Goal: Task Accomplishment & Management: Manage account settings

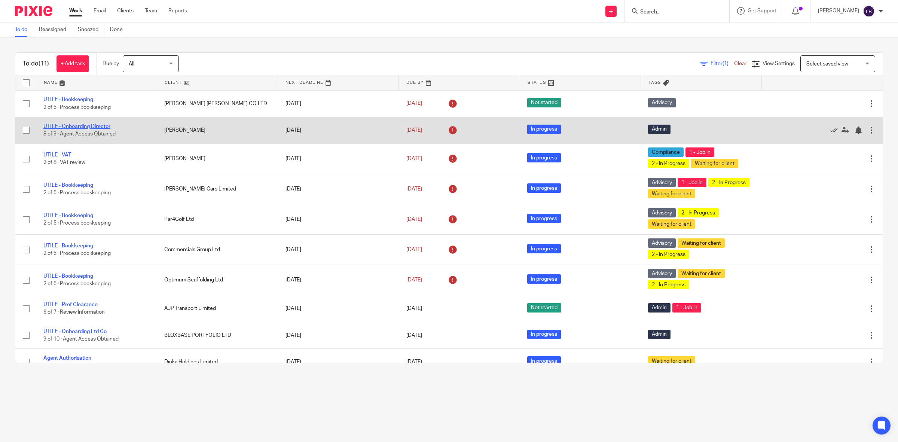
click at [98, 126] on link "UTILE - Onboarding Director" at bounding box center [76, 126] width 67 height 5
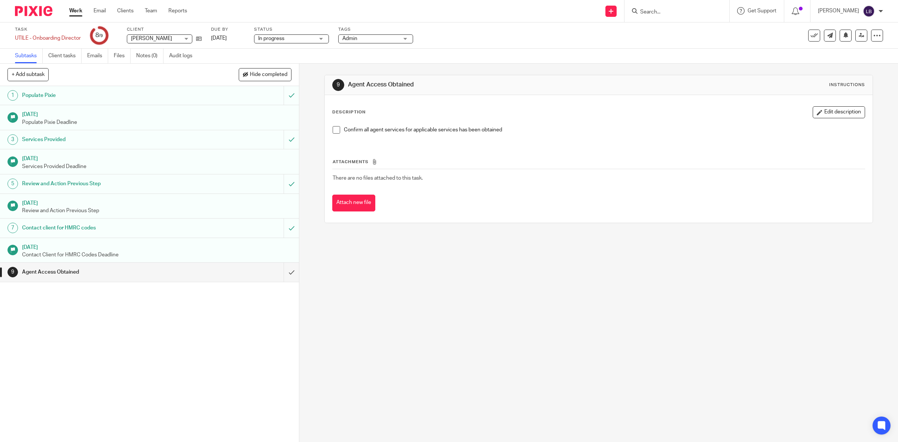
drag, startPoint x: 80, startPoint y: 10, endPoint x: 74, endPoint y: 17, distance: 9.1
click at [80, 10] on link "Work" at bounding box center [75, 10] width 13 height 7
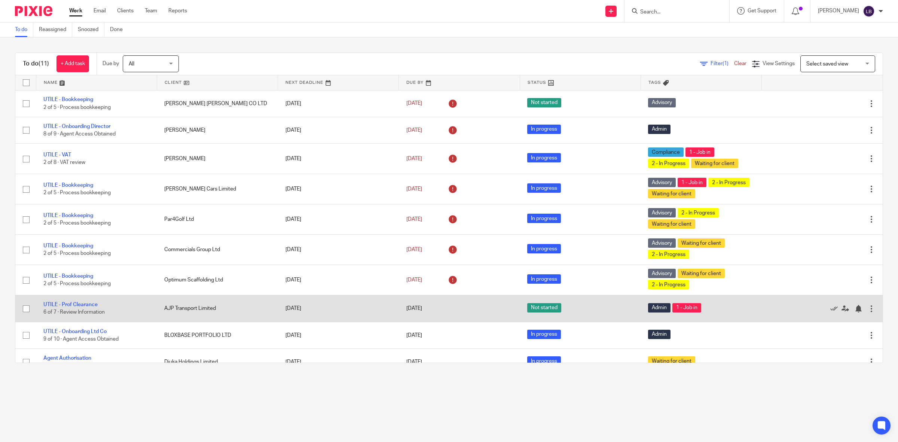
click at [130, 310] on td "UTILE - Prof Clearance 6 of 7 · Review Information" at bounding box center [96, 308] width 121 height 27
drag, startPoint x: 68, startPoint y: 305, endPoint x: 162, endPoint y: 309, distance: 93.6
click at [69, 305] on link "UTILE - Prof Clearance" at bounding box center [70, 304] width 54 height 5
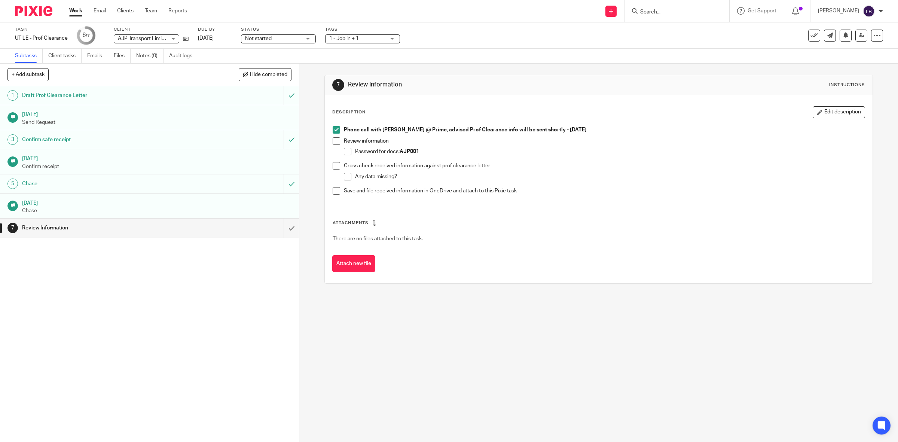
click at [74, 11] on link "Work" at bounding box center [75, 10] width 13 height 7
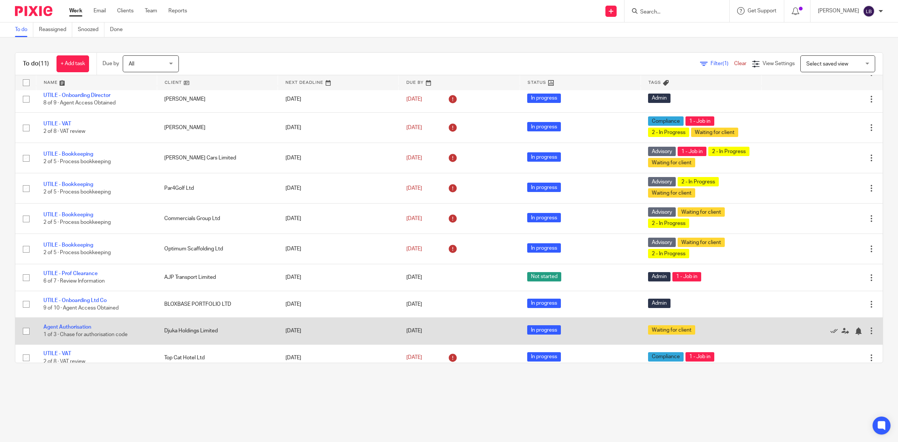
scroll to position [40, 0]
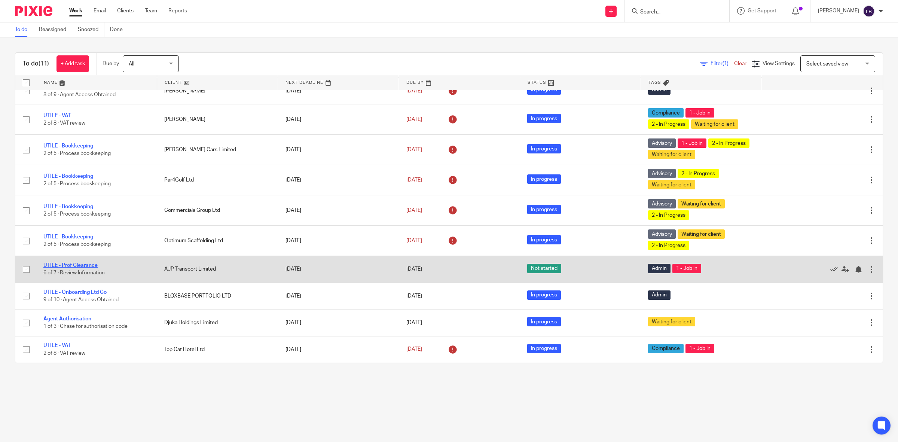
click at [84, 264] on link "UTILE - Prof Clearance" at bounding box center [70, 265] width 54 height 5
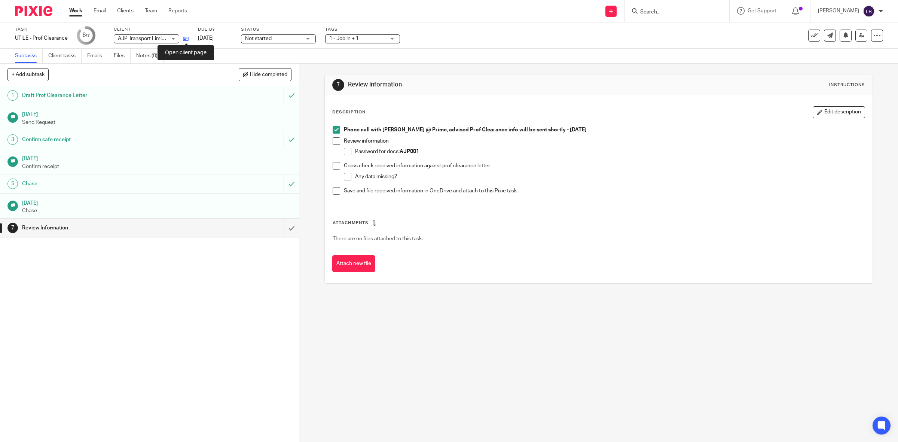
click at [186, 38] on icon at bounding box center [186, 39] width 6 height 6
click at [333, 141] on span at bounding box center [336, 140] width 7 height 7
drag, startPoint x: 345, startPoint y: 151, endPoint x: 345, endPoint y: 158, distance: 7.5
click at [345, 151] on span at bounding box center [347, 151] width 7 height 7
click at [333, 168] on span at bounding box center [336, 165] width 7 height 7
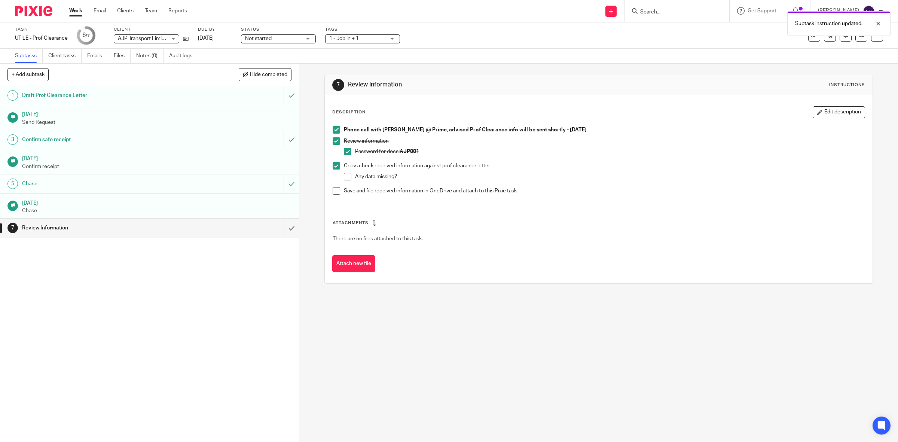
click at [345, 178] on span at bounding box center [347, 176] width 7 height 7
click at [333, 190] on span at bounding box center [336, 190] width 7 height 7
click at [282, 229] on input "submit" at bounding box center [149, 227] width 299 height 19
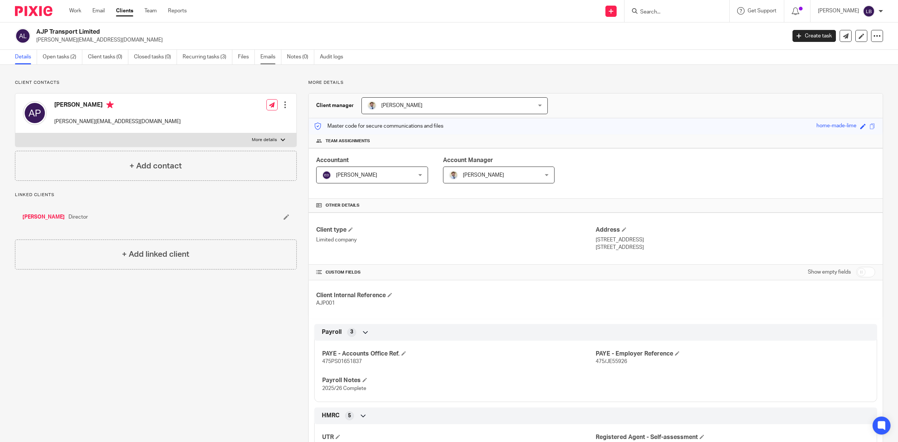
click at [271, 55] on link "Emails" at bounding box center [270, 57] width 21 height 15
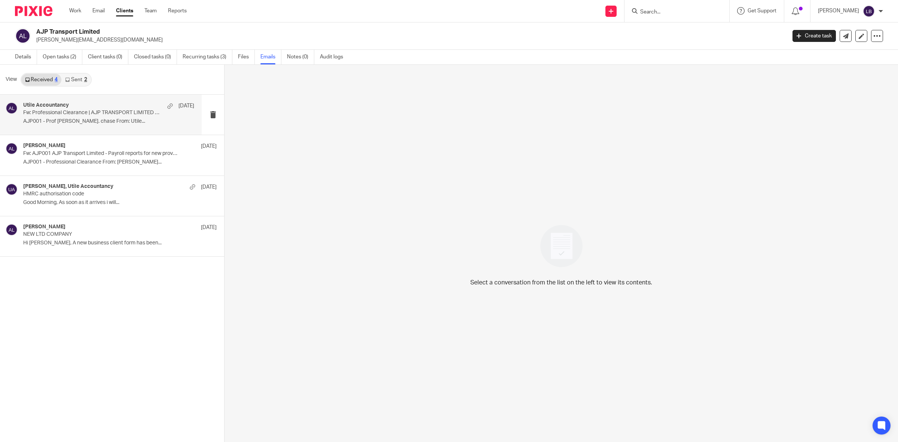
drag, startPoint x: 88, startPoint y: 115, endPoint x: 107, endPoint y: 123, distance: 21.1
click at [89, 115] on p "Fw: Professional Clearance | AJP TRANSPORT LIMITED - Adam Pitt" at bounding box center [91, 113] width 137 height 6
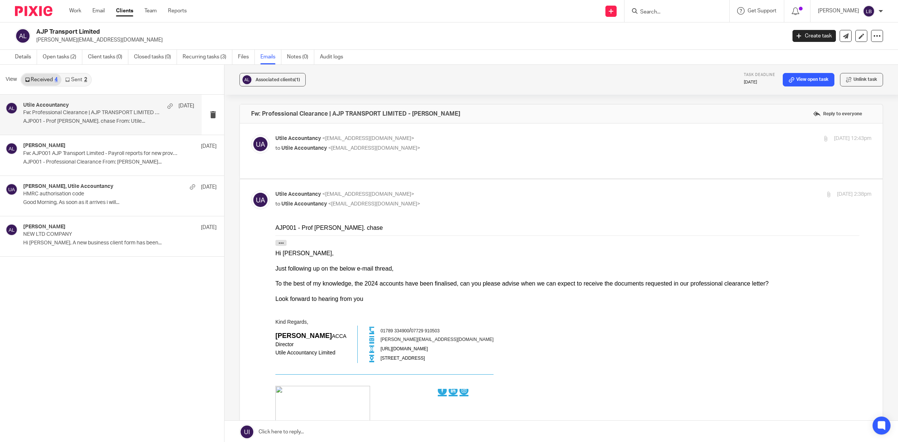
click at [438, 140] on p "Utile Accountancy <hello@utileaccountancy.co.uk>" at bounding box center [473, 139] width 397 height 8
checkbox input "true"
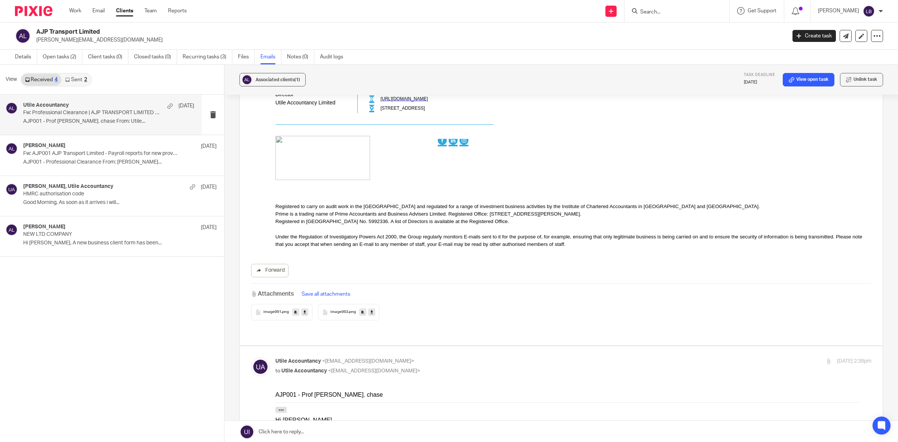
scroll to position [795, 0]
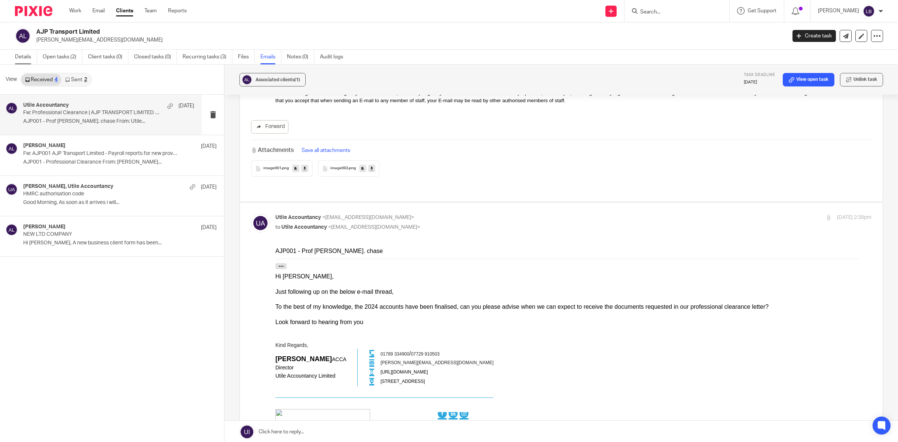
click at [29, 56] on link "Details" at bounding box center [26, 57] width 22 height 15
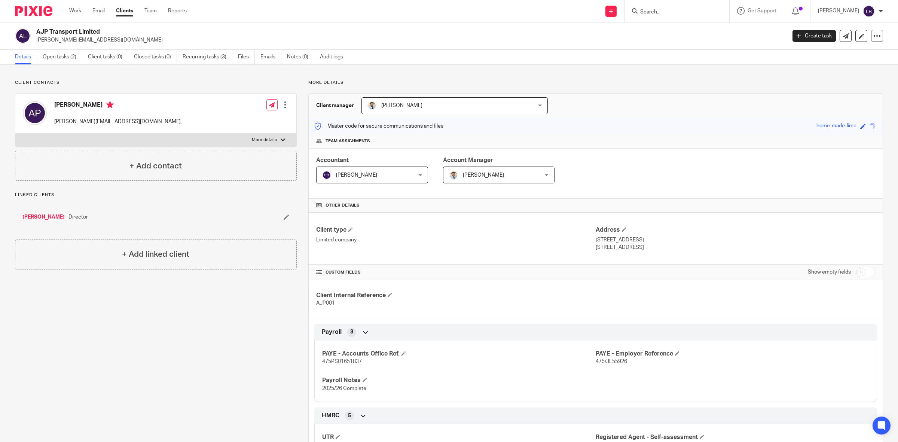
drag, startPoint x: 267, startPoint y: 57, endPoint x: 290, endPoint y: 85, distance: 35.6
click at [268, 57] on link "Emails" at bounding box center [270, 57] width 21 height 15
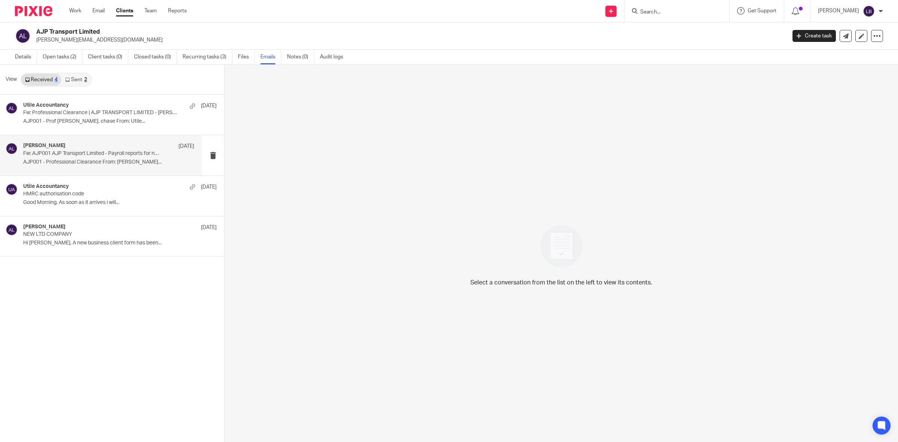
click at [70, 158] on div "[PERSON_NAME] [DATE] Fw: AJP001 AJP Transport Limited - Payroll reports for new…" at bounding box center [108, 155] width 171 height 25
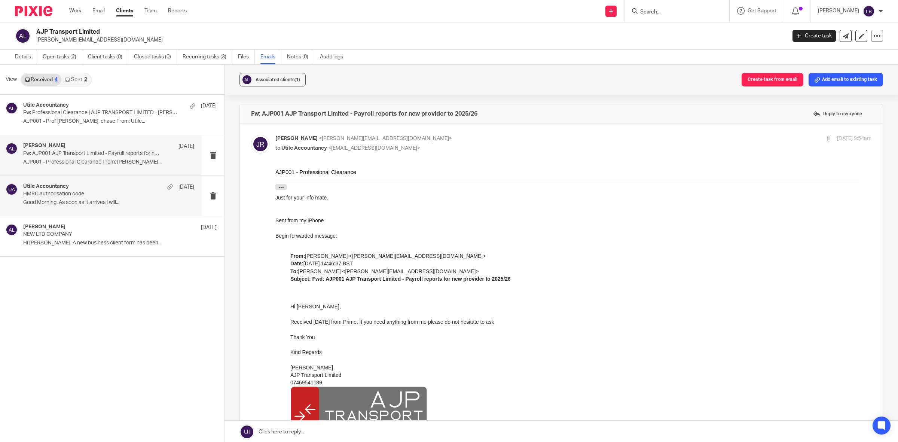
click at [91, 197] on p "HMRC authorisation code" at bounding box center [91, 194] width 137 height 6
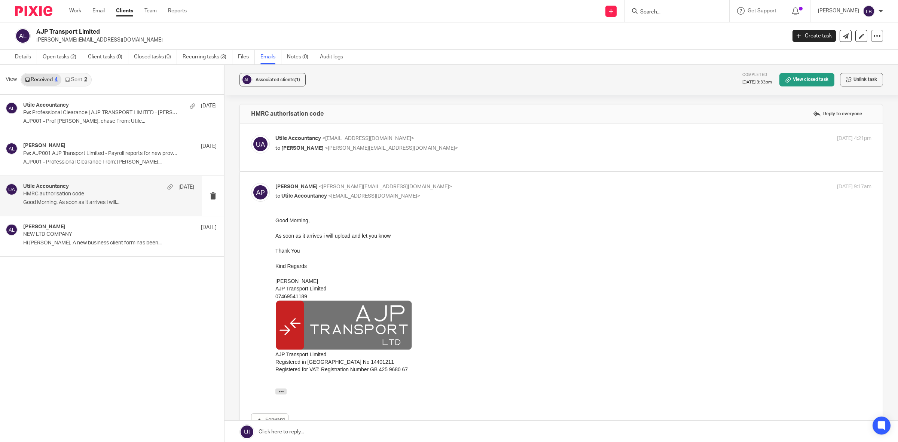
click at [462, 150] on p "to Adam Pitt <adam@ajp-transport.com>" at bounding box center [473, 148] width 397 height 8
checkbox input "true"
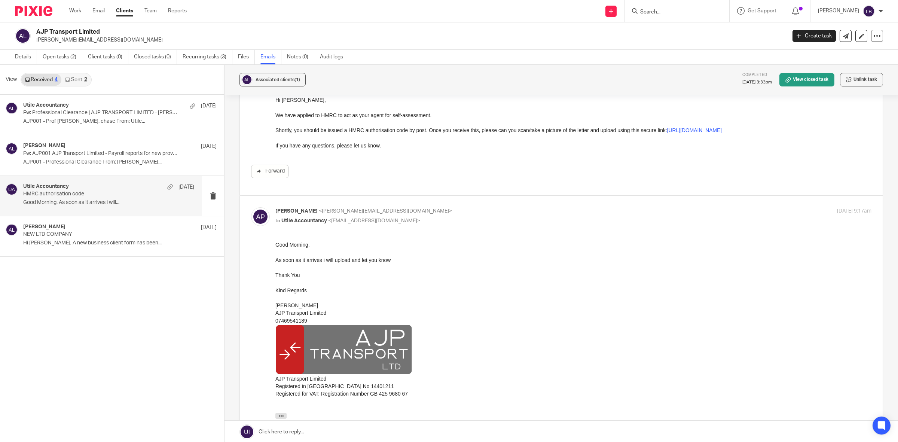
scroll to position [55, 0]
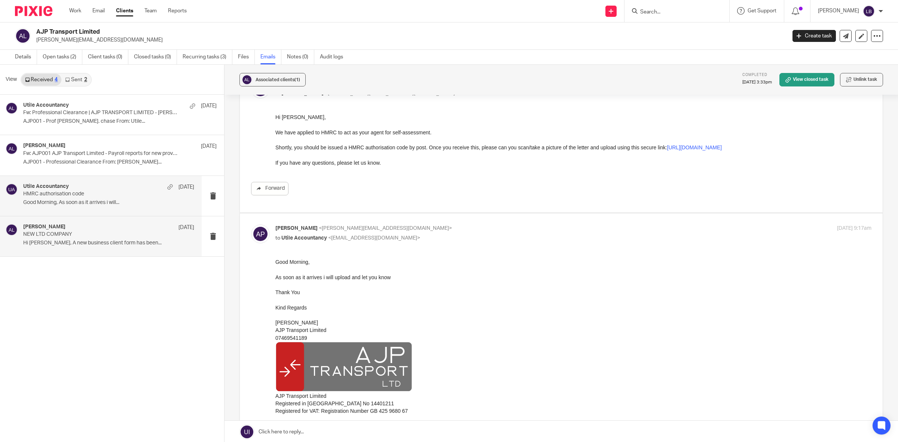
drag, startPoint x: 96, startPoint y: 236, endPoint x: 169, endPoint y: 239, distance: 73.0
click at [98, 236] on p "NEW LTD COMPANY" at bounding box center [91, 234] width 137 height 6
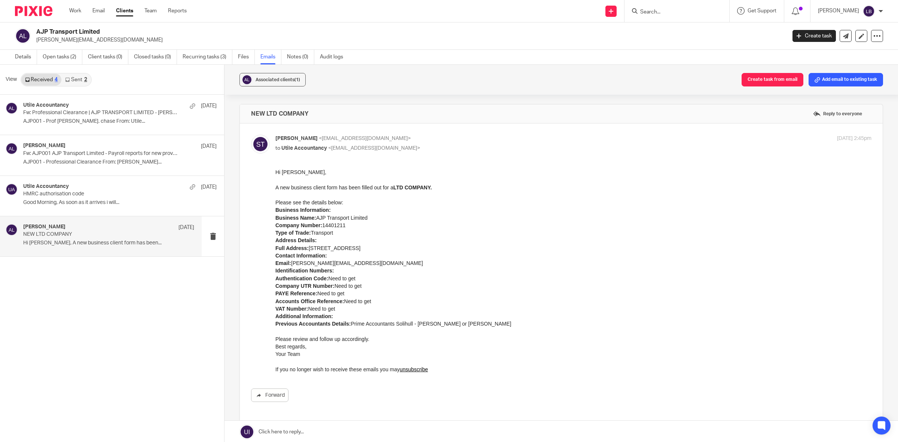
scroll to position [0, 0]
drag, startPoint x: 101, startPoint y: 113, endPoint x: 117, endPoint y: 120, distance: 17.1
click at [103, 112] on p "Fw: Professional Clearance | AJP TRANSPORT LIMITED - Adam Pitt" at bounding box center [91, 113] width 137 height 6
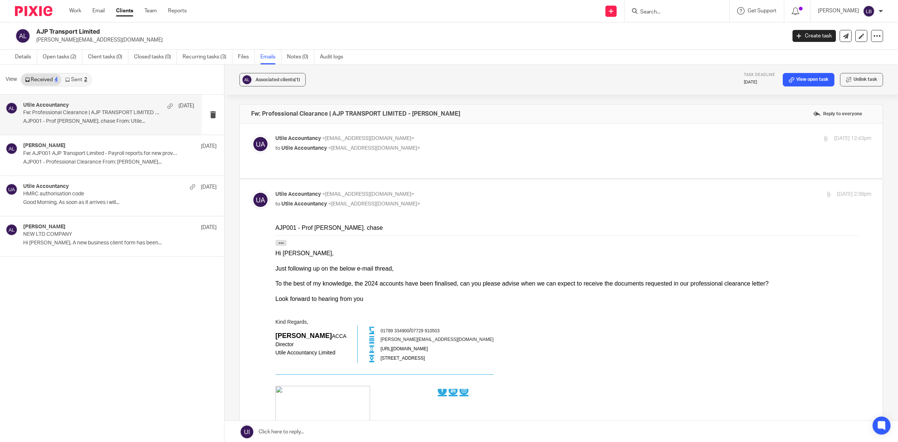
click at [456, 148] on p "to Utile Accountancy <info@utileaccountancy.co.uk>" at bounding box center [473, 148] width 397 height 8
checkbox input "true"
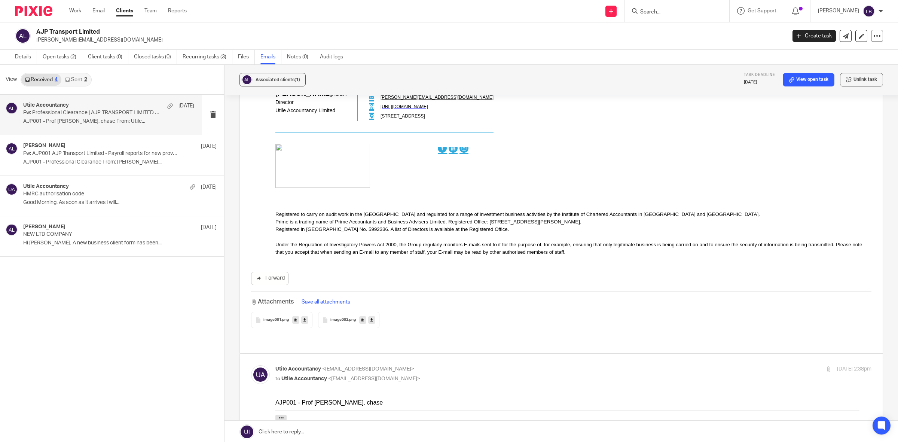
scroll to position [655, 0]
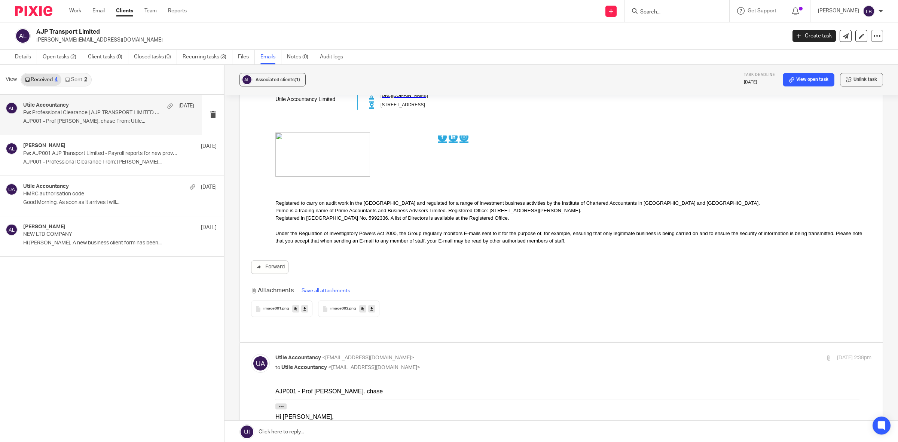
click at [276, 306] on div "image001 .png" at bounding box center [281, 308] width 61 height 16
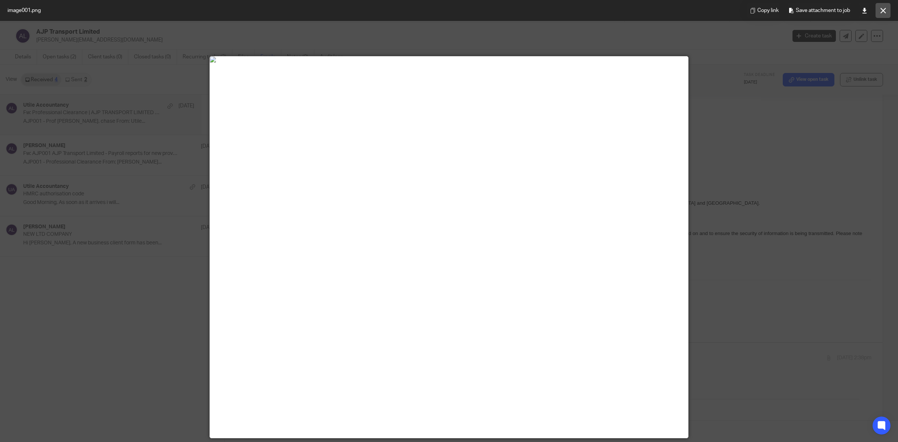
click at [880, 11] on icon at bounding box center [883, 11] width 6 height 6
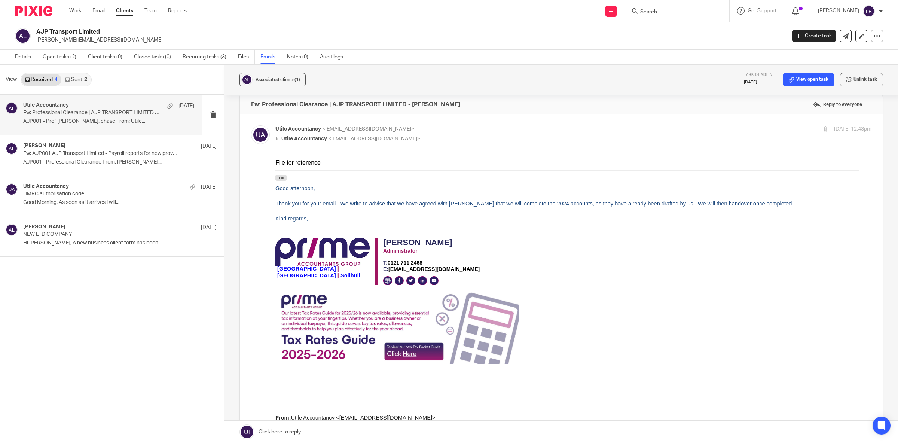
scroll to position [0, 0]
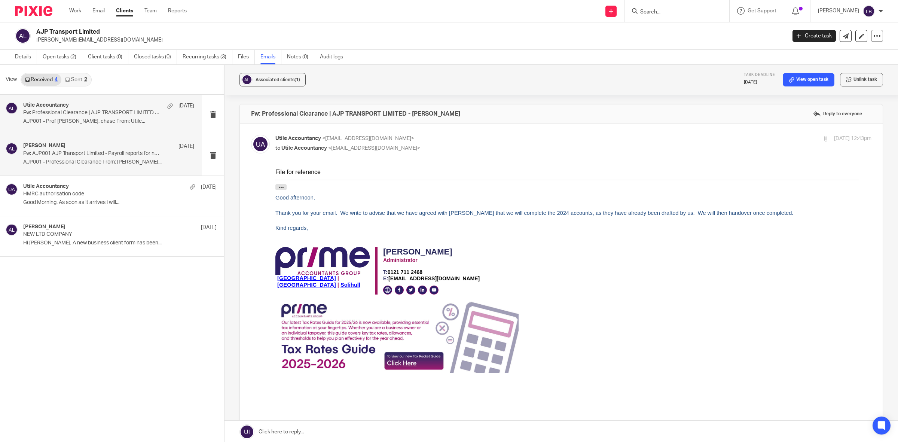
drag, startPoint x: 89, startPoint y: 117, endPoint x: 166, endPoint y: 138, distance: 79.4
click at [90, 116] on div "Utile Accountancy 28 Jul Fw: Professional Clearance | AJP TRANSPORT LIMITED - A…" at bounding box center [108, 114] width 171 height 25
drag, startPoint x: 73, startPoint y: 153, endPoint x: 192, endPoint y: 174, distance: 120.4
click at [74, 153] on p "Fw: AJP001 AJP Transport Limited - Payroll reports for new provider to 2025/26" at bounding box center [91, 153] width 137 height 6
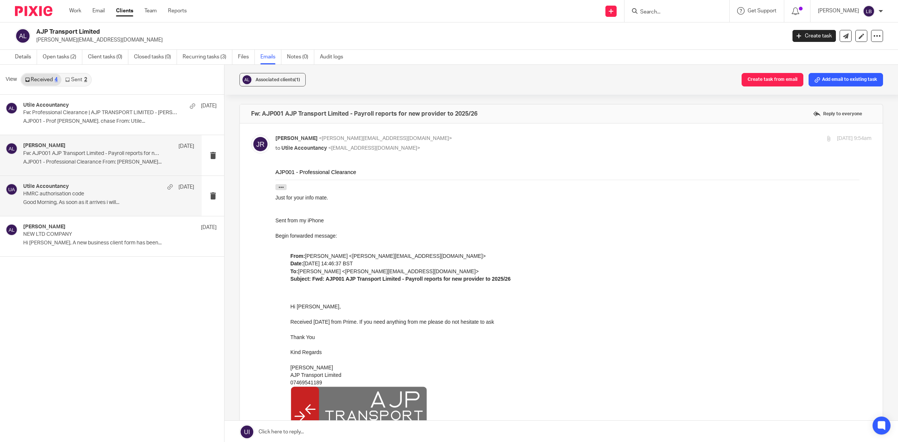
drag, startPoint x: 77, startPoint y: 159, endPoint x: 221, endPoint y: 178, distance: 146.0
click at [77, 159] on p "AJP001 - Professional Clearance From: Sam..." at bounding box center [108, 162] width 171 height 6
click at [109, 198] on div "Utile Accountancy 3 Jul HMRC authorisation code Good Morning, As soon as it arr…" at bounding box center [108, 195] width 171 height 25
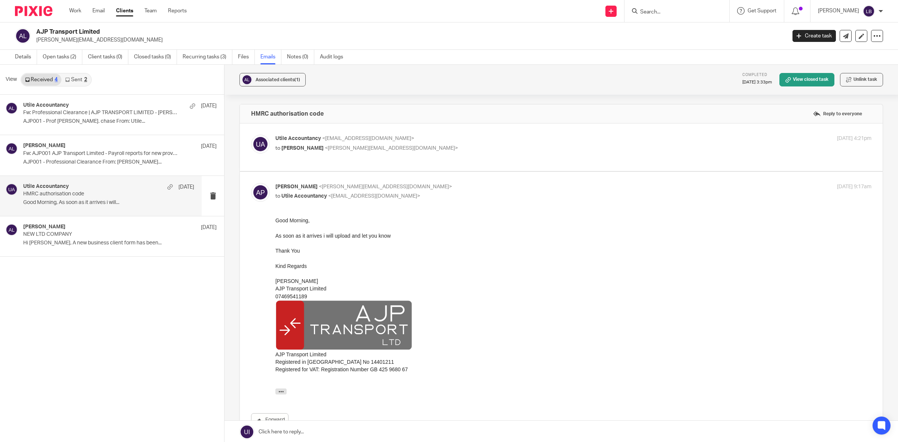
click at [533, 141] on p "Utile Accountancy <info@utileaccountancy.co.uk>" at bounding box center [473, 139] width 397 height 8
checkbox input "true"
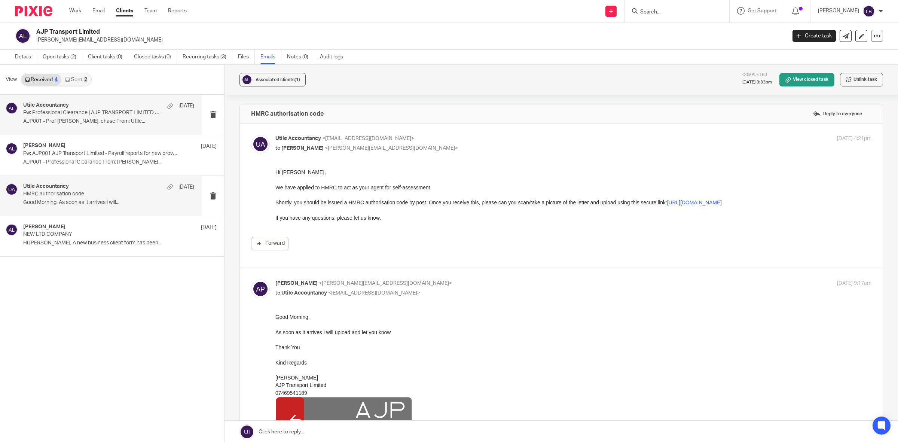
click at [86, 113] on p "Fw: Professional Clearance | AJP TRANSPORT LIMITED - [PERSON_NAME]" at bounding box center [91, 113] width 137 height 6
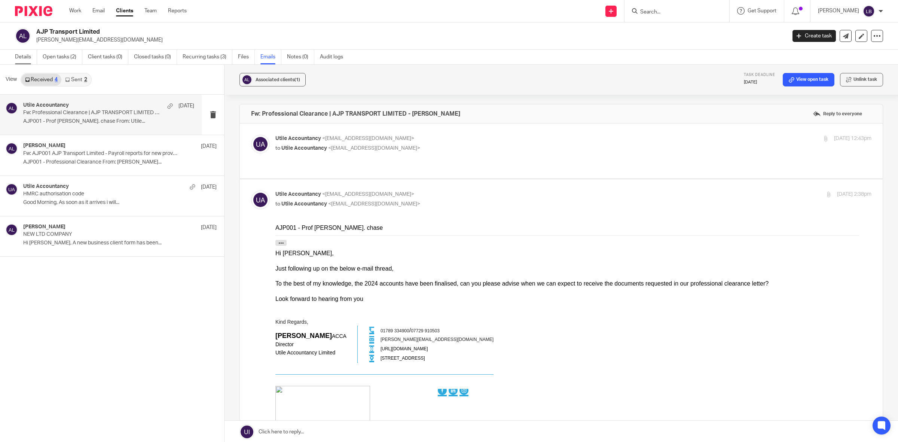
click at [19, 55] on link "Details" at bounding box center [26, 57] width 22 height 15
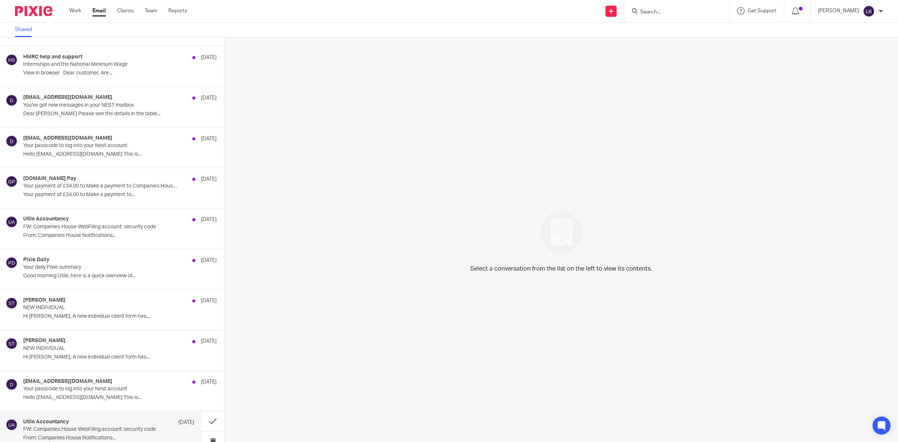
scroll to position [277, 0]
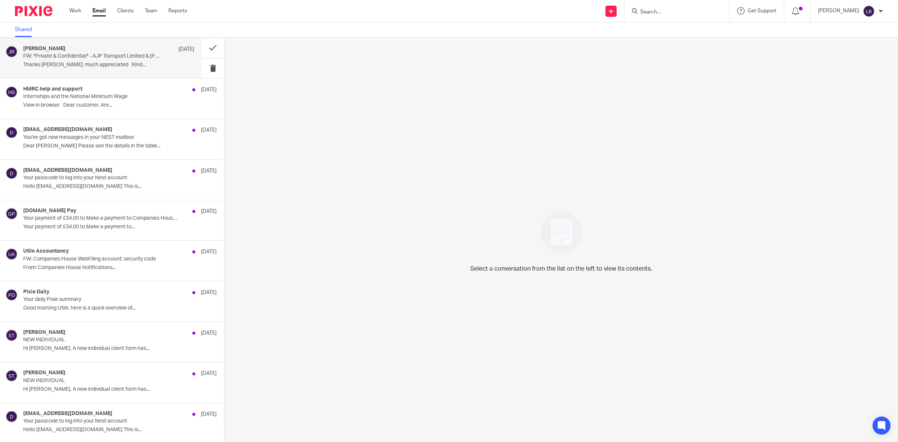
click at [112, 57] on p "FW: *Private & Confidential* - AJP Transport Limited & [PERSON_NAME]" at bounding box center [91, 56] width 137 height 6
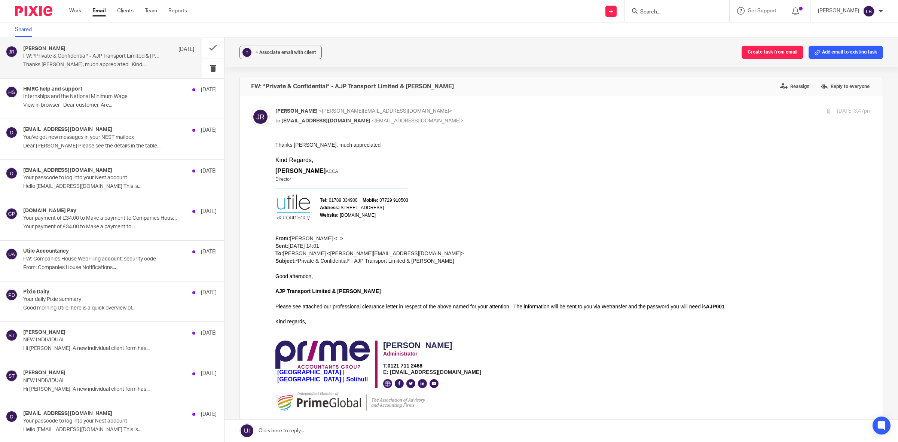
scroll to position [0, 0]
click at [282, 53] on span "+ Associate email with client" at bounding box center [285, 52] width 61 height 4
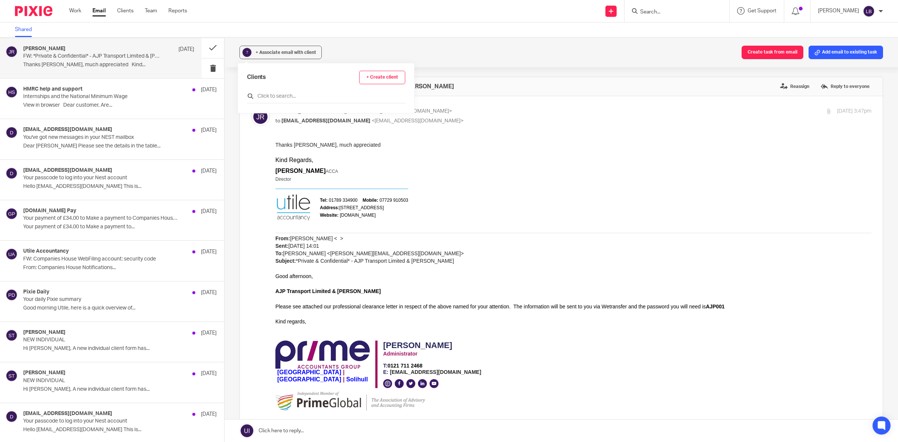
click at [298, 94] on input "text" at bounding box center [326, 95] width 158 height 7
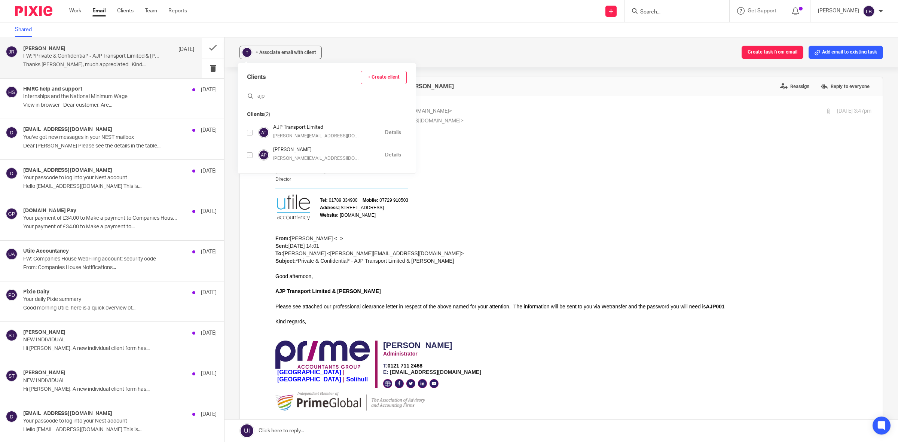
type input "ajp"
click at [249, 133] on input "checkbox" at bounding box center [250, 133] width 6 height 6
checkbox input "true"
click at [603, 162] on div "Kind Regards, James Read ACCA Director Tel: 01789 334900 Mobile: 07729 910503 A…" at bounding box center [573, 190] width 596 height 69
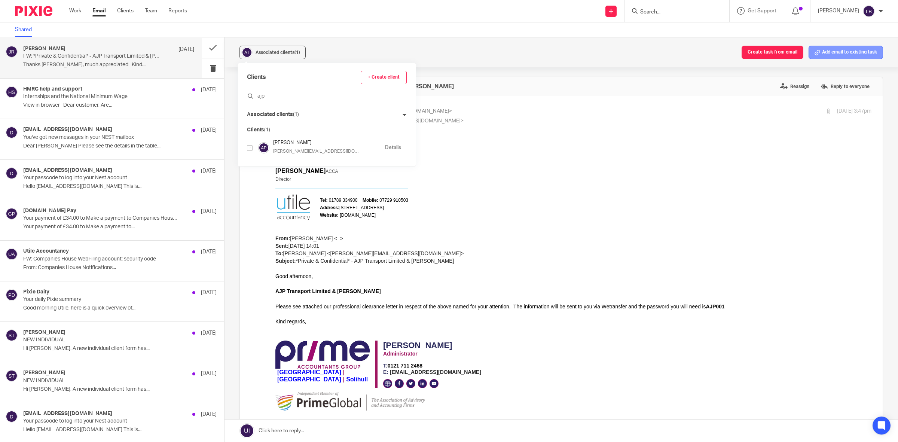
click at [832, 53] on button "Add email to existing task" at bounding box center [845, 52] width 74 height 13
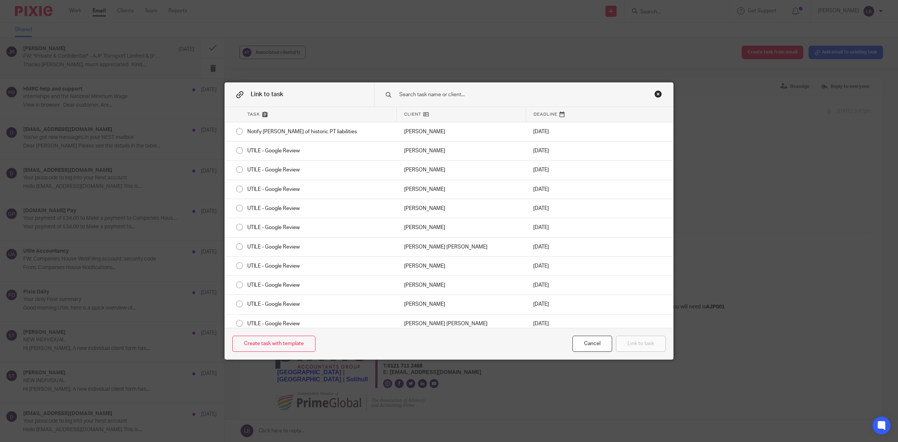
click at [420, 92] on input "text" at bounding box center [513, 95] width 230 height 8
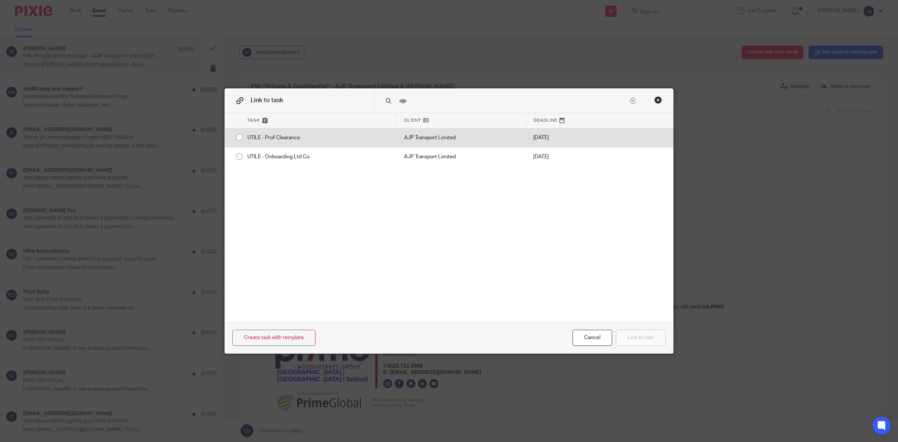
type input "ajp"
click at [240, 138] on div "UTILE - Prof Clearance" at bounding box center [318, 137] width 157 height 19
radio input "true"
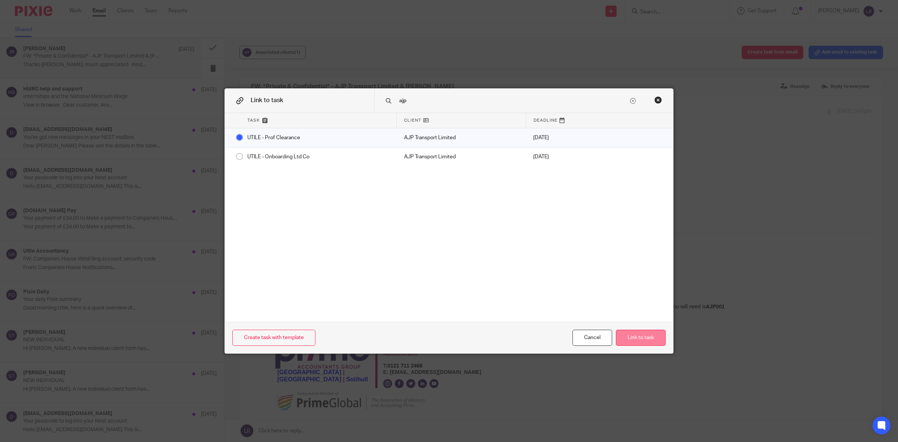
click at [636, 336] on button "Link to task" at bounding box center [641, 338] width 50 height 16
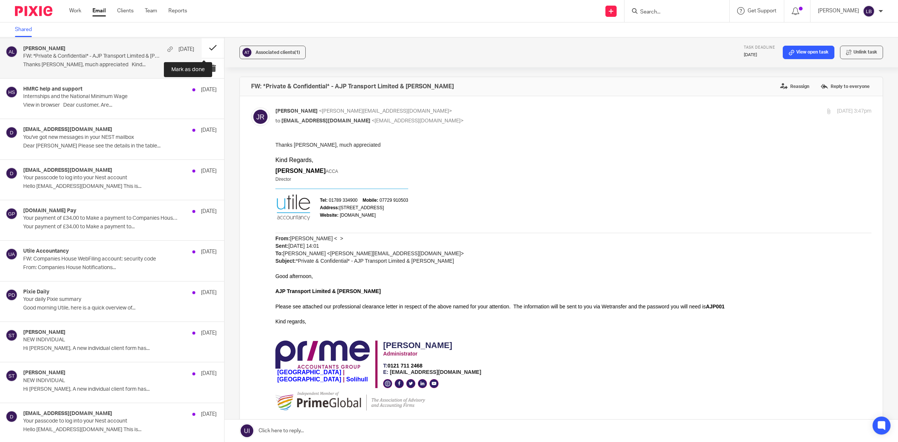
click at [206, 48] on button at bounding box center [213, 48] width 22 height 20
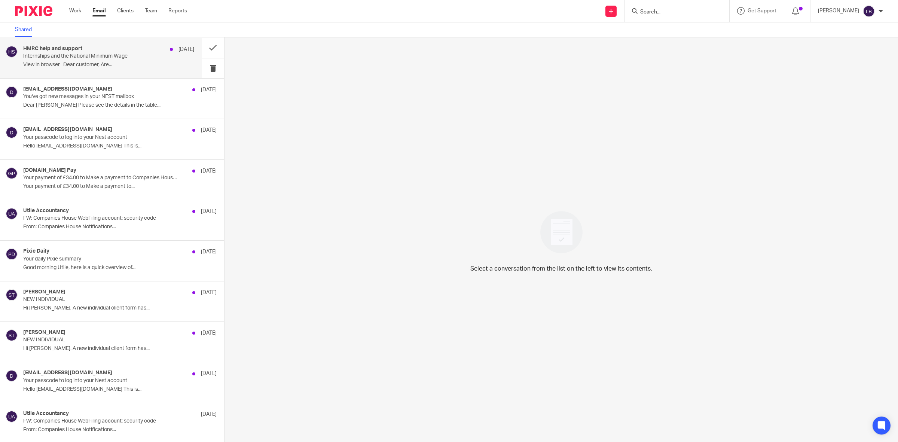
click at [119, 58] on p "Internships and the National Minimum Wage" at bounding box center [91, 56] width 137 height 6
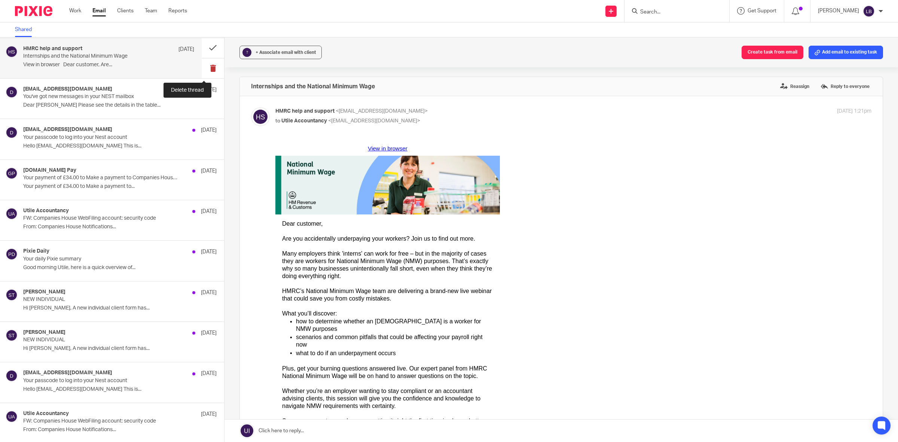
click at [203, 67] on button at bounding box center [213, 68] width 22 height 20
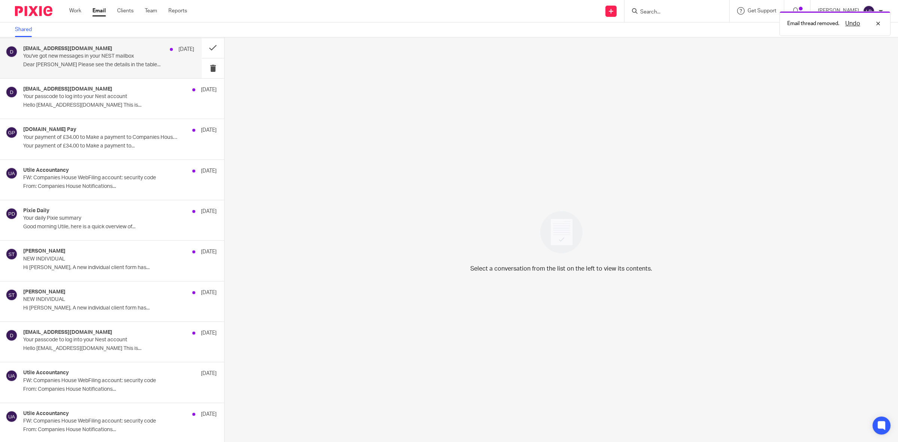
click at [161, 62] on p "Dear Sam Please see the details in the table..." at bounding box center [108, 65] width 171 height 6
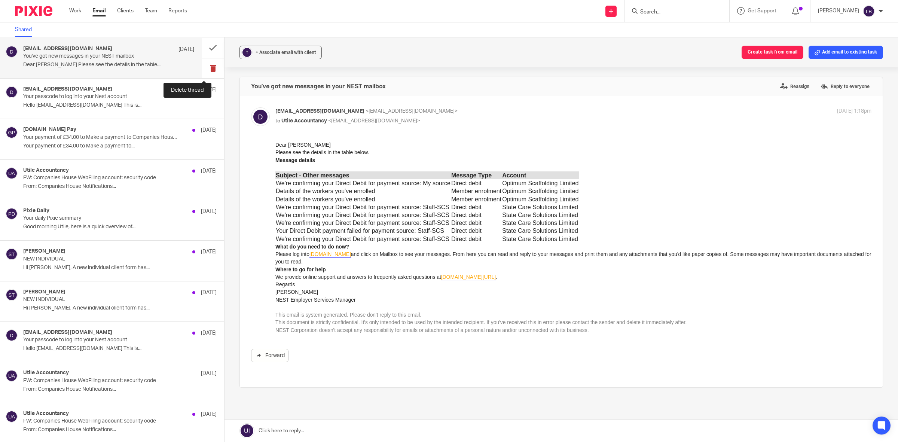
click at [205, 70] on button at bounding box center [213, 68] width 22 height 20
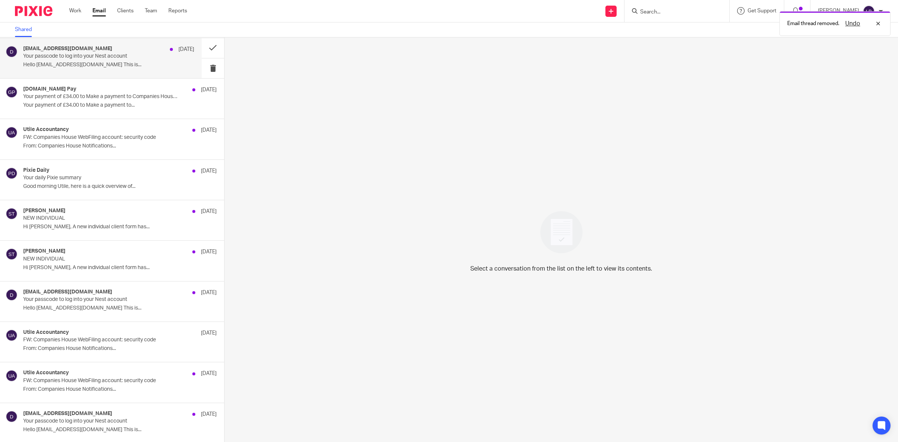
drag, startPoint x: 137, startPoint y: 58, endPoint x: 182, endPoint y: 61, distance: 45.3
click at [139, 58] on p "Your passcode to log into your Nest account" at bounding box center [91, 56] width 137 height 6
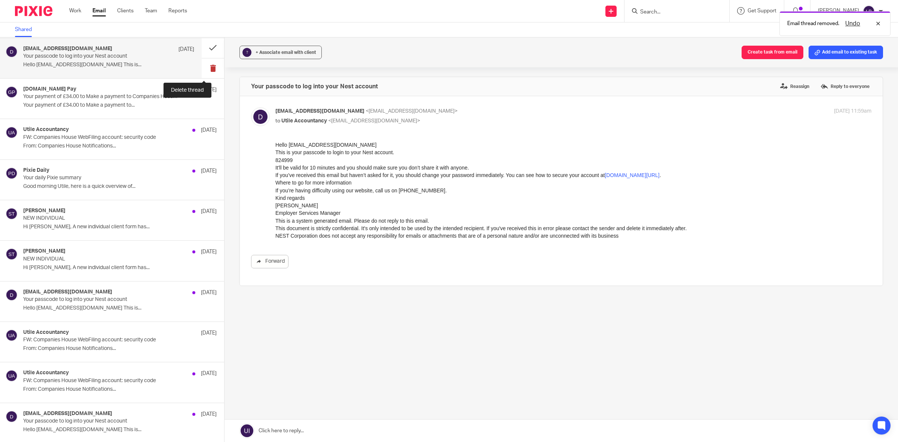
click at [207, 67] on button at bounding box center [213, 68] width 22 height 20
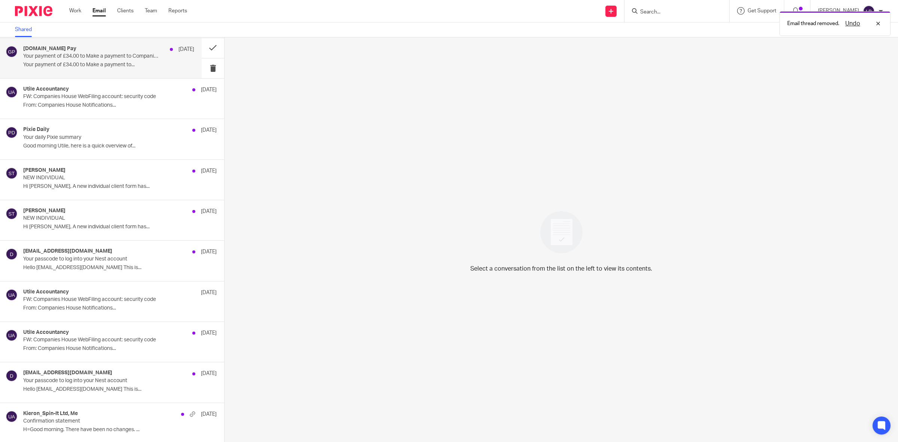
click at [102, 58] on p "Your payment of £34.00 to Make a payment to Companies House was successful" at bounding box center [91, 56] width 137 height 6
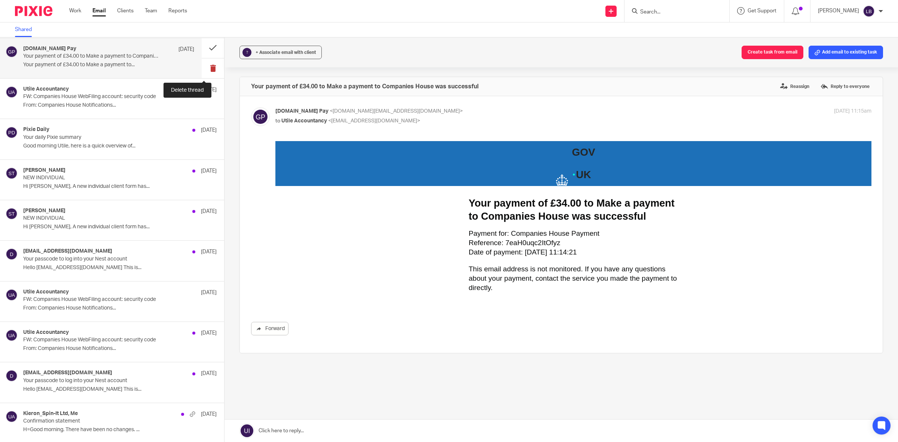
click at [204, 68] on button at bounding box center [213, 68] width 22 height 20
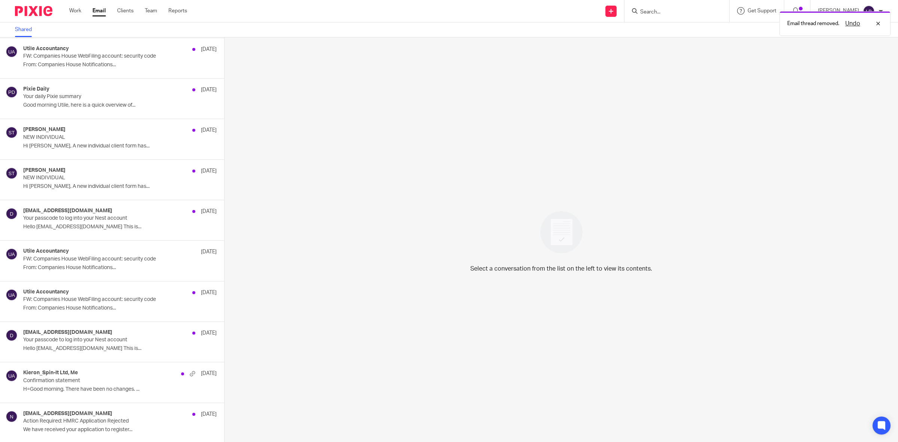
drag, startPoint x: 105, startPoint y: 58, endPoint x: 255, endPoint y: 88, distance: 153.0
click at [107, 58] on p "FW: Companies House WebFiling account: security code" at bounding box center [100, 56] width 155 height 6
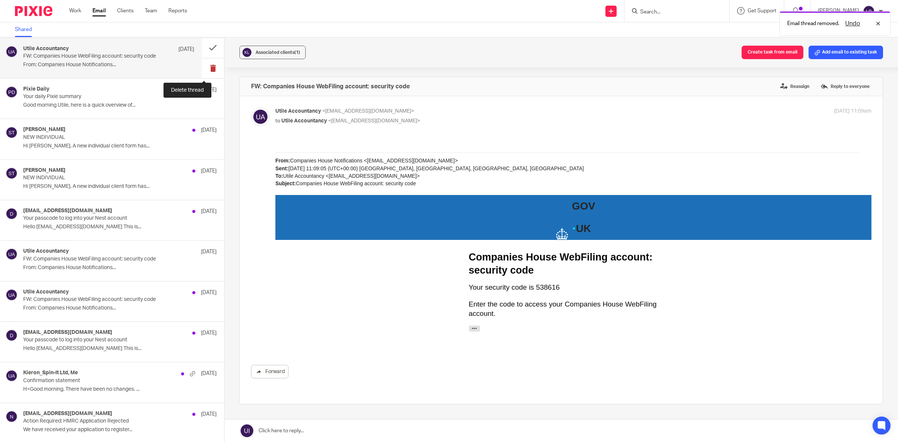
click at [205, 66] on button at bounding box center [213, 68] width 22 height 20
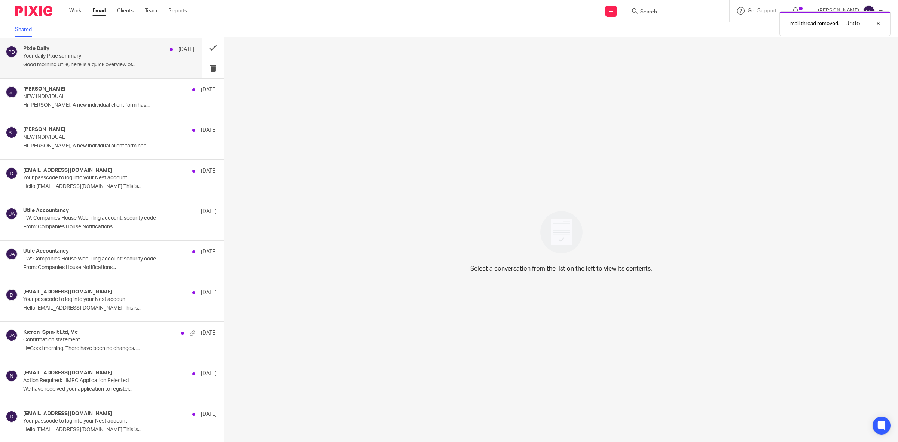
drag, startPoint x: 161, startPoint y: 61, endPoint x: 177, endPoint y: 60, distance: 15.4
click at [164, 61] on div "Pixie Daily 19 Sep Your daily Pixie summary Good morning Utile, here is a quick…" at bounding box center [108, 58] width 171 height 25
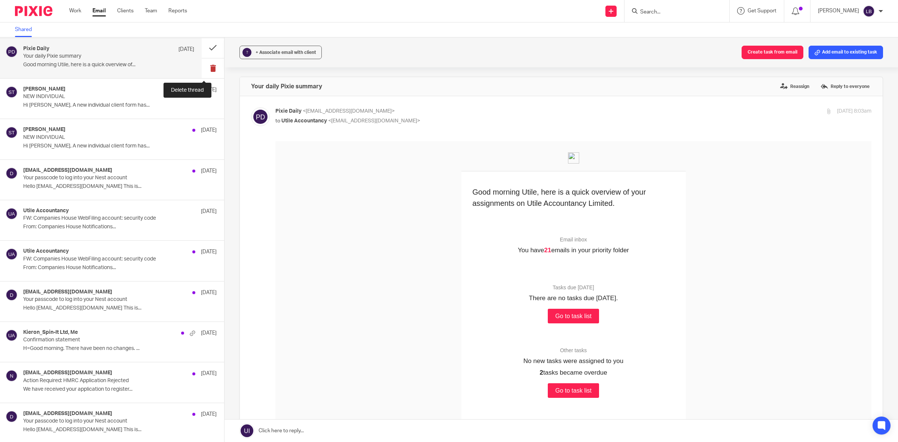
click at [202, 67] on button at bounding box center [213, 68] width 22 height 20
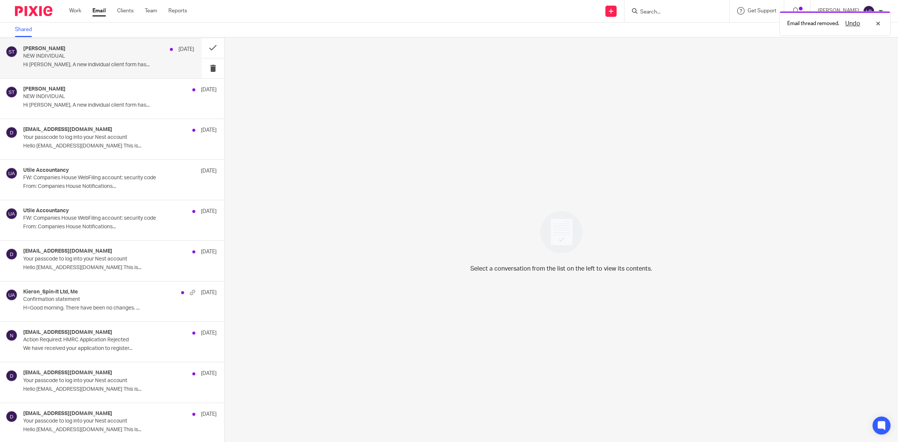
click at [120, 55] on p "NEW INDIVIDUAL" at bounding box center [91, 56] width 137 height 6
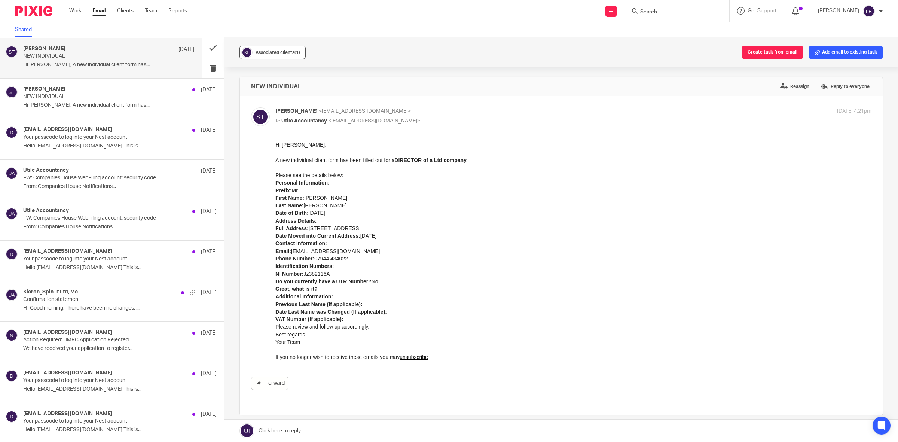
click at [285, 51] on span "Associated clients (1)" at bounding box center [277, 52] width 45 height 4
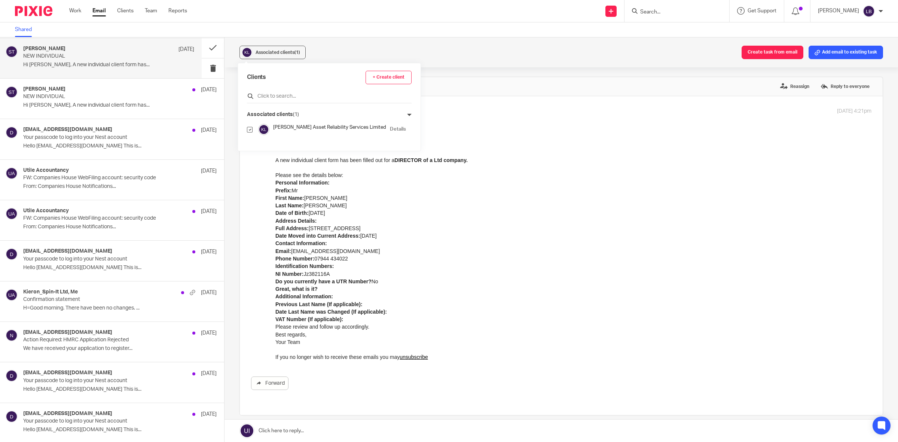
click at [290, 94] on input "text" at bounding box center [329, 95] width 165 height 7
click at [252, 130] on input "checkbox" at bounding box center [250, 130] width 6 height 6
checkbox input "false"
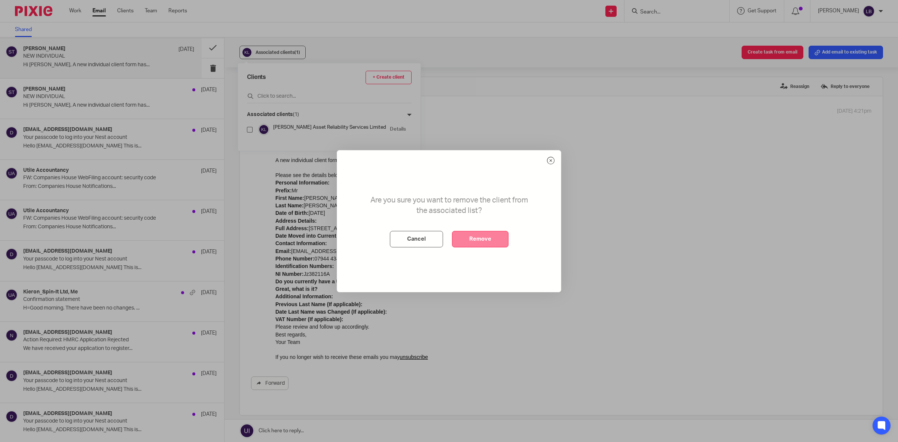
click at [486, 241] on button "Remove" at bounding box center [480, 239] width 56 height 16
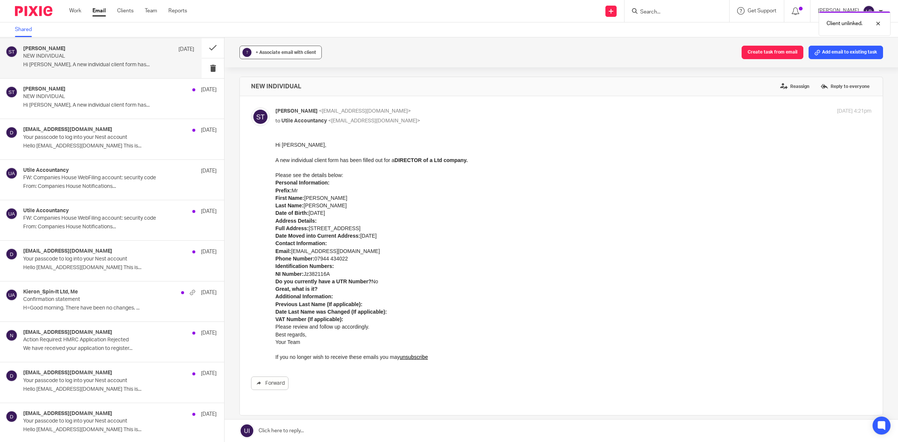
click at [299, 52] on span "+ Associate email with client" at bounding box center [285, 52] width 61 height 4
click at [280, 96] on input "text" at bounding box center [326, 95] width 158 height 7
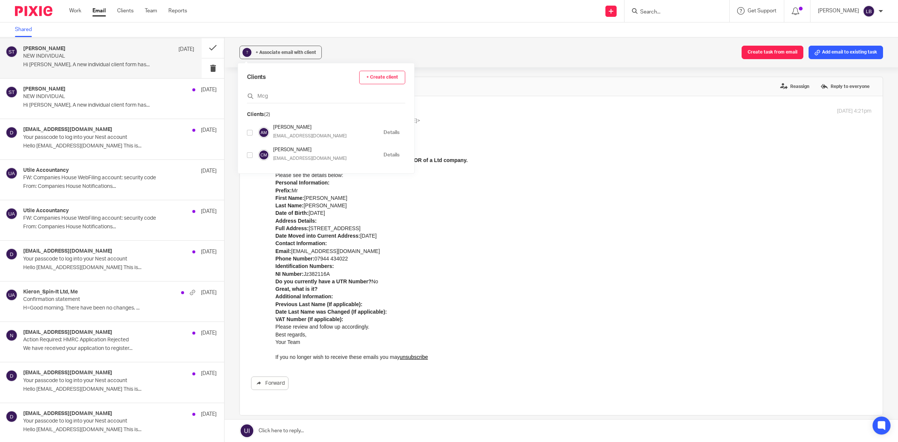
type input "Mcg"
click at [248, 133] on input "checkbox" at bounding box center [250, 133] width 6 height 6
checkbox input "true"
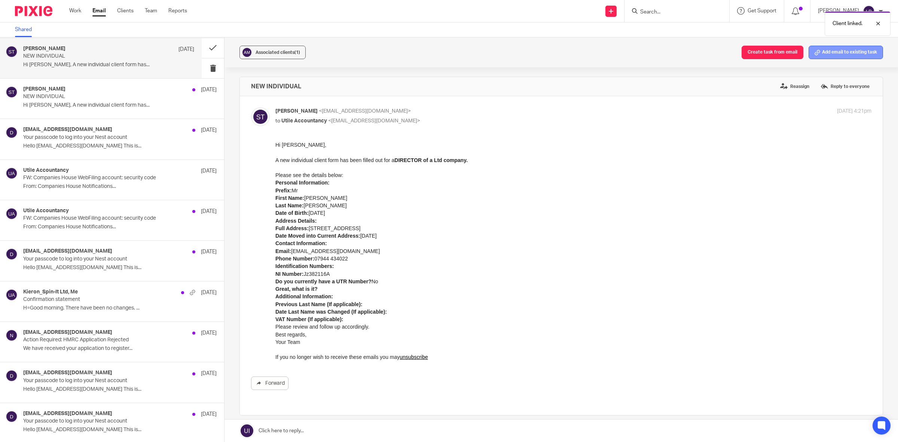
click at [838, 52] on button "Add email to existing task" at bounding box center [845, 52] width 74 height 13
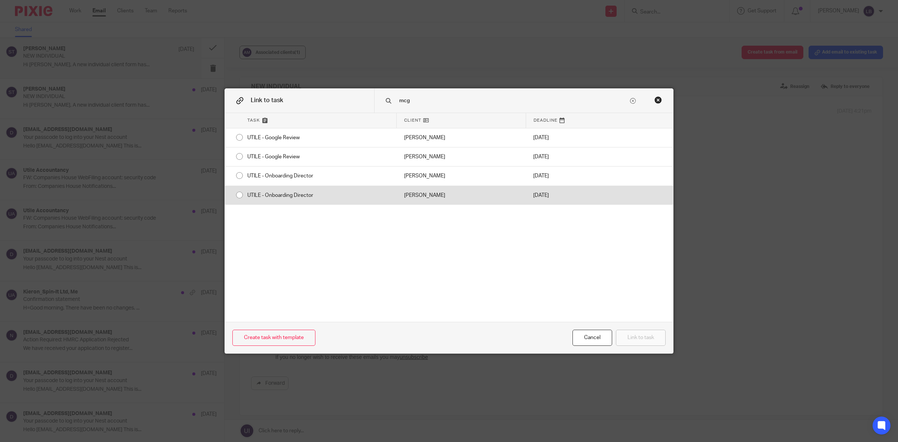
type input "mcg"
click at [235, 195] on input "radio" at bounding box center [239, 195] width 14 height 14
radio input "false"
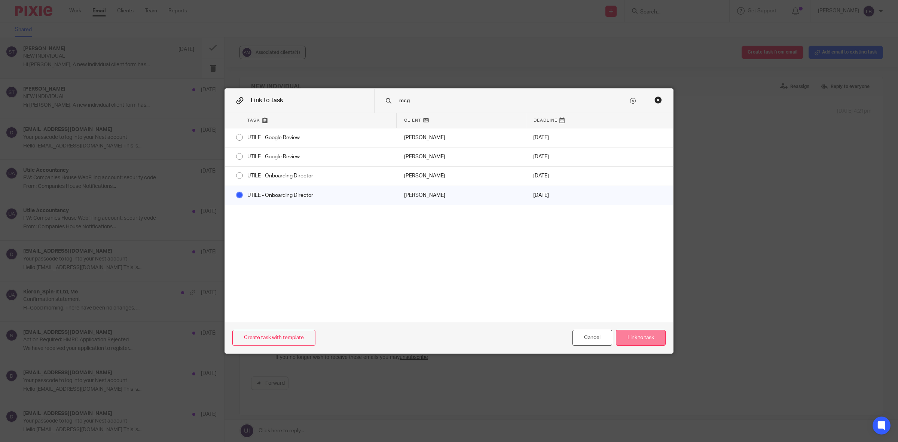
click at [636, 337] on button "Link to task" at bounding box center [641, 338] width 50 height 16
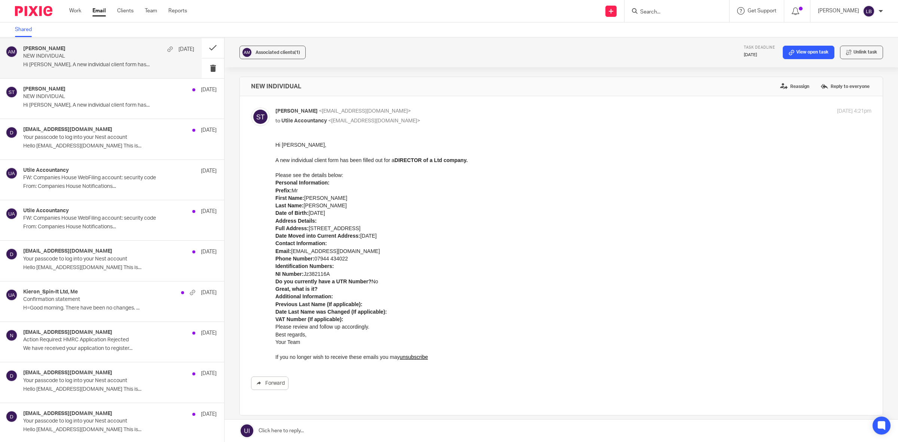
click at [662, 10] on input "Search" at bounding box center [672, 12] width 67 height 7
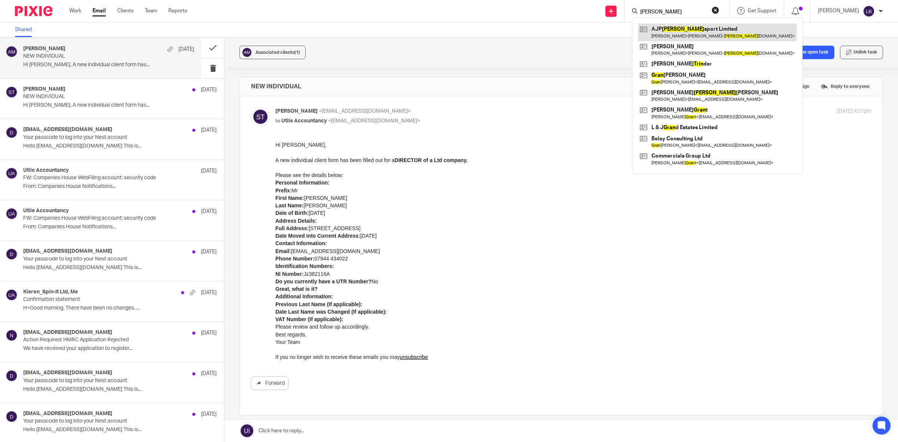
type input "tran"
click at [671, 27] on link at bounding box center [717, 32] width 159 height 17
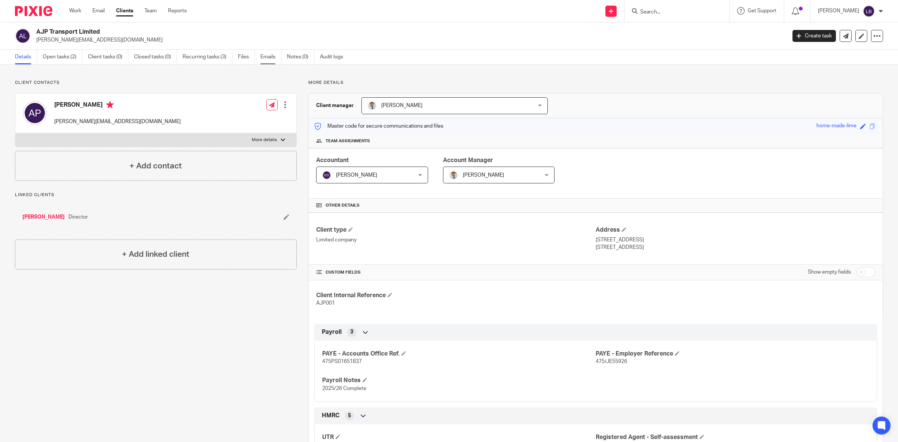
click at [263, 57] on link "Emails" at bounding box center [270, 57] width 21 height 15
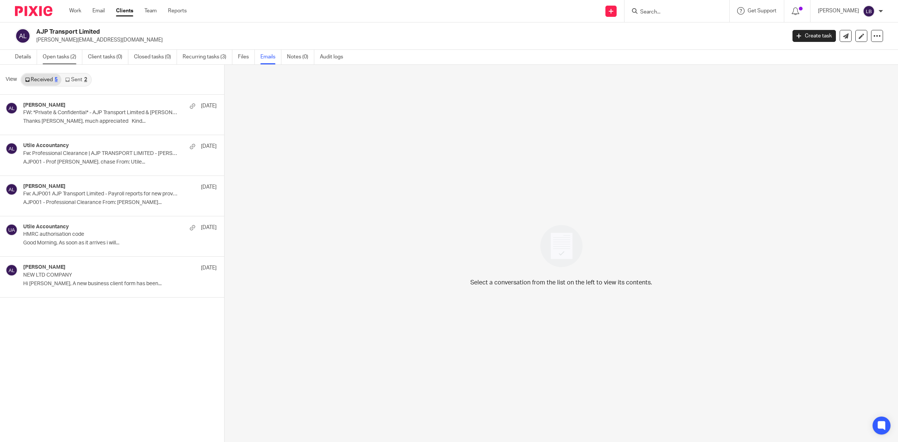
click at [65, 60] on link "Open tasks (2)" at bounding box center [63, 57] width 40 height 15
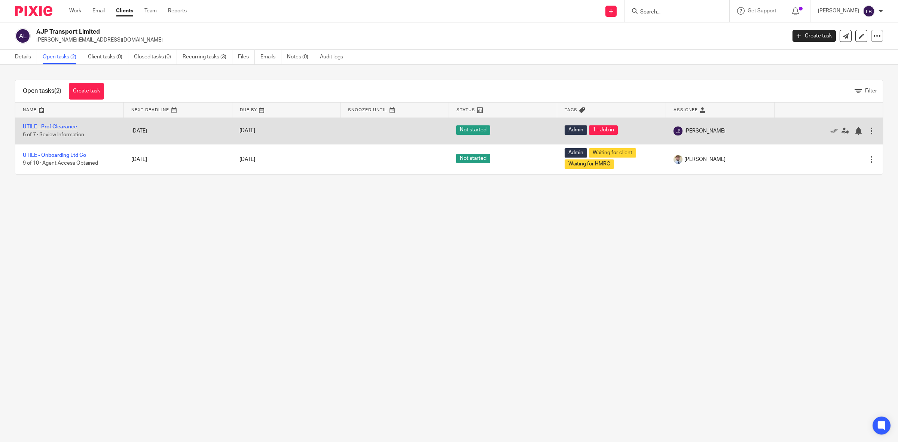
click at [57, 128] on link "UTILE - Prof Clearance" at bounding box center [50, 126] width 54 height 5
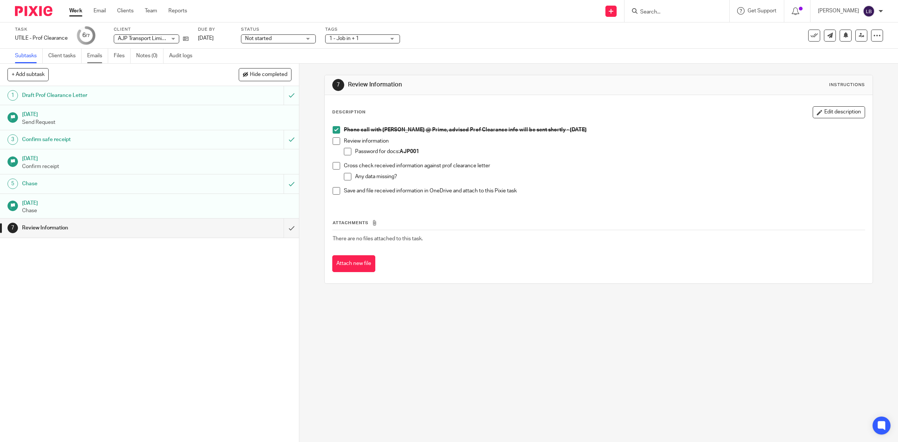
click at [97, 55] on link "Emails" at bounding box center [97, 56] width 21 height 15
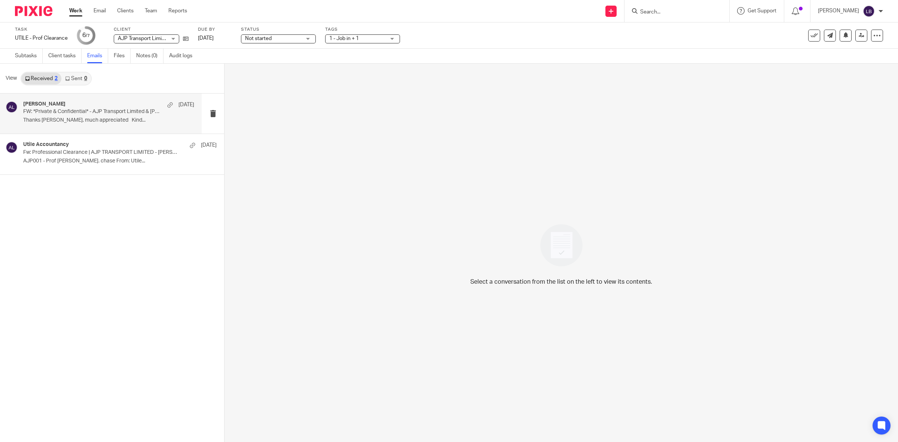
click at [122, 108] on div "James Read 19 Sep" at bounding box center [108, 104] width 171 height 7
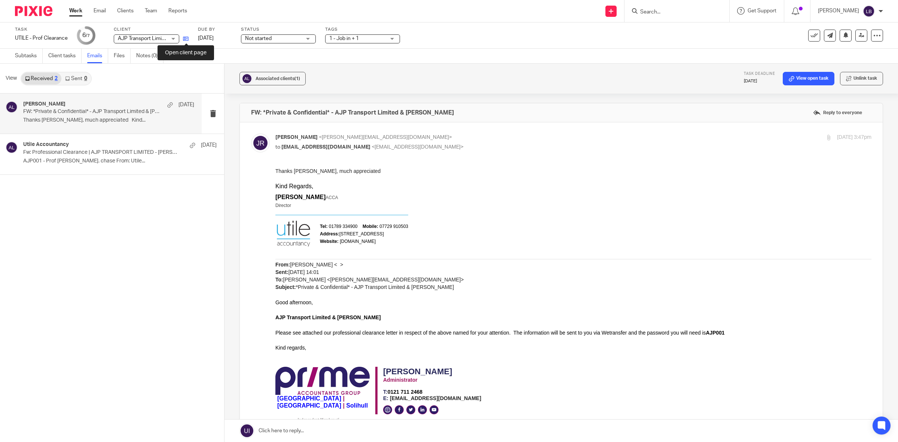
click at [186, 39] on icon at bounding box center [186, 39] width 6 height 6
click at [106, 117] on p "Thanks Yvette, much appreciated Kind..." at bounding box center [108, 120] width 171 height 6
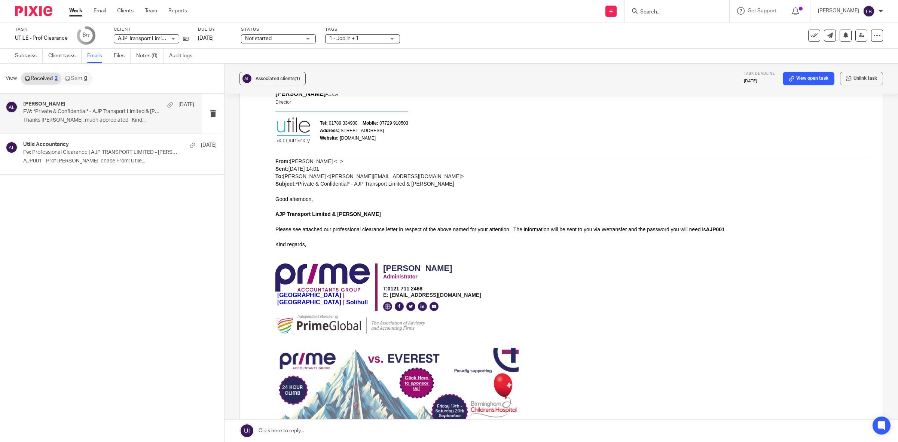
scroll to position [94, 0]
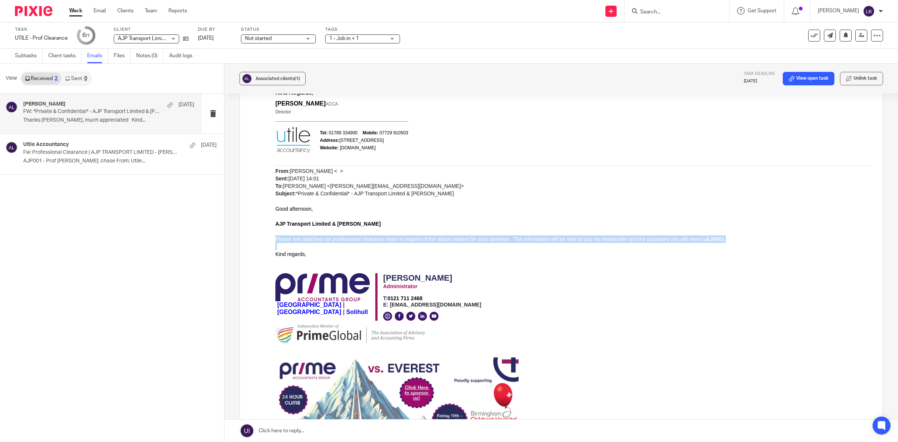
drag, startPoint x: 724, startPoint y: 244, endPoint x: 696, endPoint y: 235, distance: 29.2
click at [696, 235] on div "Thanks Yvette, much appreciated Kind Regards, James Read ACCA Director Tel: 017…" at bounding box center [573, 291] width 596 height 434
click at [696, 235] on p at bounding box center [573, 231] width 596 height 7
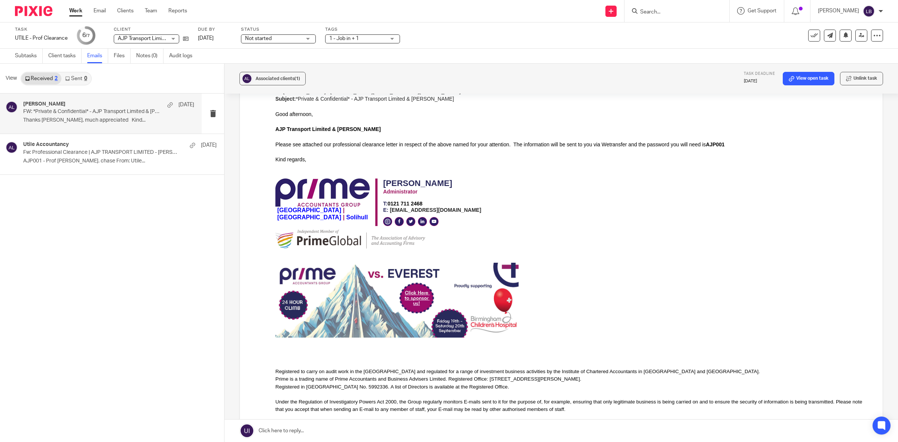
scroll to position [281, 0]
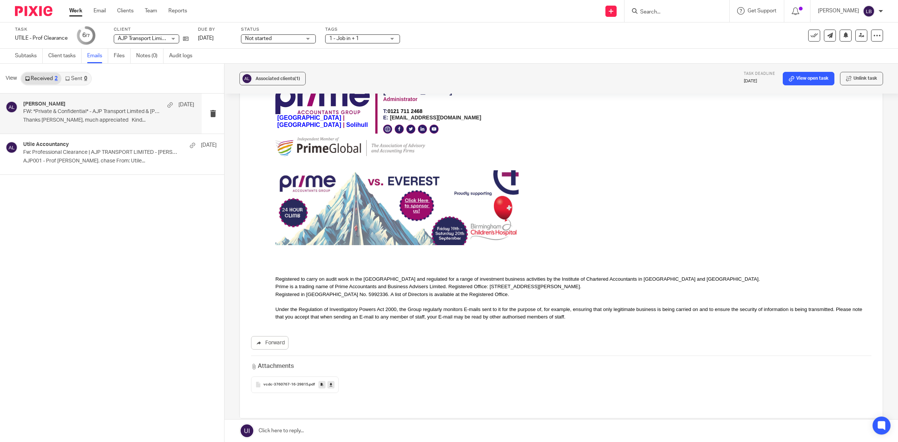
click at [290, 382] on div "vcdc-3760767-16-29815 .pdf" at bounding box center [295, 384] width 88 height 16
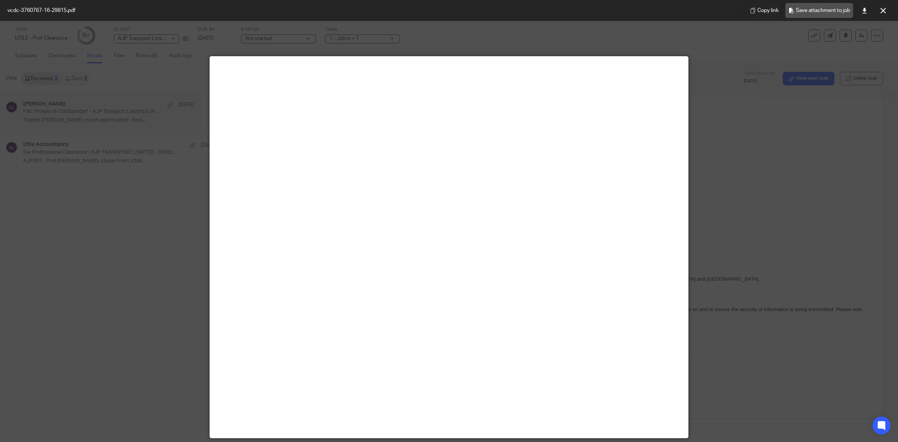
click at [805, 12] on span "Save attachment to job" at bounding box center [823, 10] width 54 height 9
click at [884, 6] on button at bounding box center [882, 10] width 15 height 15
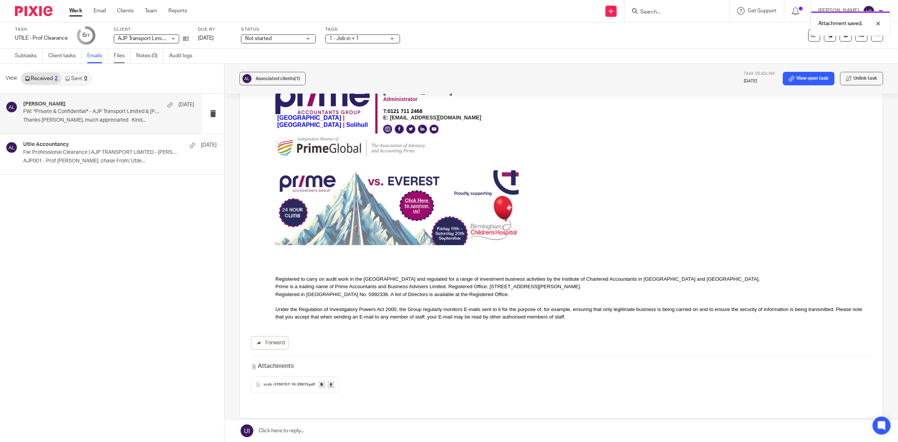
click at [123, 53] on link "Files" at bounding box center [122, 56] width 17 height 15
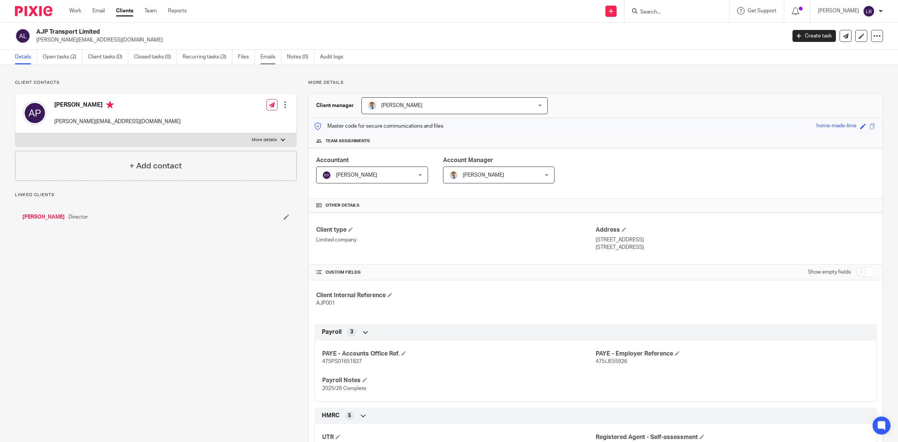
click at [272, 57] on link "Emails" at bounding box center [270, 57] width 21 height 15
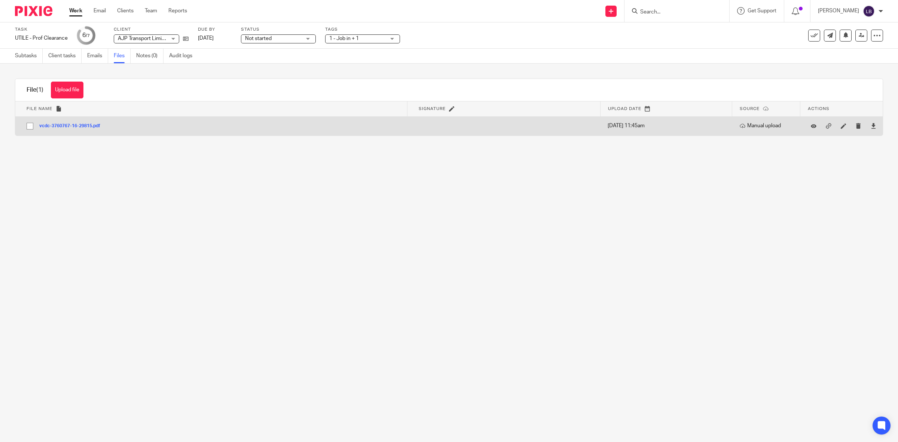
click at [66, 124] on button "vcdc-3760767-16-29815.pdf" at bounding box center [72, 125] width 67 height 5
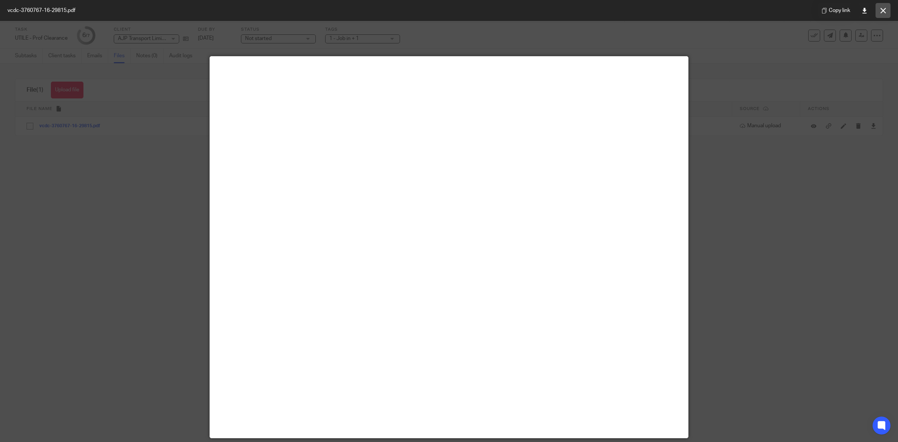
click at [876, 12] on button at bounding box center [882, 10] width 15 height 15
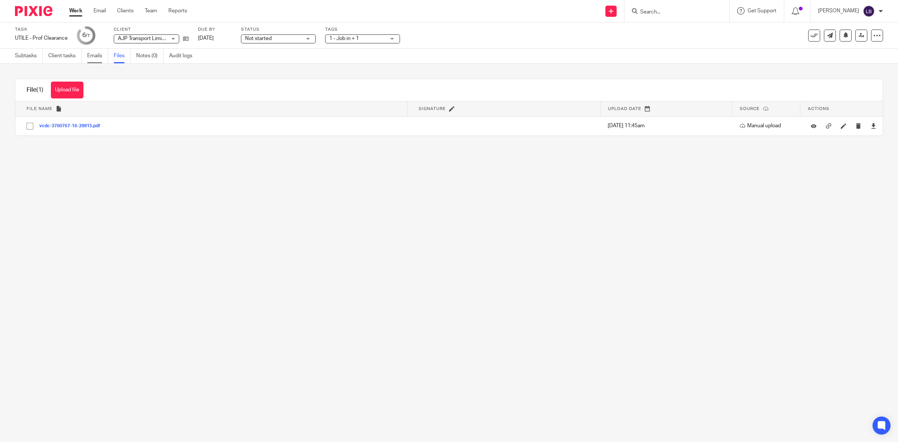
click at [99, 51] on link "Emails" at bounding box center [97, 56] width 21 height 15
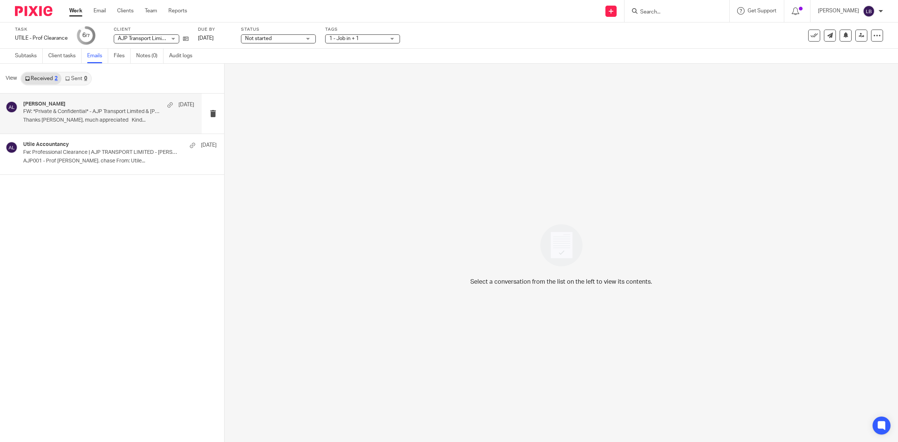
click at [93, 119] on p "Thanks [PERSON_NAME], much appreciated Kind..." at bounding box center [108, 120] width 171 height 6
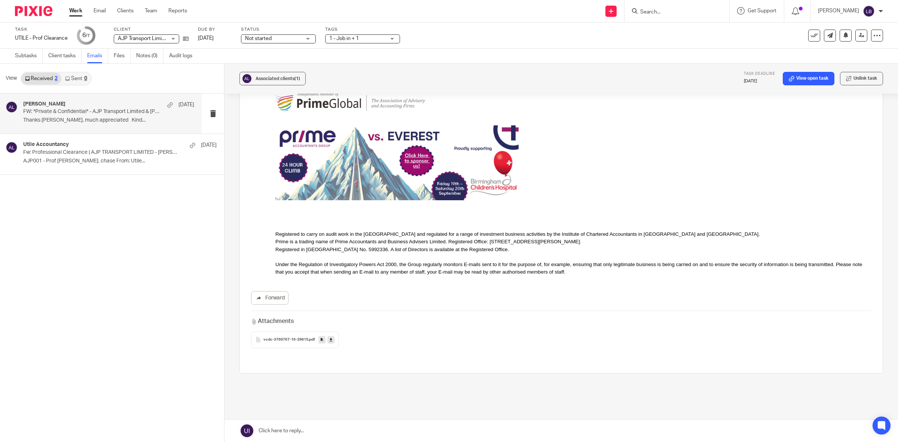
scroll to position [347, 0]
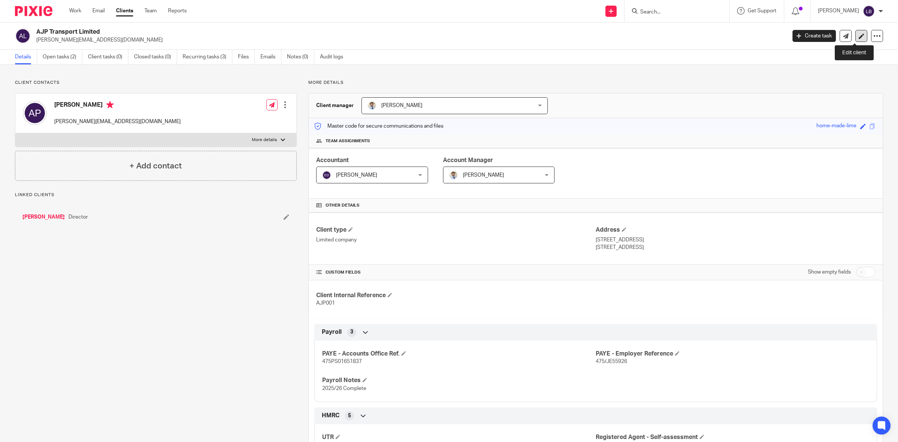
click at [858, 38] on icon at bounding box center [861, 36] width 6 height 6
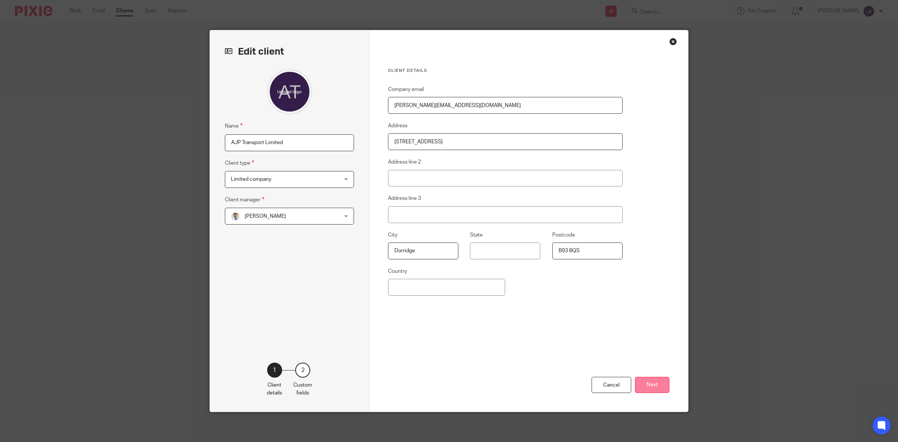
click at [653, 390] on button "Next" at bounding box center [652, 385] width 34 height 16
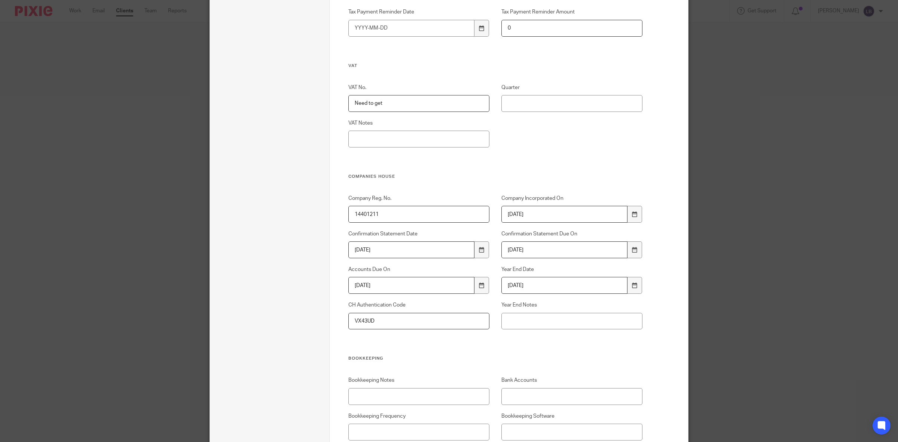
scroll to position [421, 0]
drag, startPoint x: 384, startPoint y: 323, endPoint x: 391, endPoint y: 322, distance: 6.8
click at [391, 322] on input "VX43UD" at bounding box center [418, 320] width 141 height 17
click at [386, 336] on div "Company Reg. No. 14401211 Company Incorporated On 2022-10-05 Confirmation State…" at bounding box center [489, 274] width 306 height 161
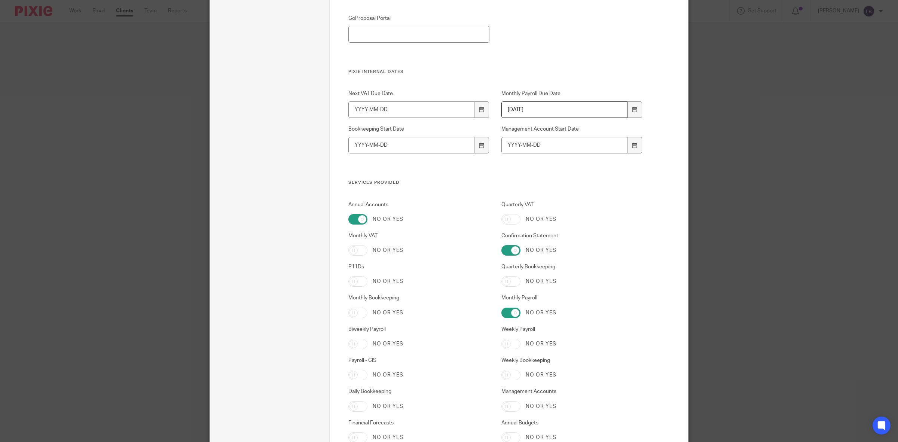
scroll to position [1226, 0]
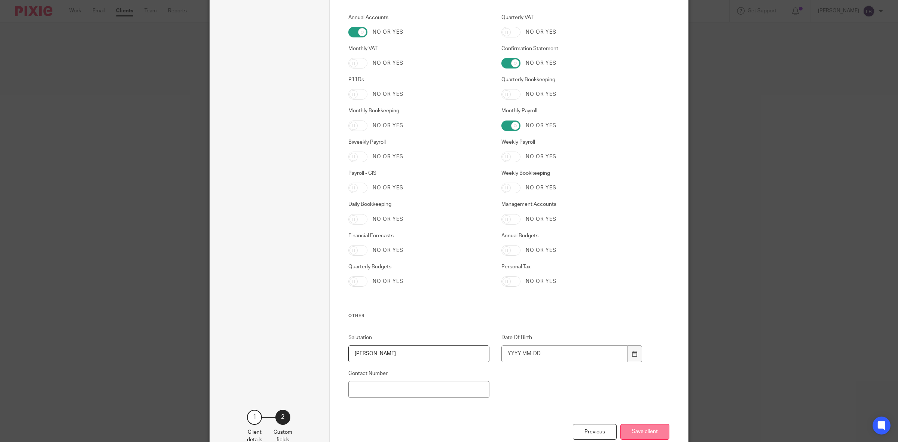
click at [635, 431] on button "Save client" at bounding box center [644, 432] width 49 height 16
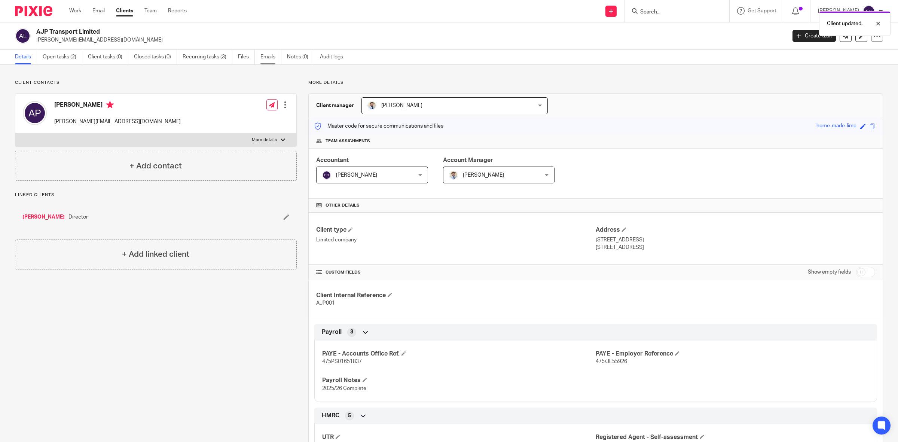
click at [266, 59] on link "Emails" at bounding box center [270, 57] width 21 height 15
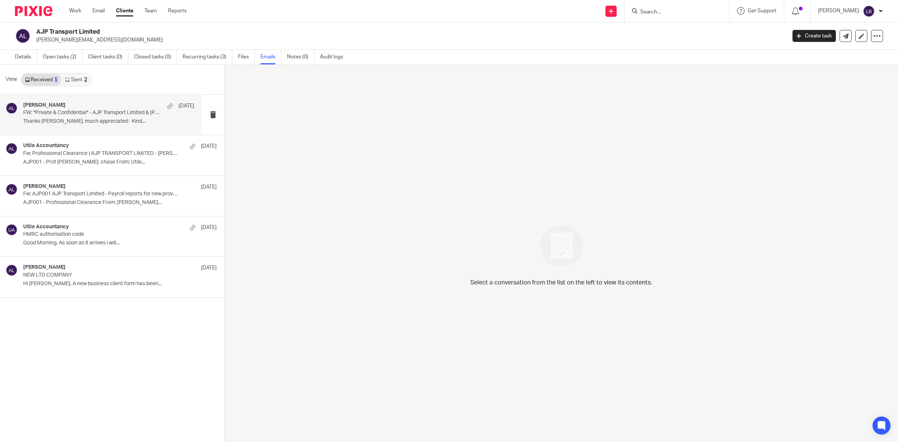
click at [54, 111] on p "FW: *Private & Confidential* - AJP Transport Limited & [PERSON_NAME]" at bounding box center [91, 113] width 137 height 6
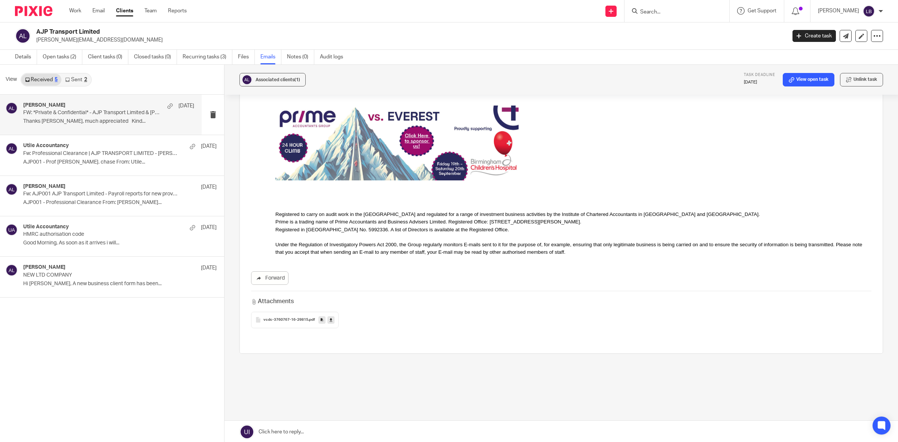
scroll to position [1, 0]
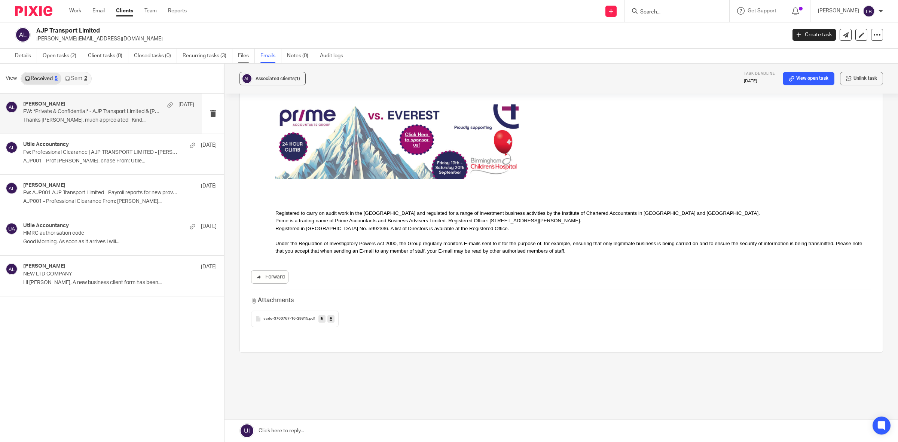
click at [241, 53] on link "Files" at bounding box center [246, 56] width 17 height 15
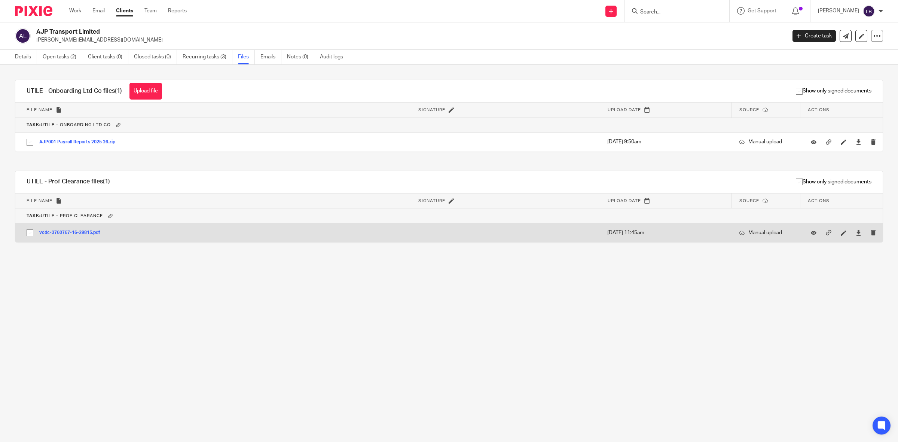
drag, startPoint x: 80, startPoint y: 229, endPoint x: 73, endPoint y: 232, distance: 7.4
click at [73, 232] on td "vcdc-3760767-16-29815.pdf vcdc-3760767-16-29815 Save" at bounding box center [211, 232] width 392 height 19
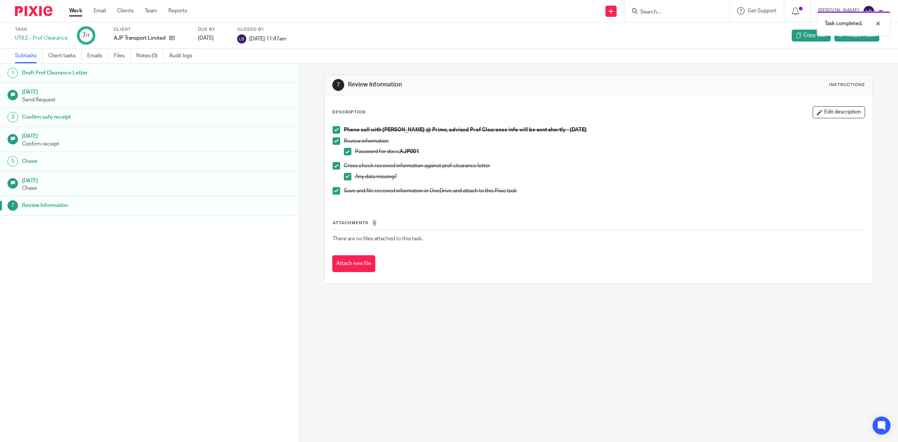
click at [77, 9] on link "Work" at bounding box center [75, 10] width 13 height 7
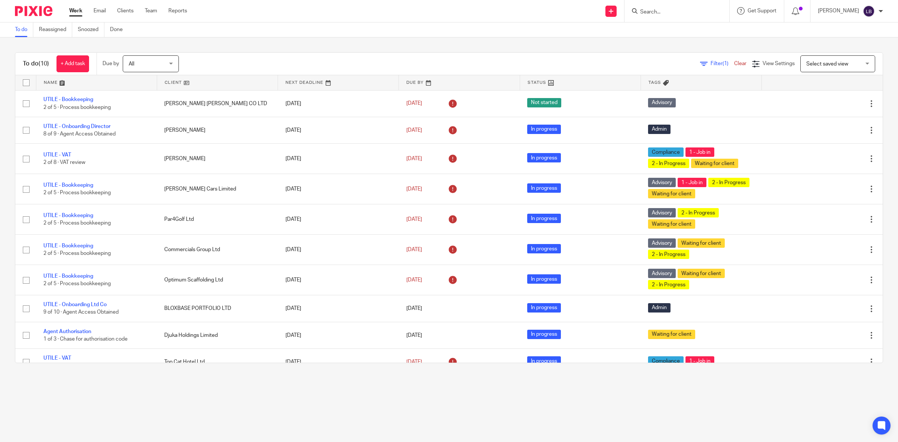
click at [348, 383] on main "To do Reassigned Snoozed Done To do (10) + Add task Due by All All [DATE] [DATE…" at bounding box center [449, 221] width 898 height 442
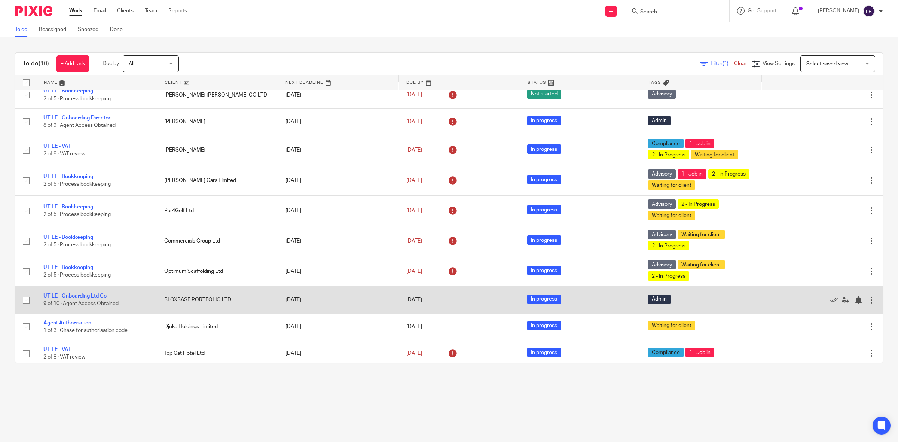
scroll to position [13, 0]
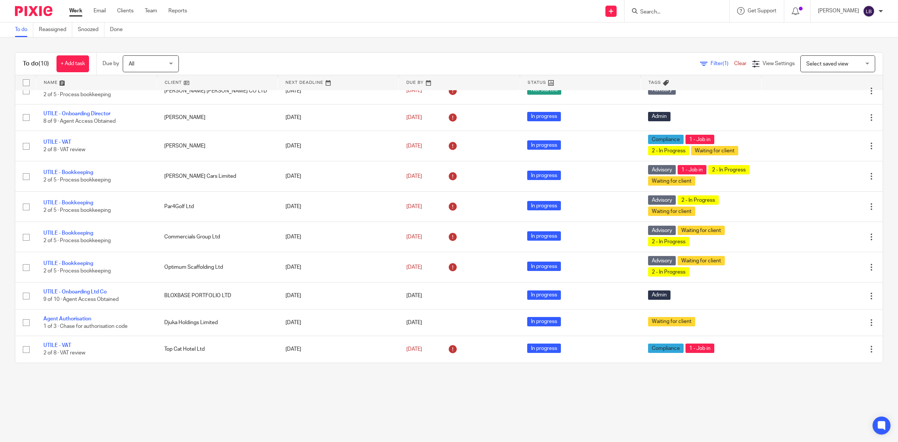
drag, startPoint x: 180, startPoint y: 0, endPoint x: 230, endPoint y: 6, distance: 51.2
click at [248, 10] on div "Send new email Create task Add client Request signature Get Support Contact Sup…" at bounding box center [547, 11] width 699 height 22
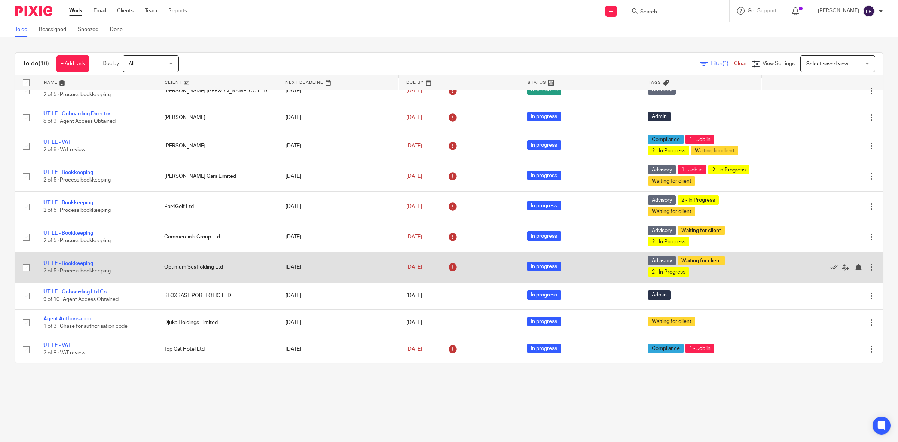
scroll to position [0, 0]
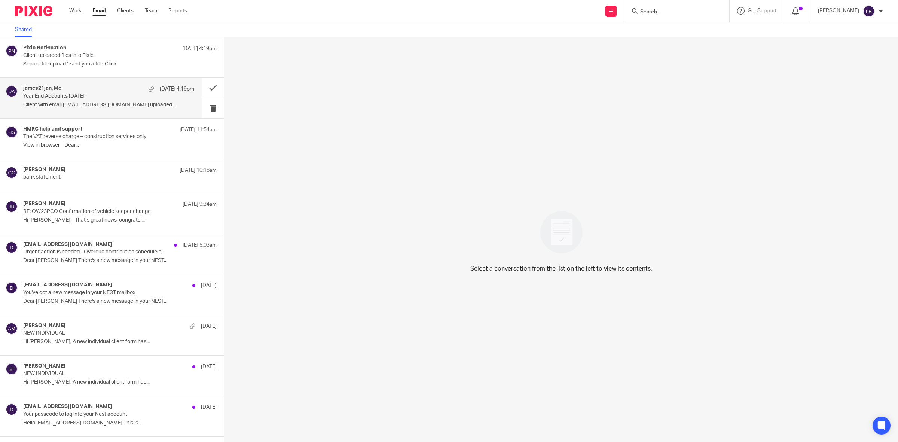
click at [76, 95] on p "Year End Accounts [DATE]" at bounding box center [91, 96] width 137 height 6
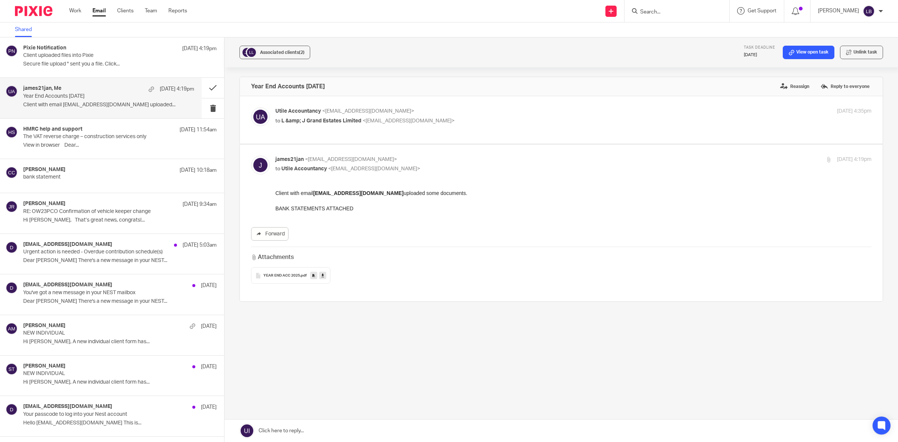
click at [672, 126] on div "Utile Accountancy <[EMAIL_ADDRESS][DOMAIN_NAME]> to L &amp; J Grand Estates Lim…" at bounding box center [573, 116] width 596 height 19
checkbox input "true"
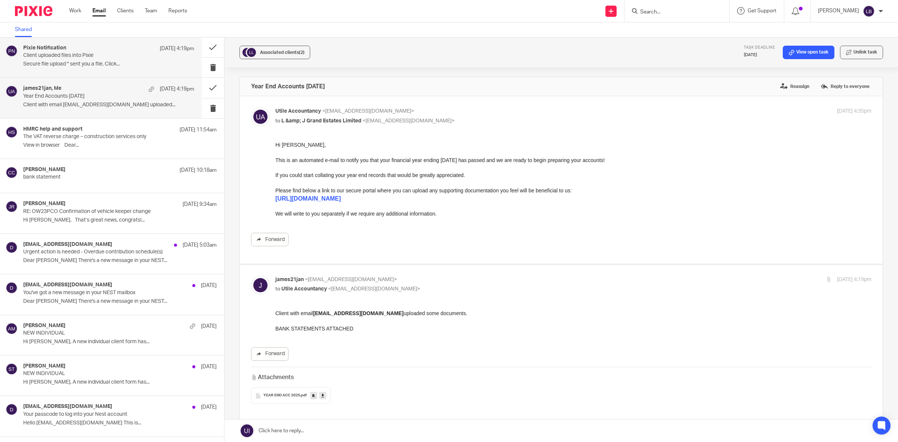
drag, startPoint x: 132, startPoint y: 68, endPoint x: 149, endPoint y: 77, distance: 19.1
click at [133, 68] on div "Pixie Notification 22 Sep 4:19pm Client uploaded files into Pixie Secure file u…" at bounding box center [108, 57] width 171 height 25
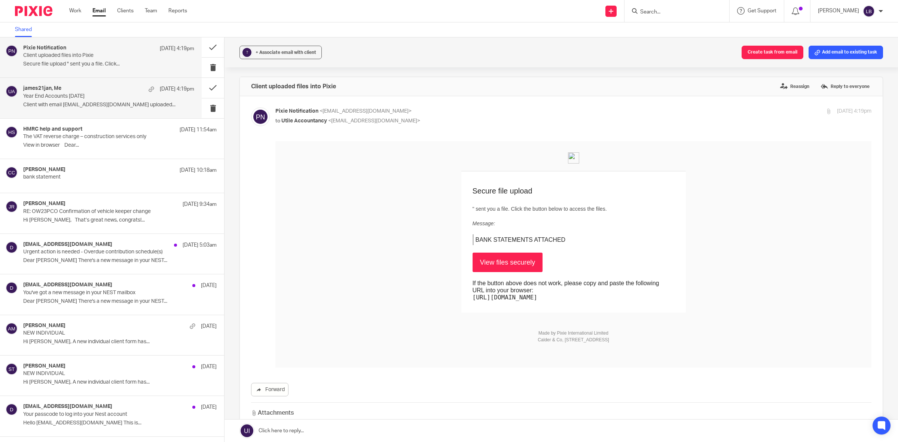
click at [100, 96] on p "Year End Accounts 31st May 2025" at bounding box center [91, 96] width 137 height 6
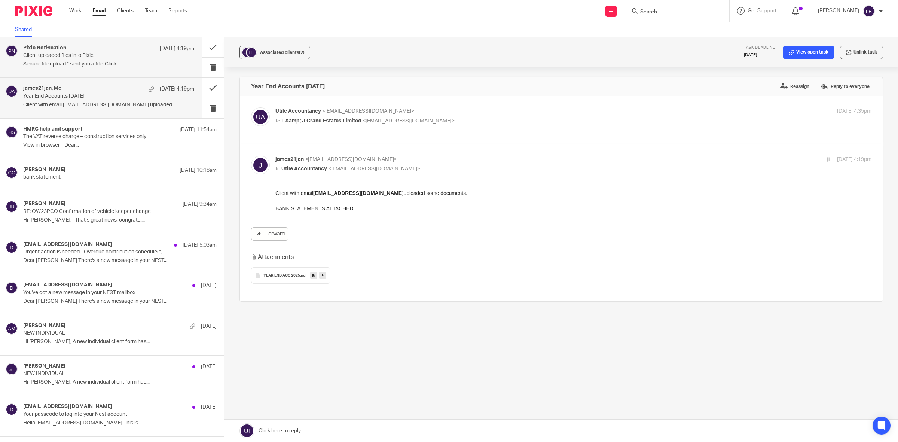
click at [110, 58] on p "Client uploaded files into Pixie" at bounding box center [91, 55] width 137 height 6
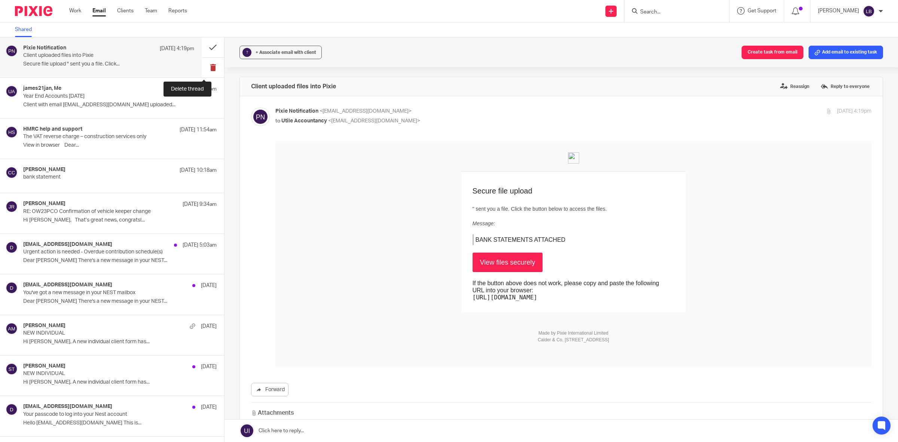
click at [203, 65] on button at bounding box center [213, 68] width 22 height 20
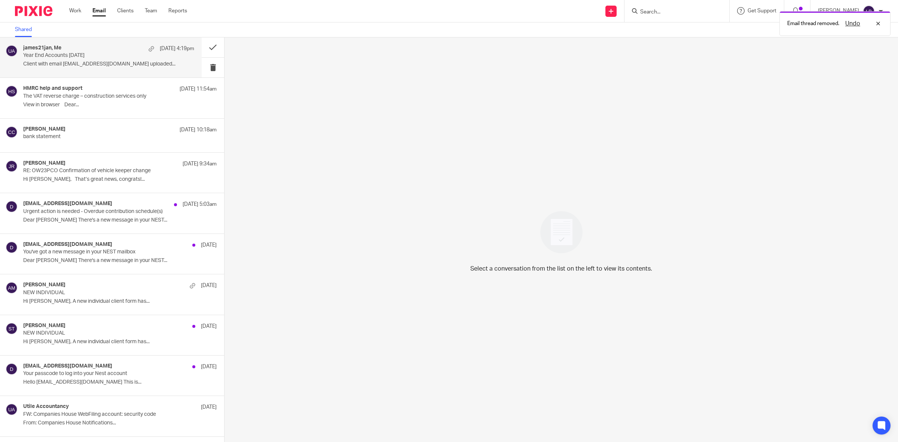
click at [113, 59] on div "james21jan, Me 22 Sep 4:19pm Year End Accounts 31st May 2025 Client with email …" at bounding box center [108, 57] width 171 height 25
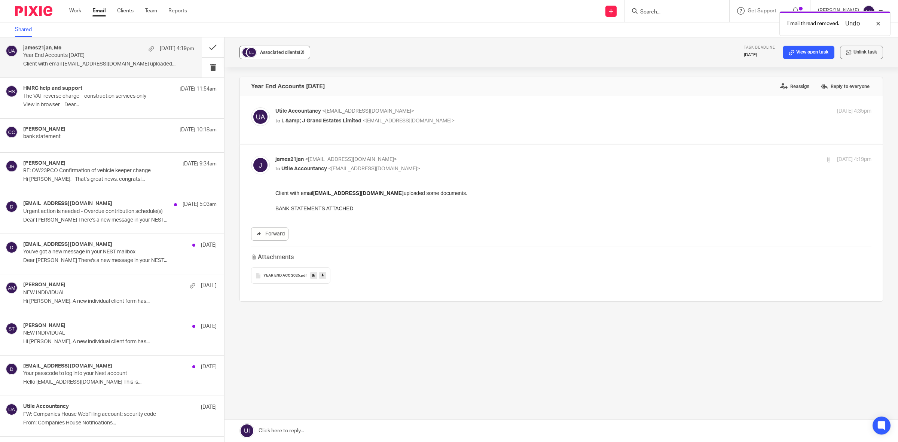
click at [257, 54] on button "Associated clients (2)" at bounding box center [274, 52] width 71 height 13
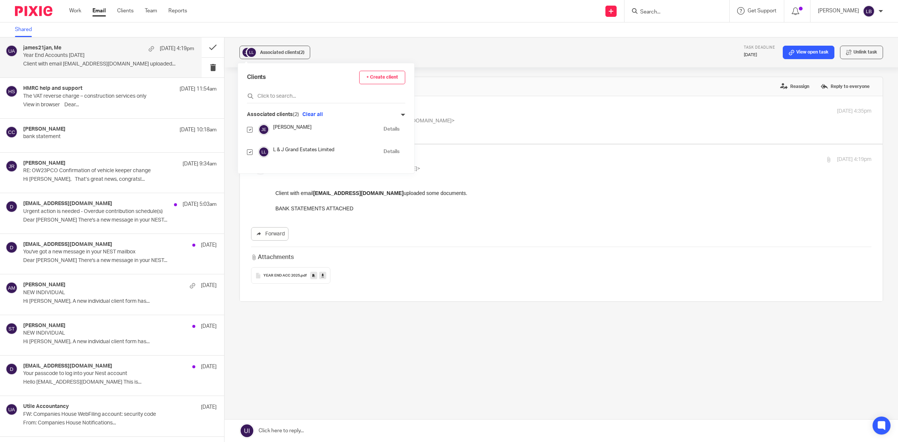
click at [496, 184] on div "james21jan <james21jan@gmail.com> to Utile Accountancy <info@utileaccountancy.c…" at bounding box center [561, 223] width 620 height 134
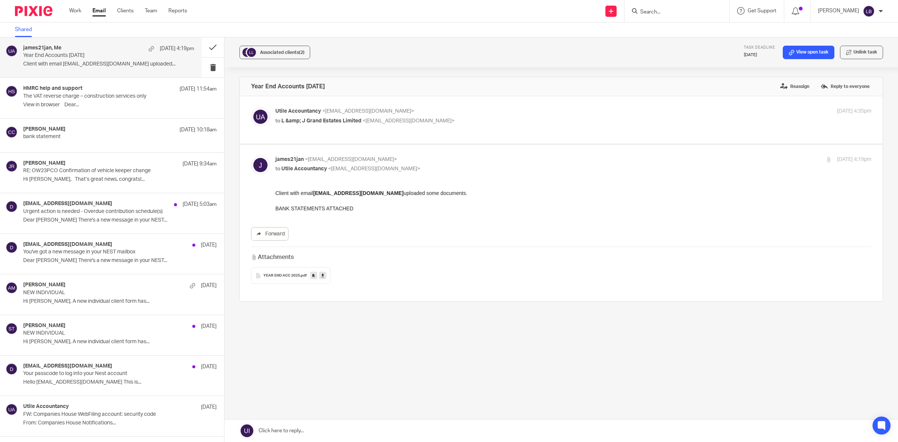
click at [429, 123] on p "to L &amp; J Grand Estates Limited <james21jan@gmail.com>" at bounding box center [473, 121] width 397 height 8
checkbox input "true"
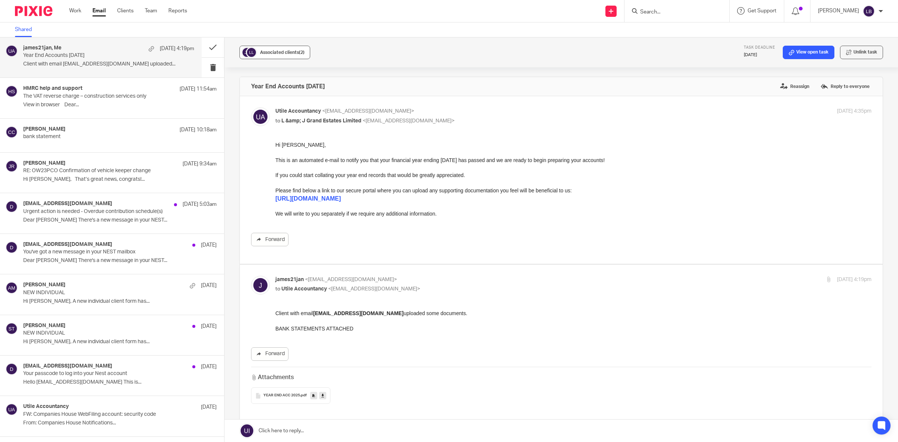
click at [299, 53] on span "(2)" at bounding box center [302, 52] width 6 height 4
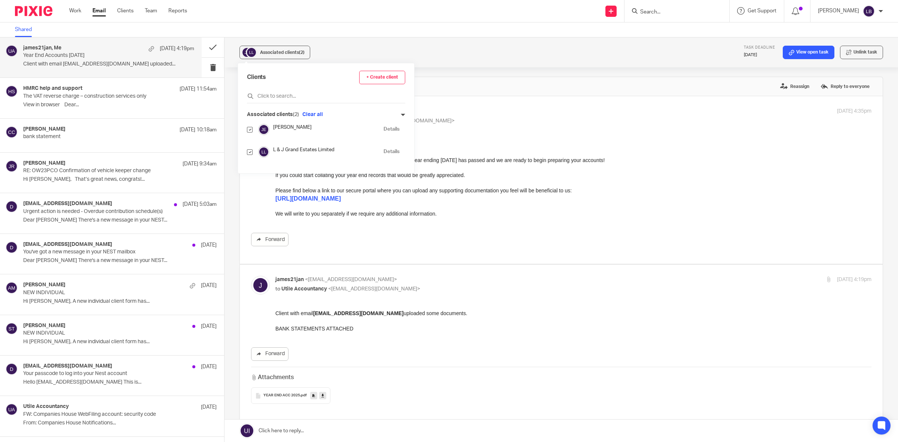
click at [249, 129] on input "checkbox" at bounding box center [250, 130] width 6 height 6
checkbox input "false"
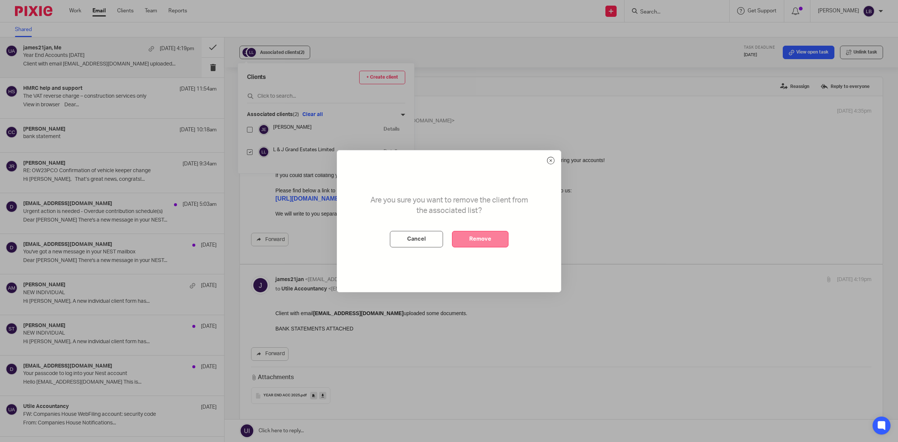
click at [477, 238] on button "Remove" at bounding box center [480, 239] width 56 height 16
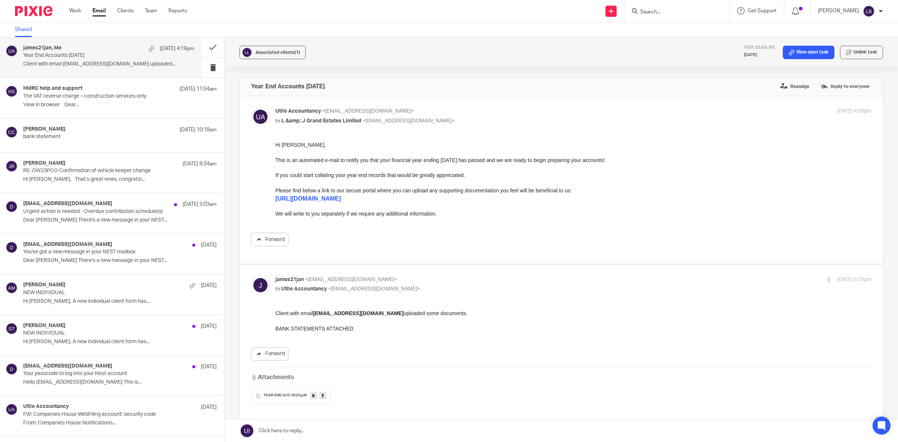
click at [322, 396] on icon at bounding box center [322, 396] width 3 height 6
click at [313, 397] on icon at bounding box center [313, 396] width 3 height 6
click at [806, 49] on link "View open task" at bounding box center [809, 52] width 52 height 13
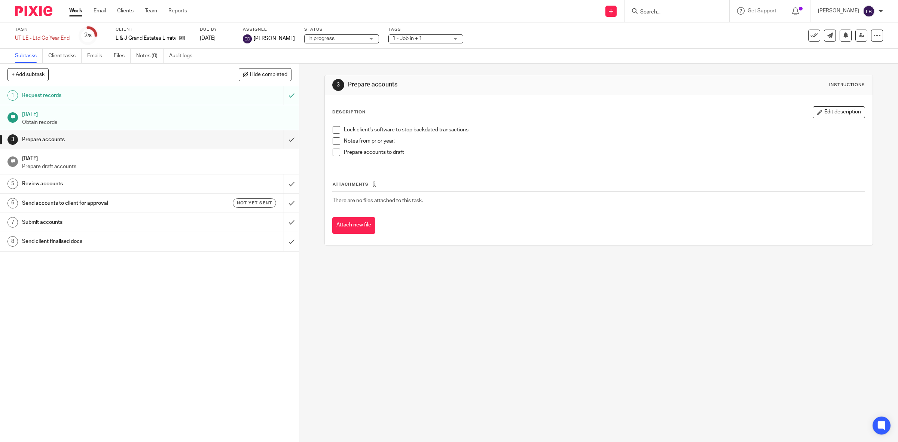
click at [130, 91] on h1 "Request records" at bounding box center [106, 95] width 169 height 11
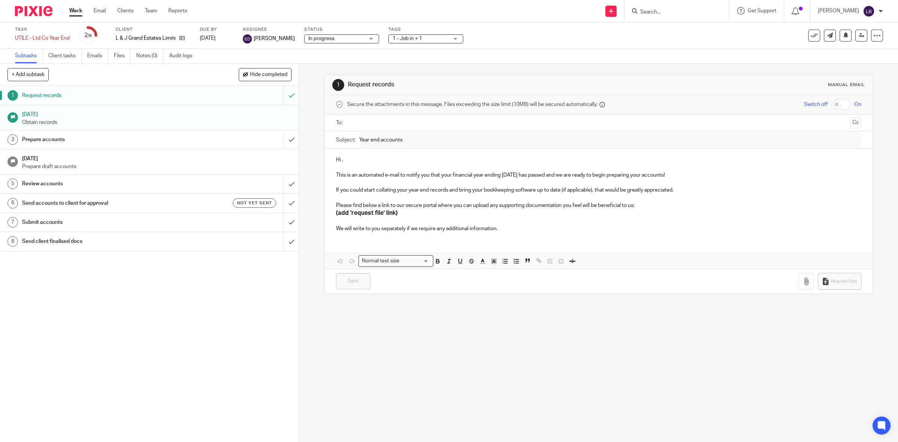
click at [120, 141] on h1 "Prepare accounts" at bounding box center [106, 139] width 169 height 11
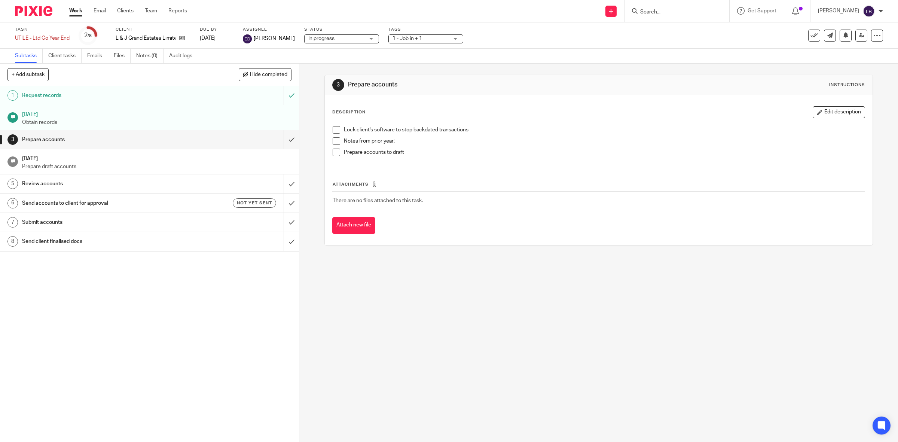
click at [392, 37] on span "1 - Job in + 1" at bounding box center [407, 38] width 30 height 5
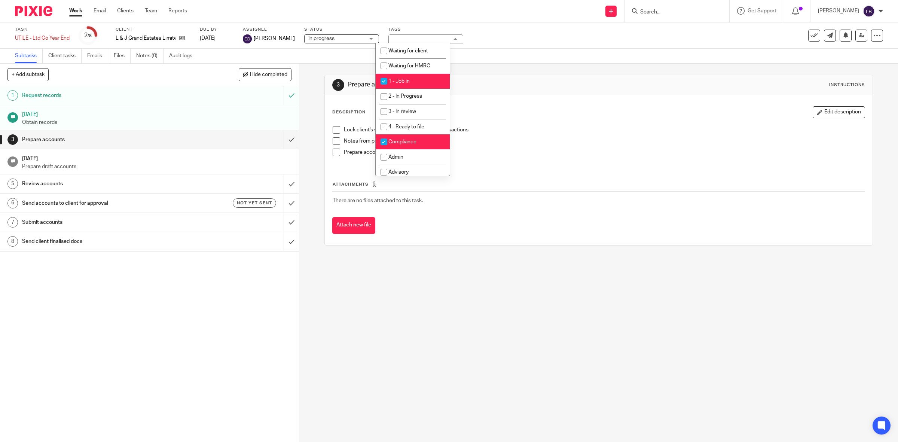
click at [398, 77] on li "1 - Job in" at bounding box center [413, 81] width 74 height 15
checkbox input "false"
click at [400, 53] on li "Waiting for client" at bounding box center [413, 50] width 74 height 15
checkbox input "true"
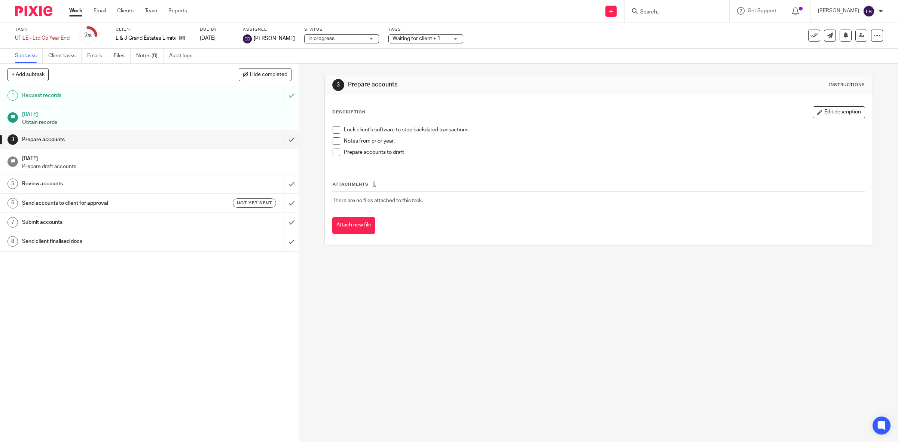
click at [475, 60] on div "Subtasks Client tasks Emails Files Notes (0) Audit logs" at bounding box center [449, 56] width 898 height 15
click at [184, 39] on icon at bounding box center [182, 38] width 6 height 6
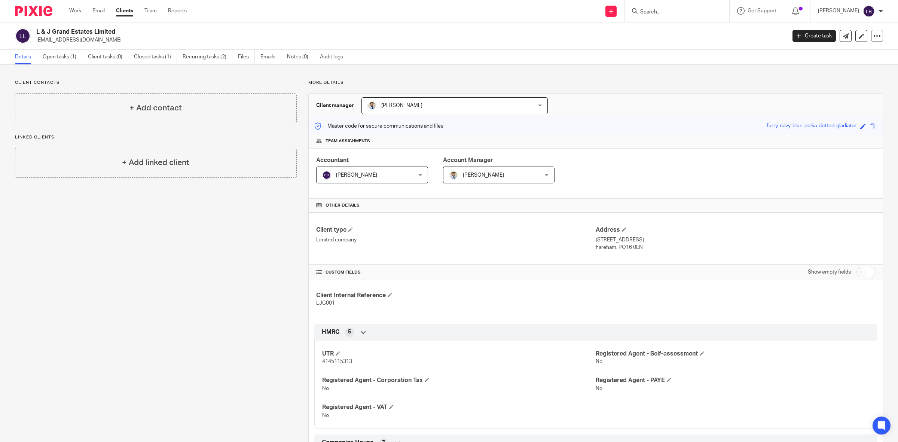
drag, startPoint x: 94, startPoint y: 42, endPoint x: 36, endPoint y: 44, distance: 58.8
click at [36, 44] on div "L & J Grand Estates Limited [EMAIL_ADDRESS][DOMAIN_NAME] Create task Update fro…" at bounding box center [449, 35] width 898 height 27
copy p "[EMAIL_ADDRESS][DOMAIN_NAME]"
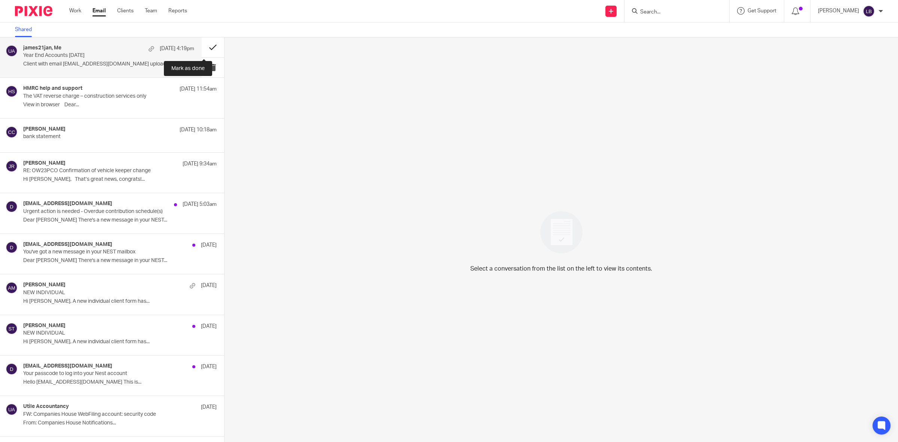
click at [204, 47] on button at bounding box center [213, 47] width 22 height 20
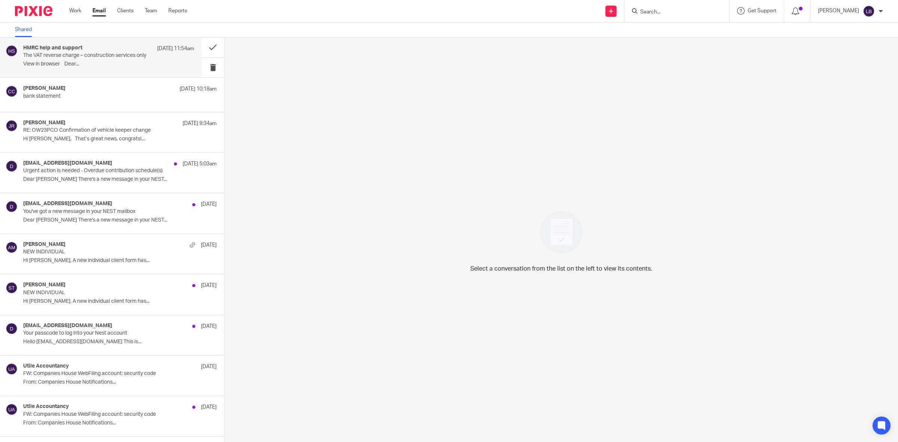
click at [107, 61] on p "﻿View in browser﻿ Dear..." at bounding box center [108, 64] width 171 height 6
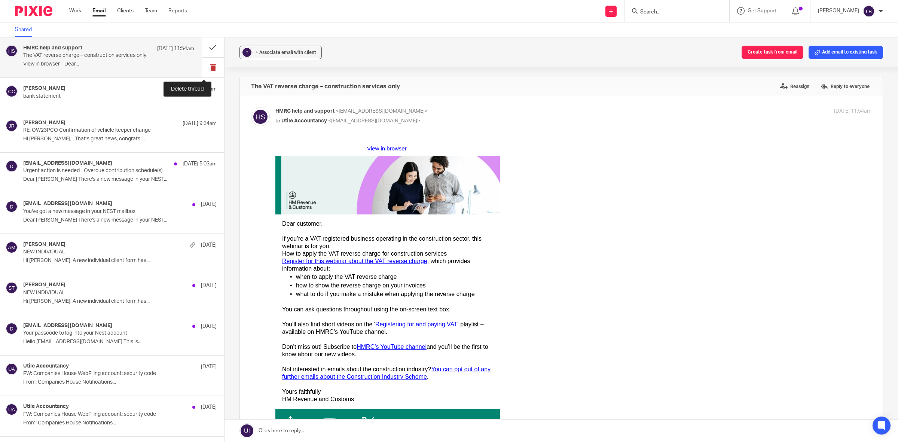
click at [203, 64] on button at bounding box center [213, 68] width 22 height 20
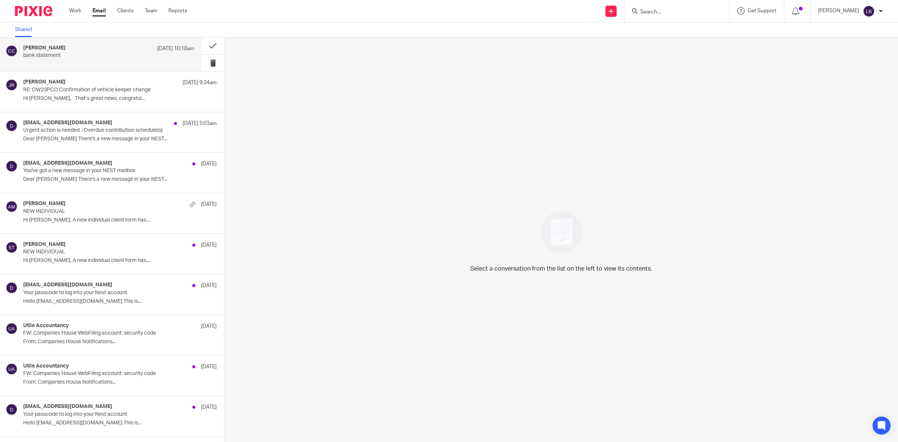
drag, startPoint x: 135, startPoint y: 57, endPoint x: 226, endPoint y: 62, distance: 91.4
click at [137, 57] on p "bank statement" at bounding box center [100, 55] width 155 height 6
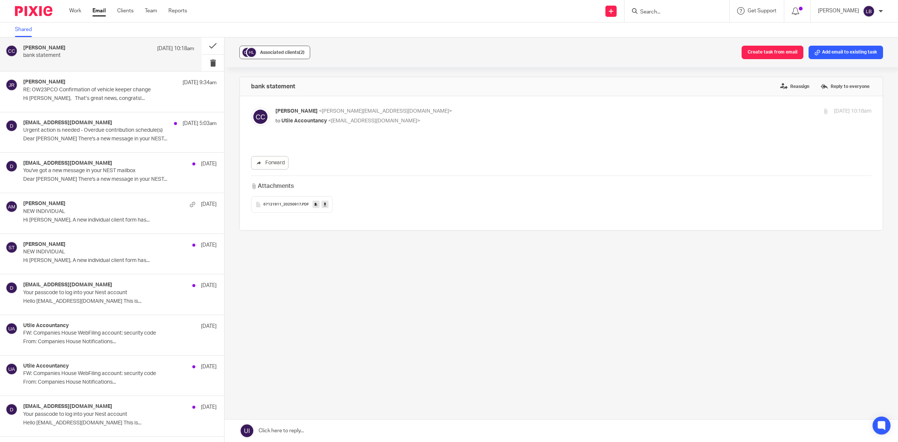
click at [297, 53] on span "Associated clients (2)" at bounding box center [282, 52] width 45 height 4
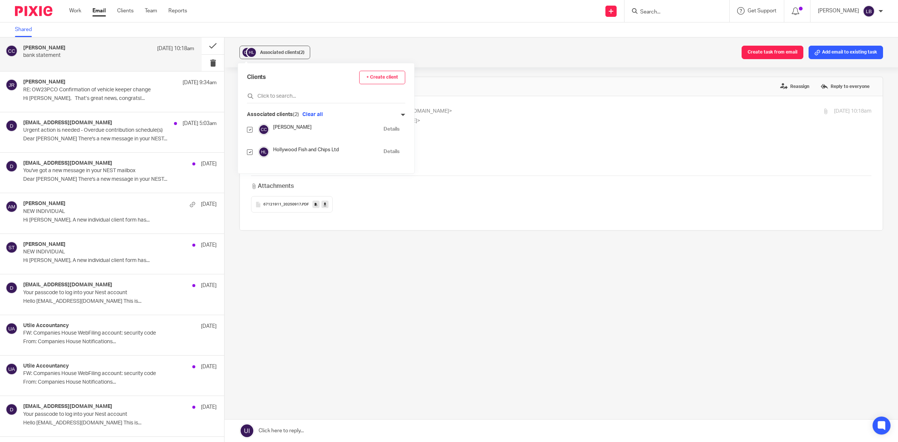
click at [251, 128] on input "checkbox" at bounding box center [250, 130] width 6 height 6
checkbox input "false"
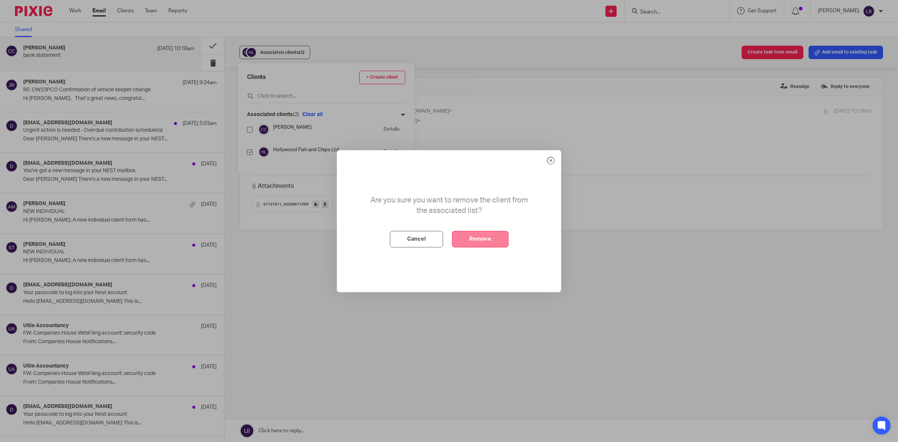
click at [488, 238] on button "Remove" at bounding box center [480, 239] width 56 height 16
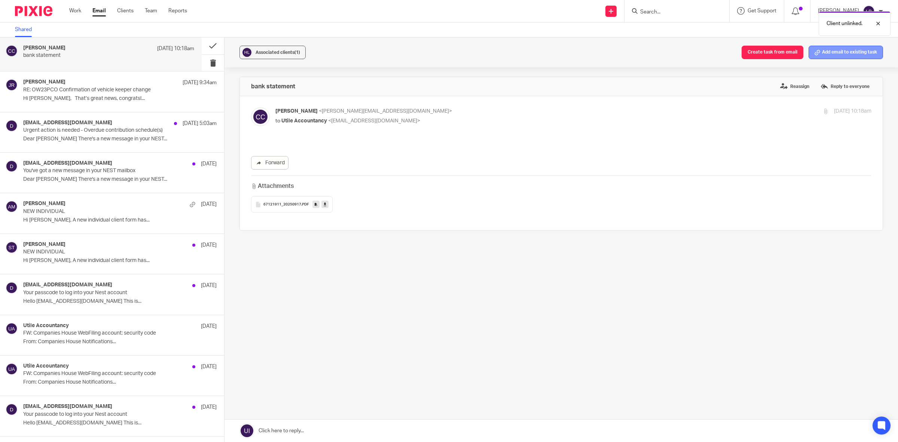
click at [831, 51] on button "Add email to existing task" at bounding box center [845, 52] width 74 height 13
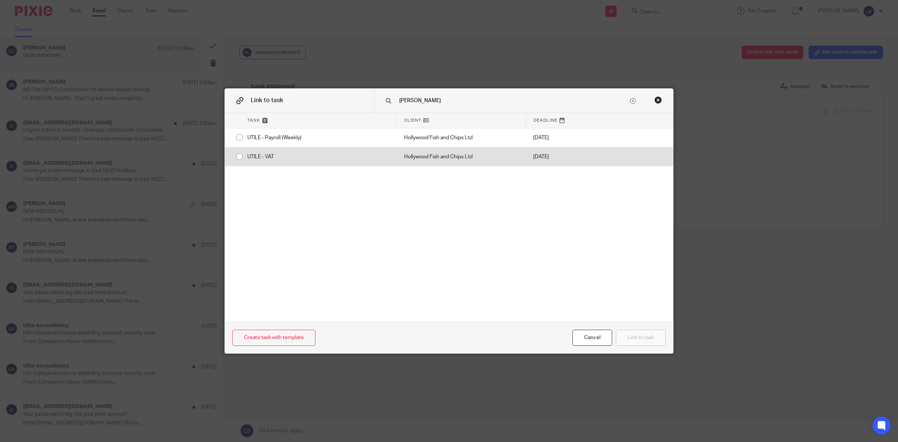
type input "[PERSON_NAME]"
click at [240, 156] on div "UTILE - VAT" at bounding box center [318, 156] width 157 height 19
radio input "true"
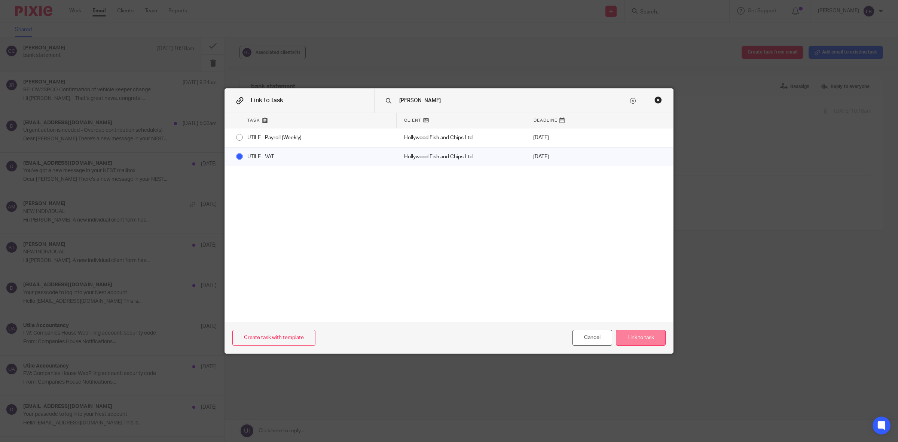
click at [638, 336] on button "Link to task" at bounding box center [641, 338] width 50 height 16
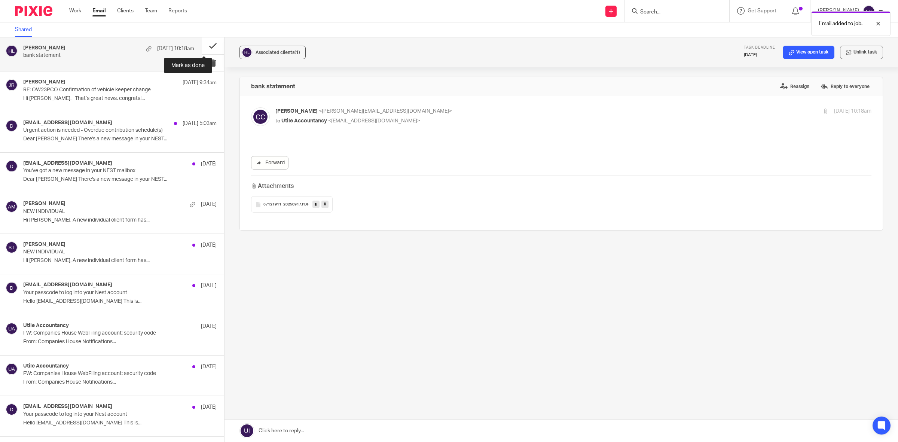
click at [204, 46] on button at bounding box center [213, 45] width 22 height 17
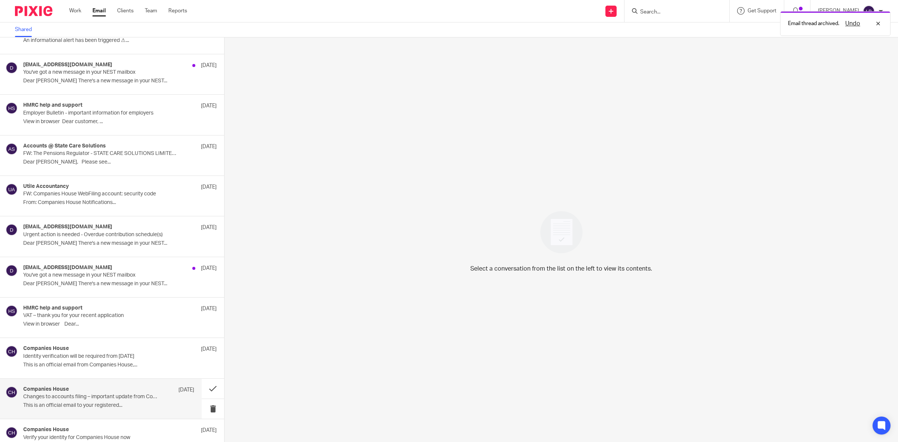
scroll to position [2473, 0]
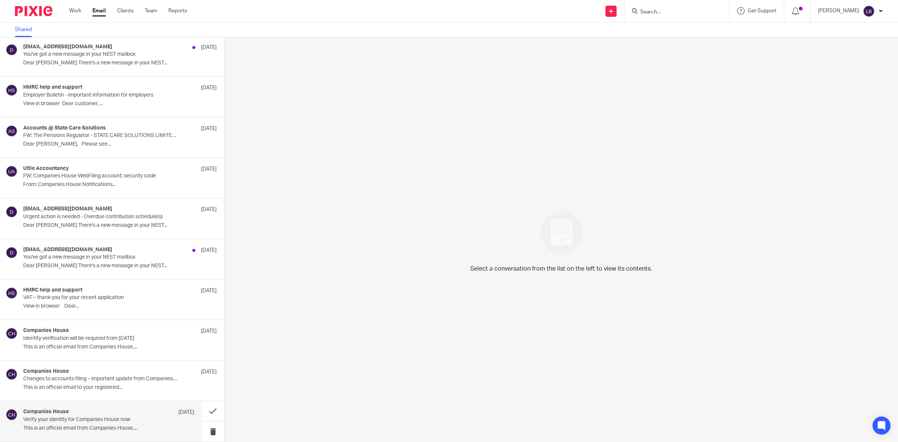
click at [80, 416] on p "Verify your identity for Companies House now" at bounding box center [91, 419] width 137 height 6
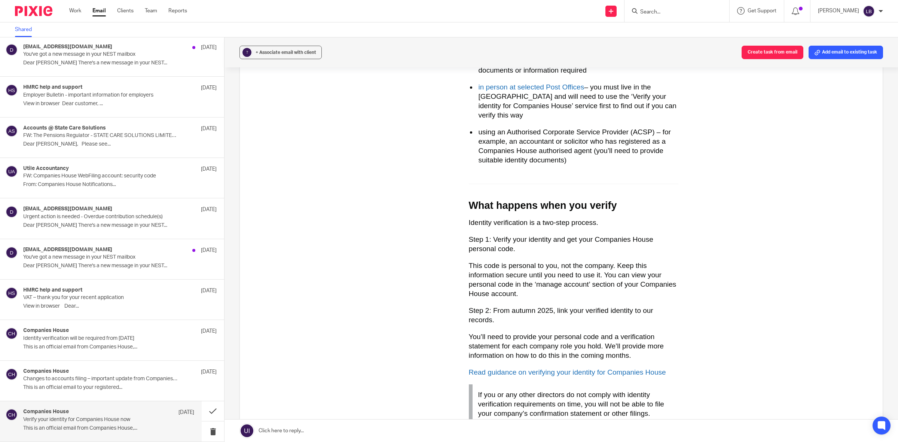
scroll to position [421, 0]
click at [118, 371] on div "Companies House [DATE]" at bounding box center [108, 371] width 171 height 7
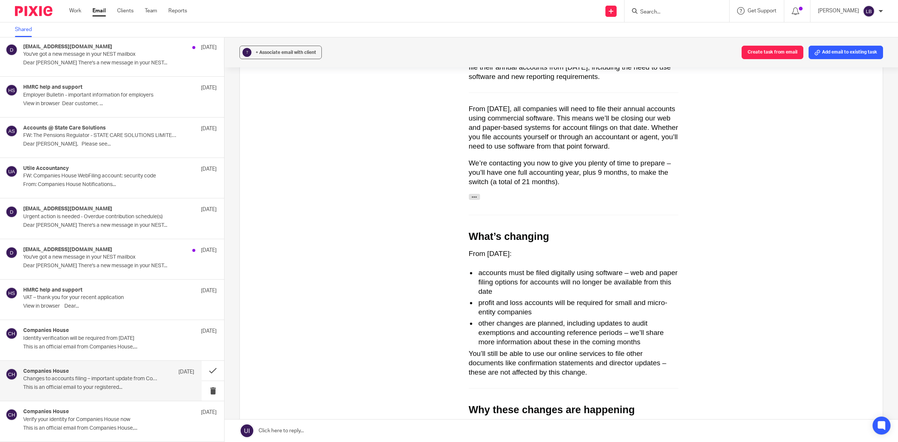
scroll to position [234, 0]
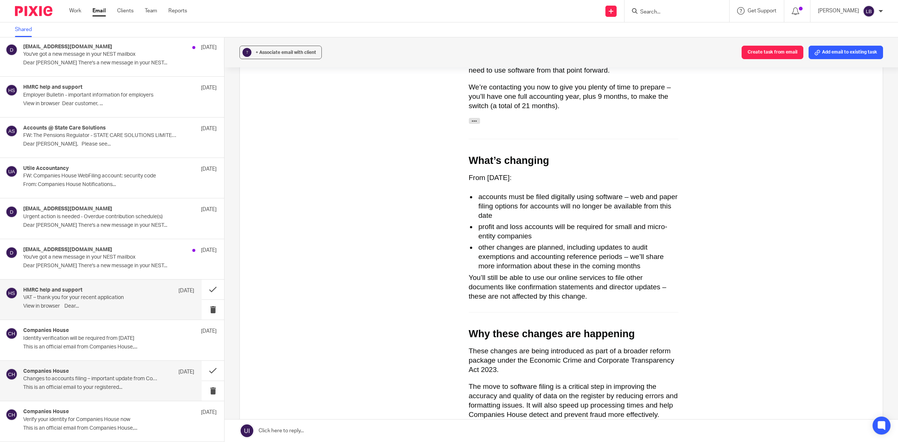
click at [88, 297] on p "VAT – thank you for your recent application" at bounding box center [91, 297] width 137 height 6
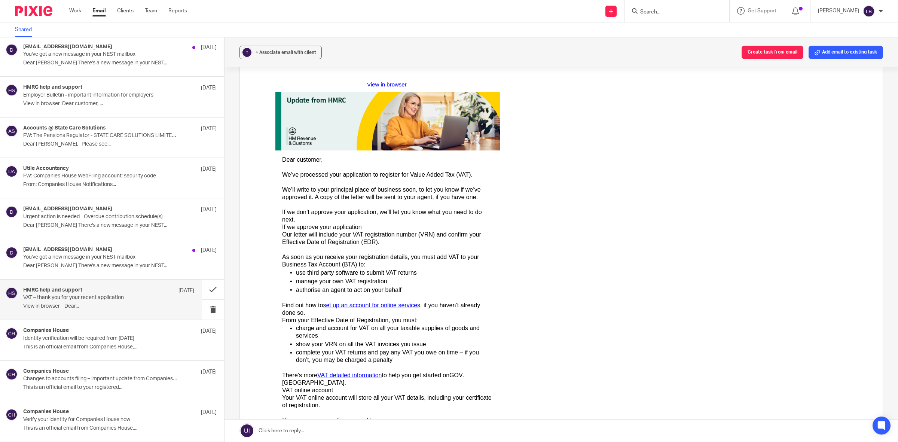
scroll to position [0, 0]
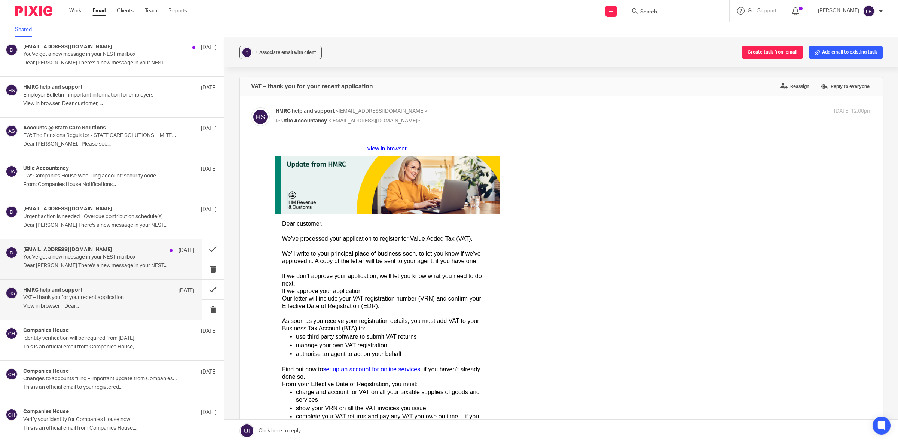
click at [105, 255] on p "You've got a new message in your NEST mailbox" at bounding box center [91, 257] width 137 height 6
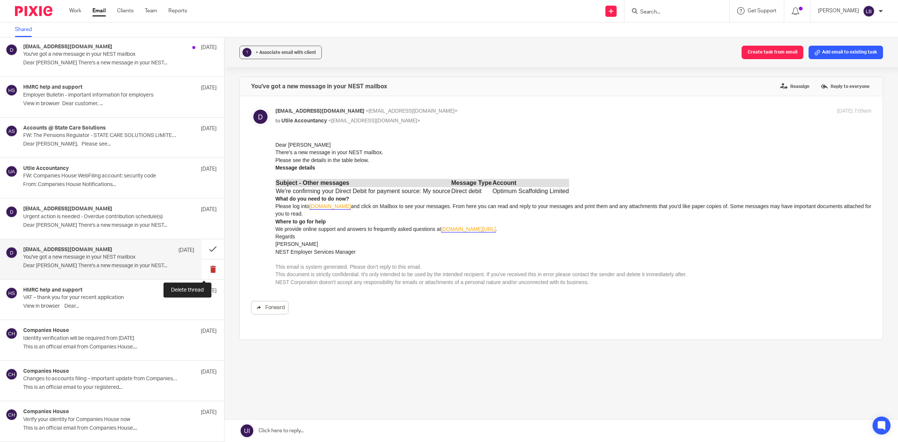
click at [204, 266] on button at bounding box center [213, 269] width 22 height 20
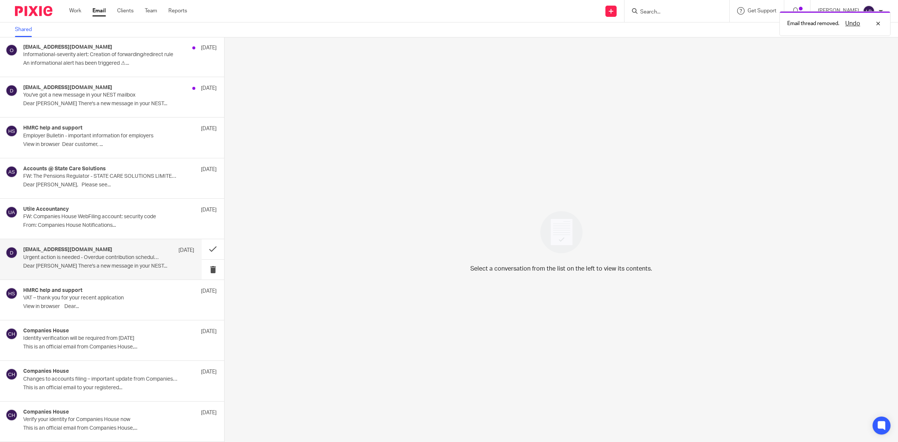
click at [148, 260] on p "Urgent action is needed - Overdue contribution schedule(s)" at bounding box center [91, 257] width 137 height 6
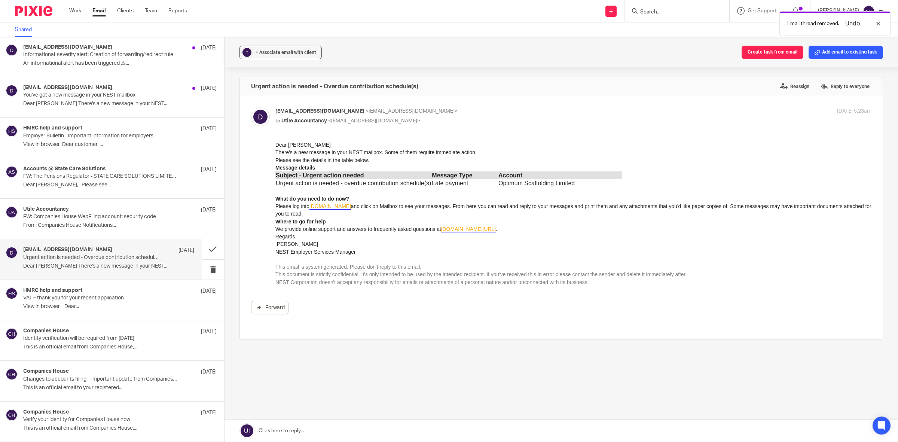
scroll to position [0, 0]
click at [203, 268] on button at bounding box center [213, 270] width 22 height 20
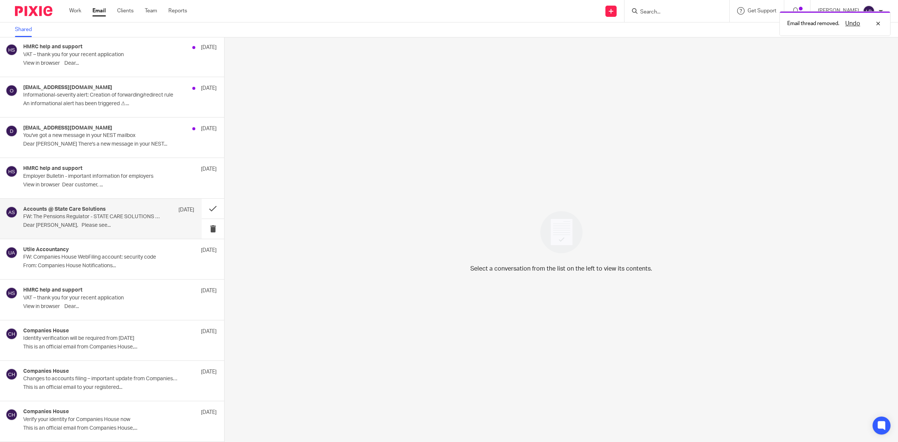
scroll to position [2392, 0]
click at [164, 258] on div "Utile Accountancy [DATE] FW: Companies House WebFiling account: security code F…" at bounding box center [108, 259] width 171 height 25
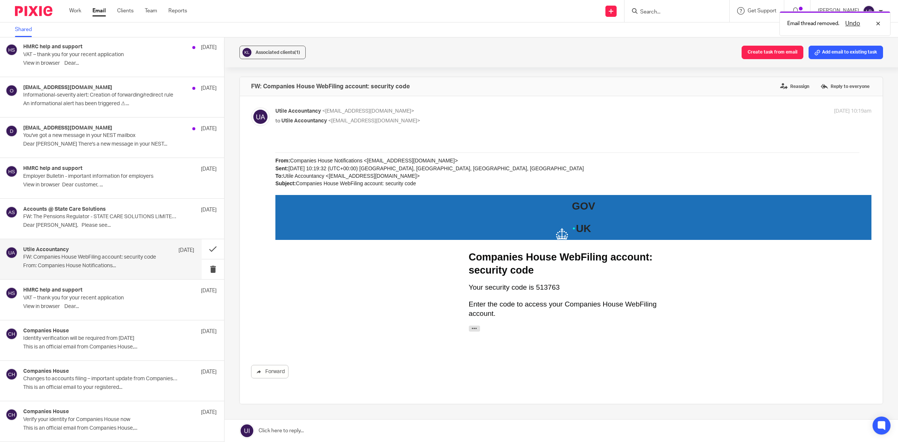
scroll to position [0, 0]
click at [203, 268] on button at bounding box center [213, 269] width 22 height 20
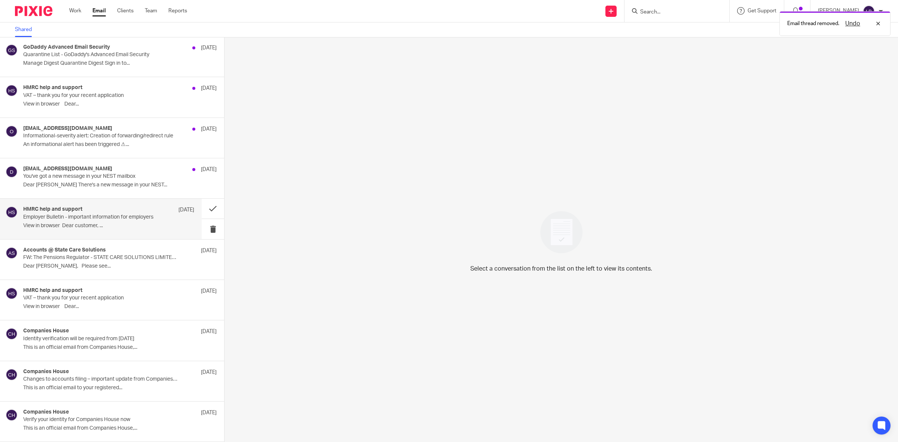
scroll to position [2351, 0]
click at [138, 216] on p "Employer Bulletin - important information for employers" at bounding box center [91, 217] width 137 height 6
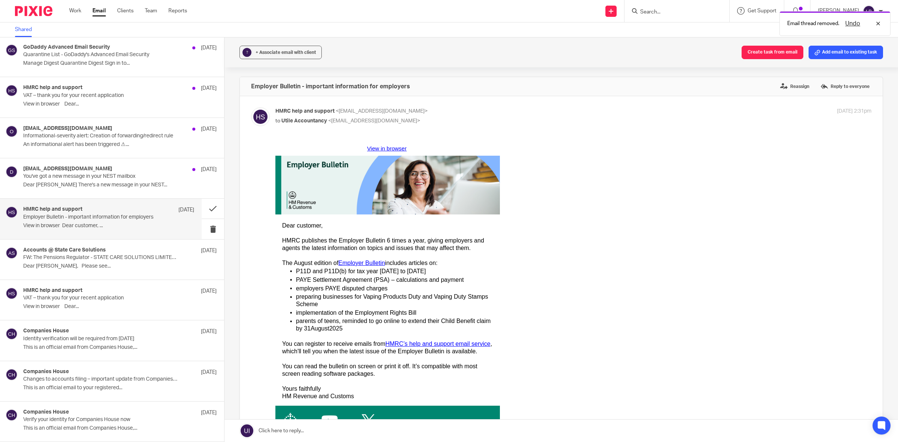
scroll to position [0, 0]
click at [206, 226] on button at bounding box center [213, 229] width 22 height 20
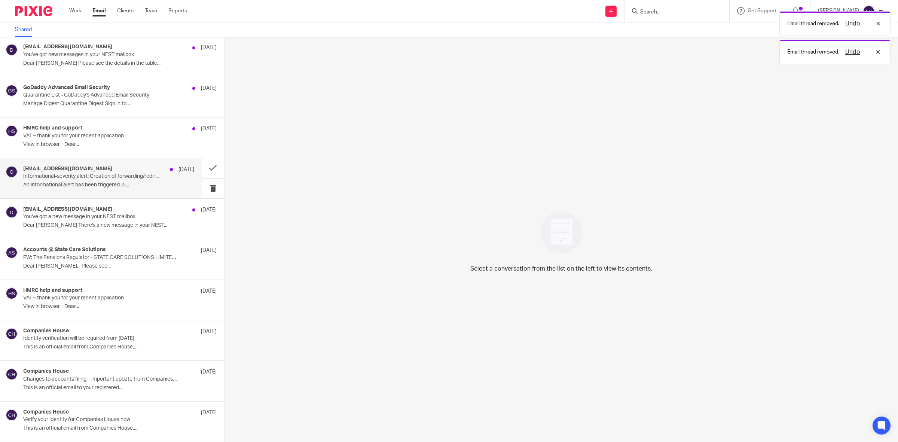
scroll to position [2311, 0]
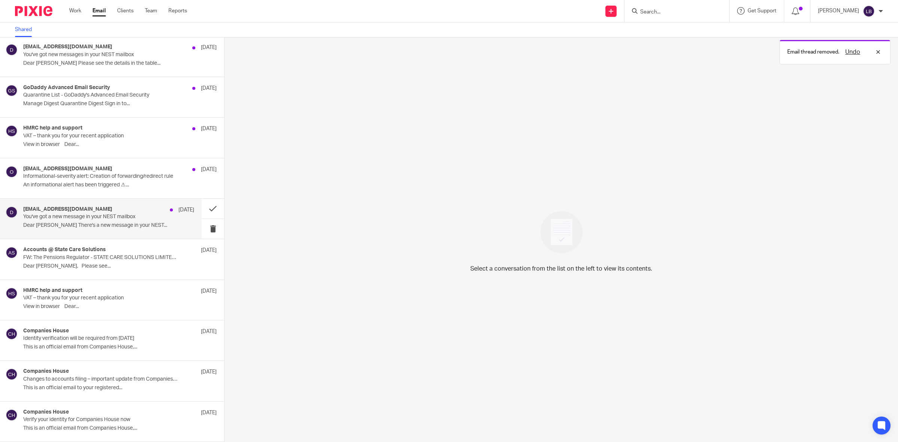
click at [139, 218] on p "You've got a new message in your NEST mailbox" at bounding box center [91, 217] width 137 height 6
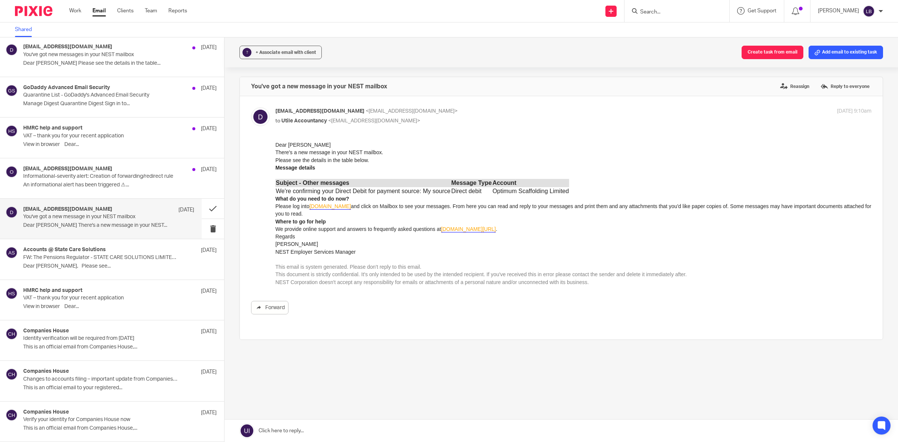
scroll to position [0, 0]
click at [204, 224] on button at bounding box center [213, 229] width 22 height 20
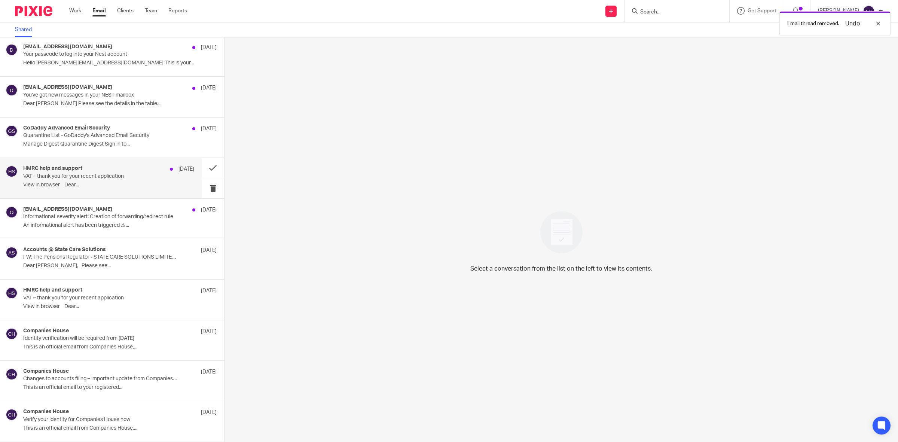
scroll to position [2270, 0]
click at [132, 217] on p "Informational-severity alert: Creation of forwarding/redirect rule" at bounding box center [91, 217] width 137 height 6
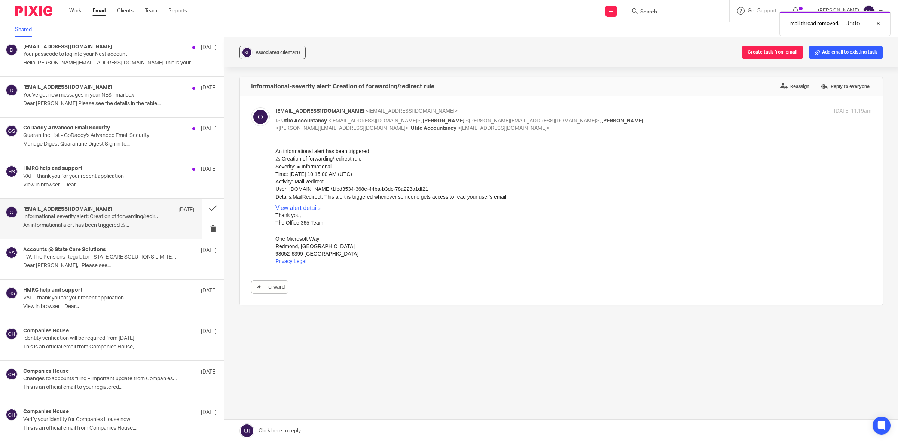
scroll to position [0, 0]
click at [204, 228] on button at bounding box center [213, 229] width 22 height 20
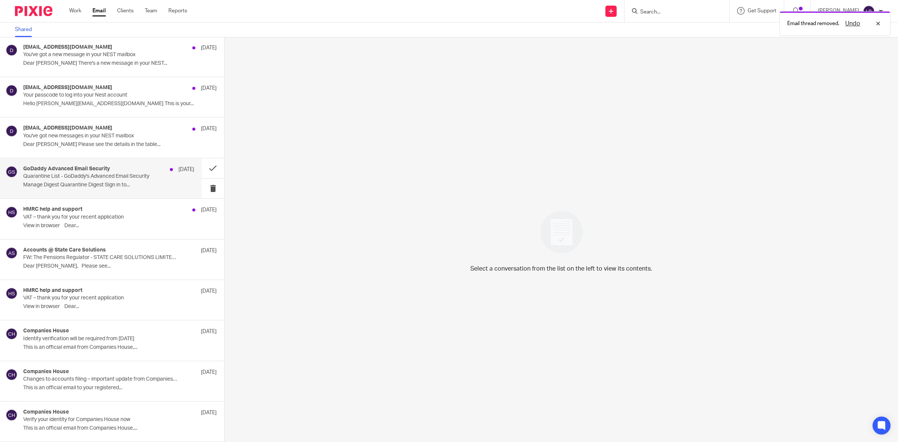
scroll to position [2229, 0]
click at [137, 177] on p "Quarantine List - GoDaddy's Advanced Email Security" at bounding box center [91, 176] width 137 height 6
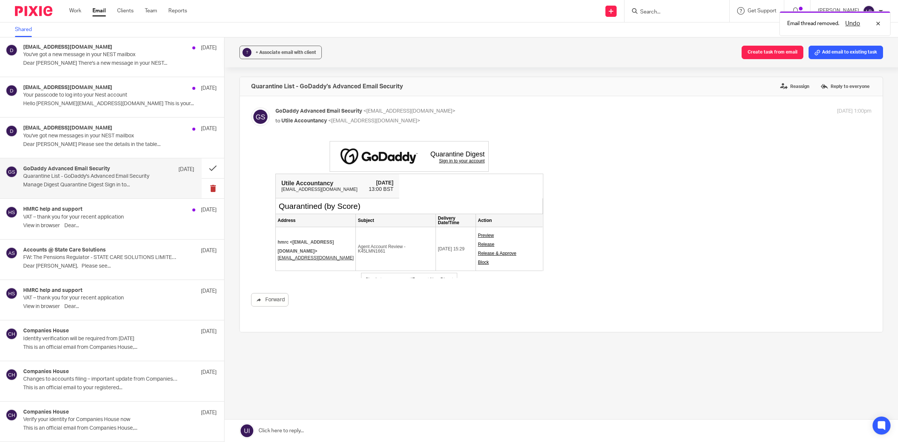
scroll to position [0, 0]
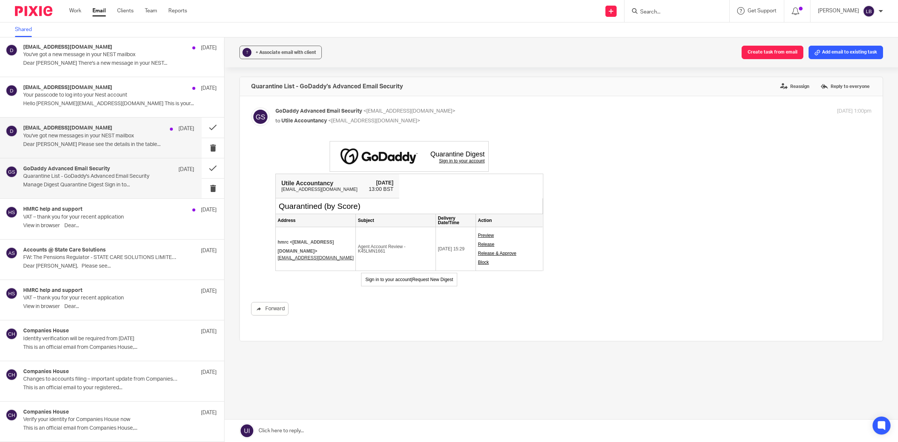
drag, startPoint x: 86, startPoint y: 134, endPoint x: 95, endPoint y: 135, distance: 9.0
click at [86, 134] on p "You've got new messages in your NEST mailbox" at bounding box center [91, 136] width 137 height 6
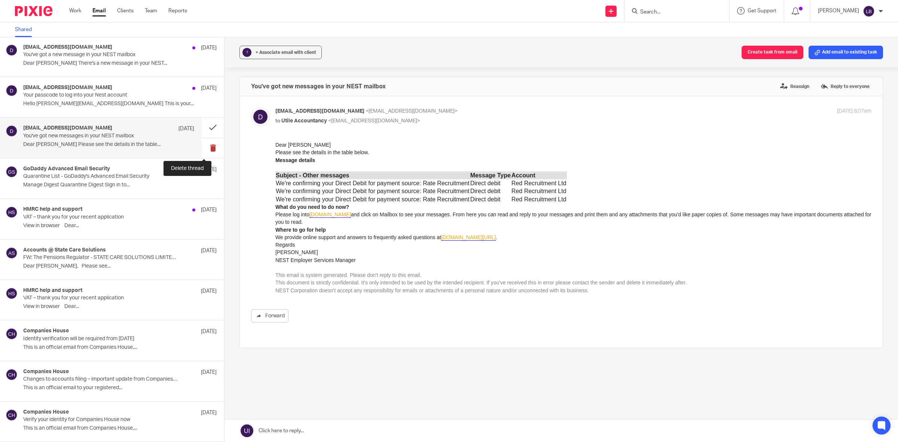
click at [205, 144] on button at bounding box center [213, 148] width 22 height 20
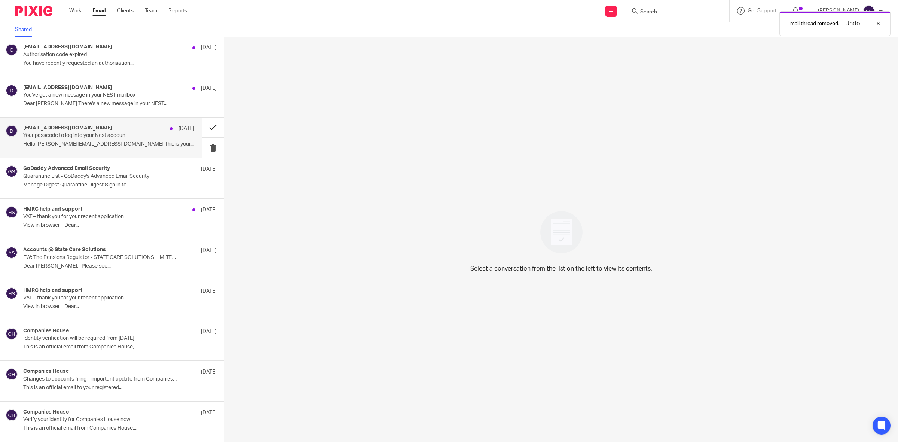
scroll to position [2189, 0]
click at [125, 96] on p "You've got a new message in your NEST mailbox" at bounding box center [91, 95] width 137 height 6
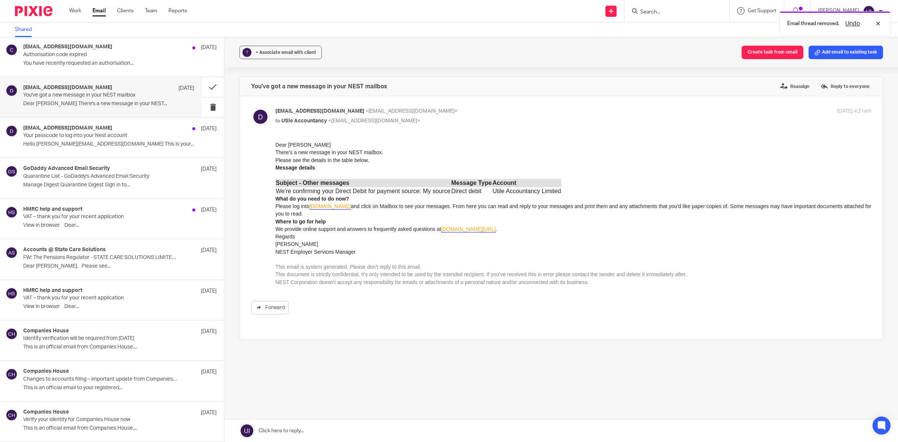
scroll to position [0, 0]
click at [204, 106] on button at bounding box center [213, 107] width 22 height 20
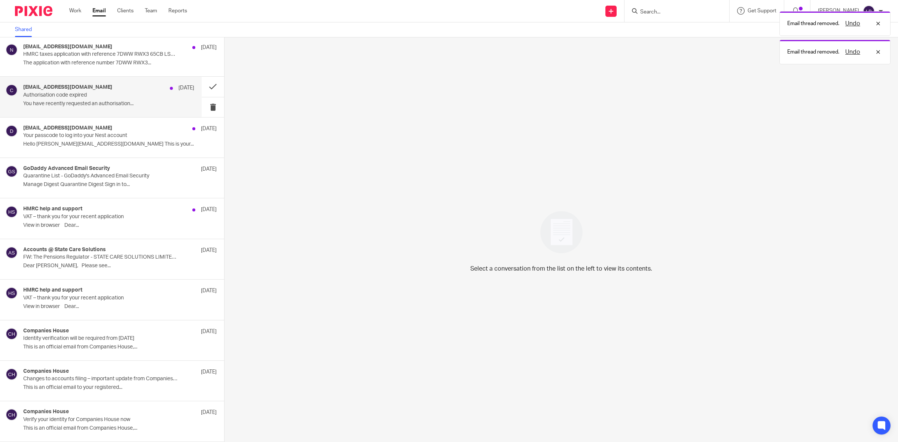
scroll to position [2148, 0]
click at [119, 95] on p "Authorisation code expired" at bounding box center [91, 95] width 137 height 6
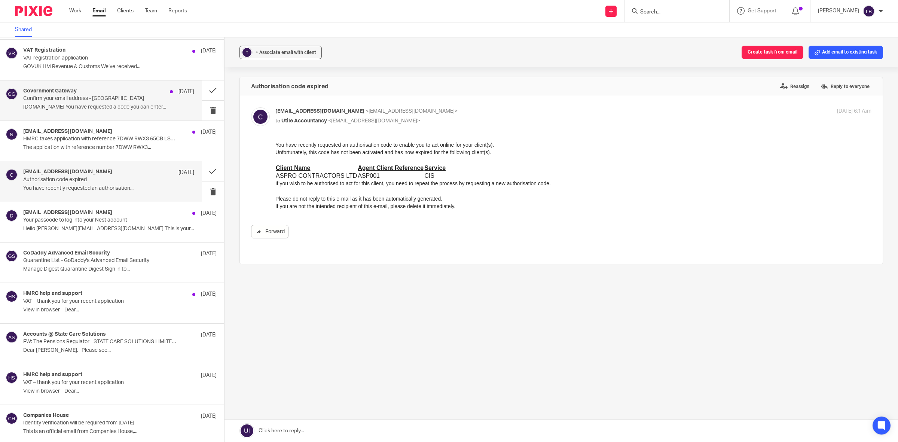
scroll to position [2055, 0]
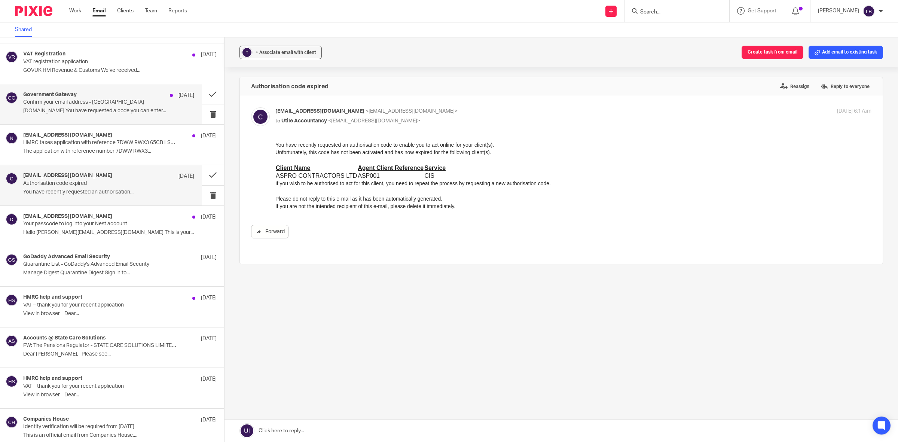
click at [77, 105] on p "Confirm your email address - [GEOGRAPHIC_DATA]" at bounding box center [91, 102] width 137 height 6
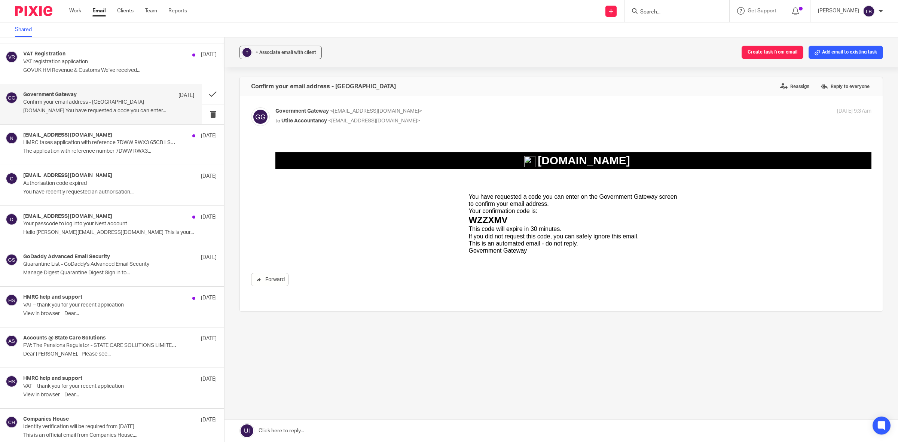
scroll to position [0, 0]
click at [203, 117] on button at bounding box center [213, 114] width 22 height 20
click at [109, 65] on p "VAT registration application" at bounding box center [91, 62] width 137 height 6
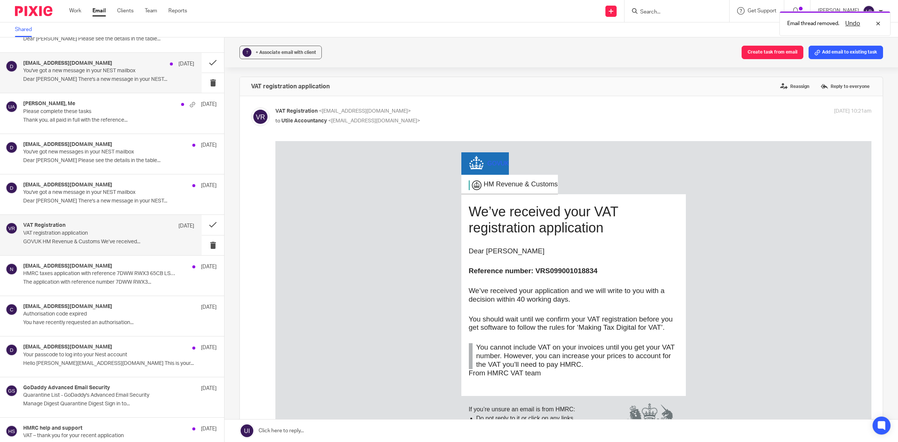
scroll to position [1868, 0]
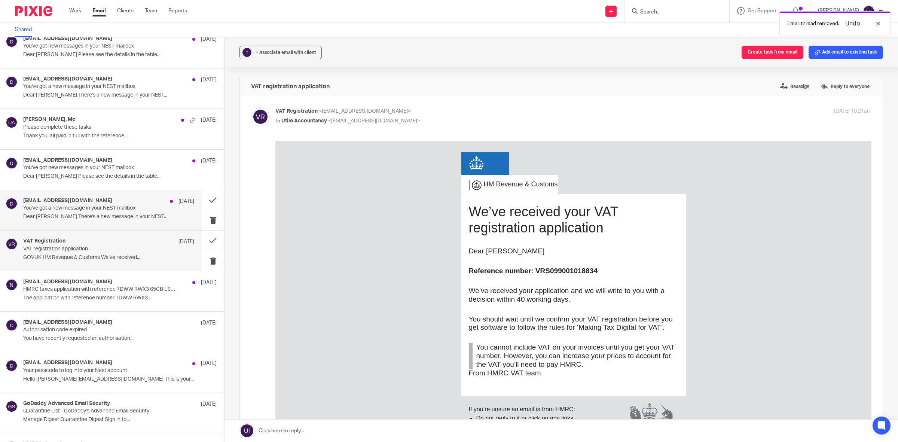
click at [81, 204] on h4 "[EMAIL_ADDRESS][DOMAIN_NAME]" at bounding box center [67, 200] width 89 height 6
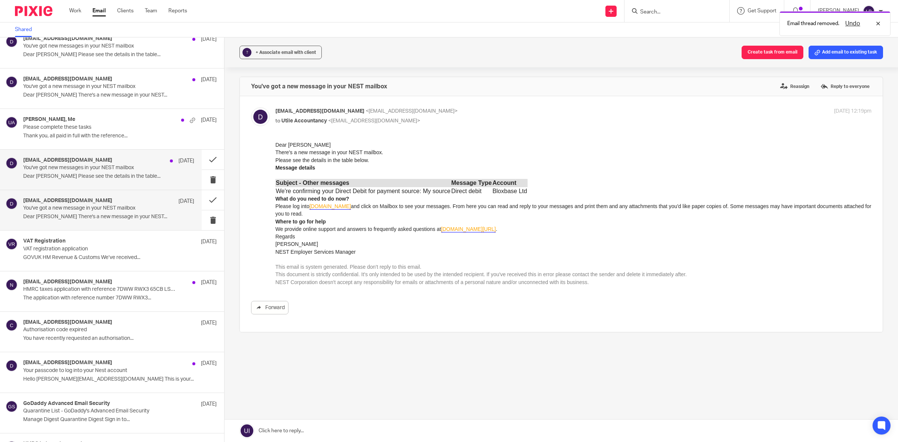
scroll to position [0, 0]
click at [202, 222] on button at bounding box center [213, 220] width 22 height 20
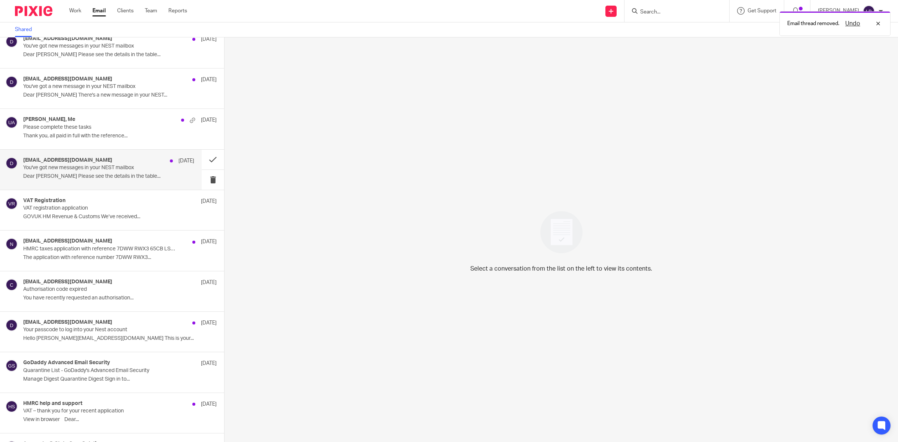
click at [128, 171] on p "You've got new messages in your NEST mailbox" at bounding box center [91, 168] width 137 height 6
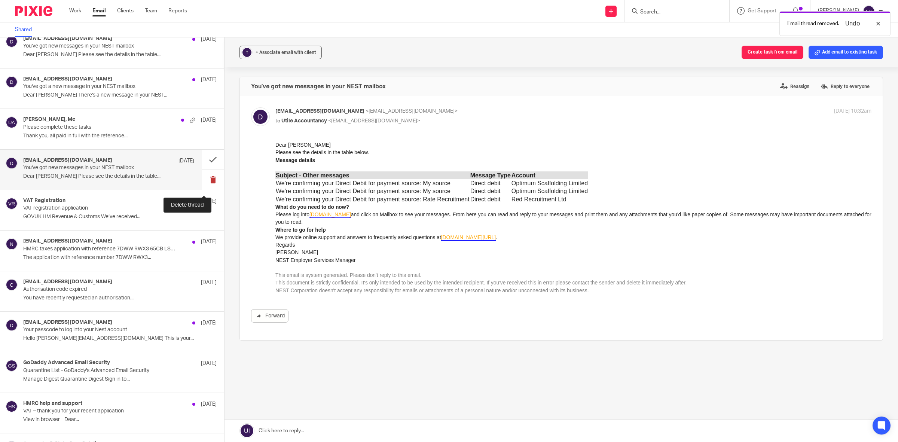
click at [205, 183] on button at bounding box center [213, 180] width 22 height 20
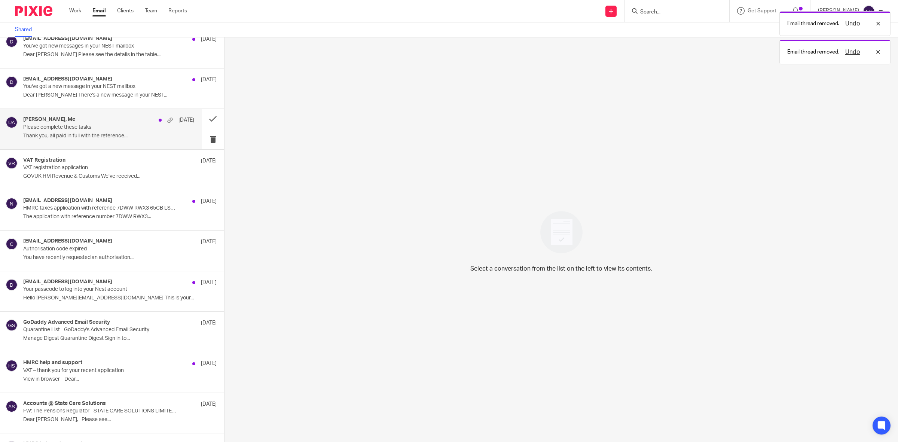
click at [125, 130] on p "Please complete these tasks" at bounding box center [91, 127] width 137 height 6
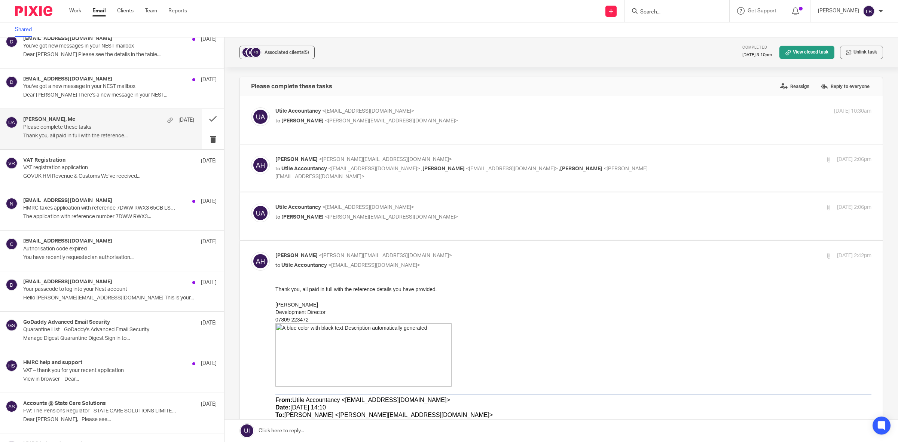
click at [463, 128] on div "Utile Accountancy <[EMAIL_ADDRESS][DOMAIN_NAME]> to [PERSON_NAME] <[PERSON_NAME…" at bounding box center [561, 119] width 620 height 25
click at [450, 123] on p "to [PERSON_NAME] <[PERSON_NAME][EMAIL_ADDRESS][DOMAIN_NAME]>" at bounding box center [473, 121] width 397 height 8
checkbox input "true"
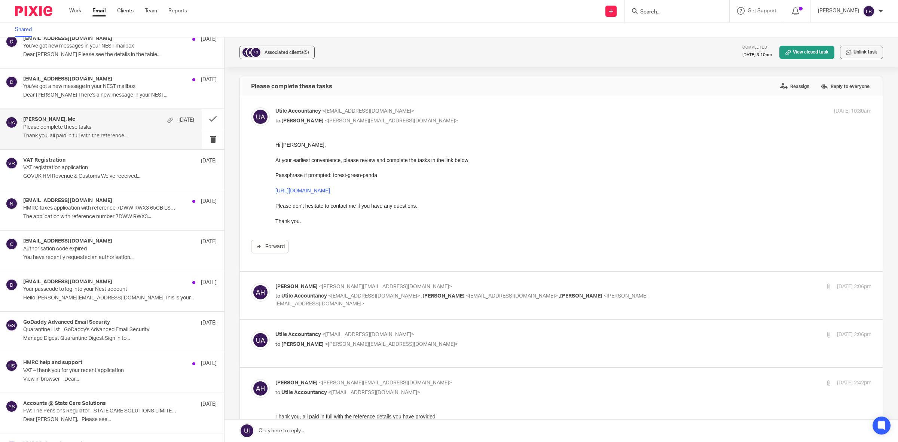
click at [477, 282] on label at bounding box center [561, 296] width 643 height 48
click at [251, 282] on input "checkbox" at bounding box center [251, 282] width 0 height 0
checkbox input "true"
